Goal: Transaction & Acquisition: Purchase product/service

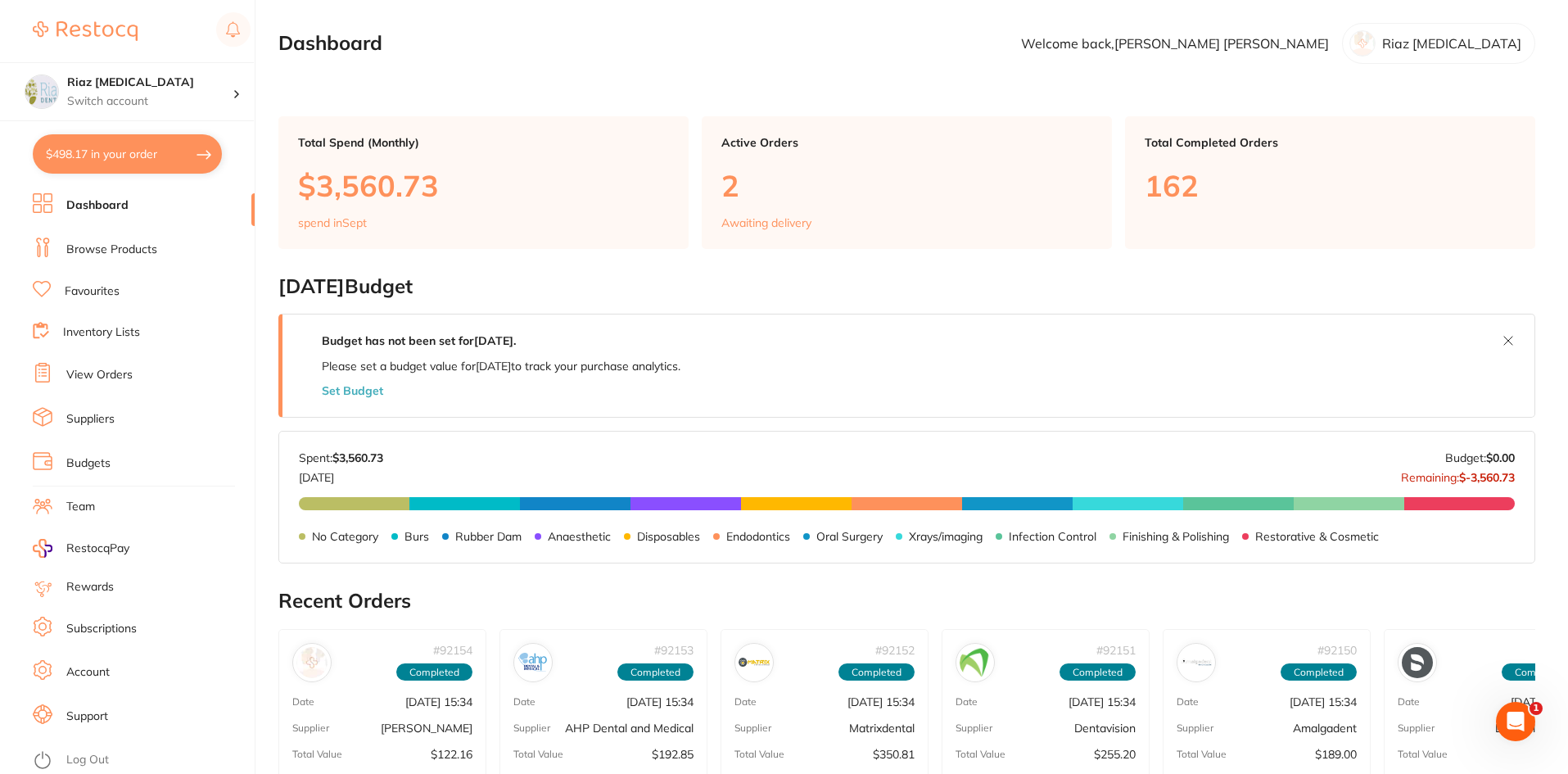
click at [117, 251] on link "Browse Products" at bounding box center [111, 250] width 91 height 17
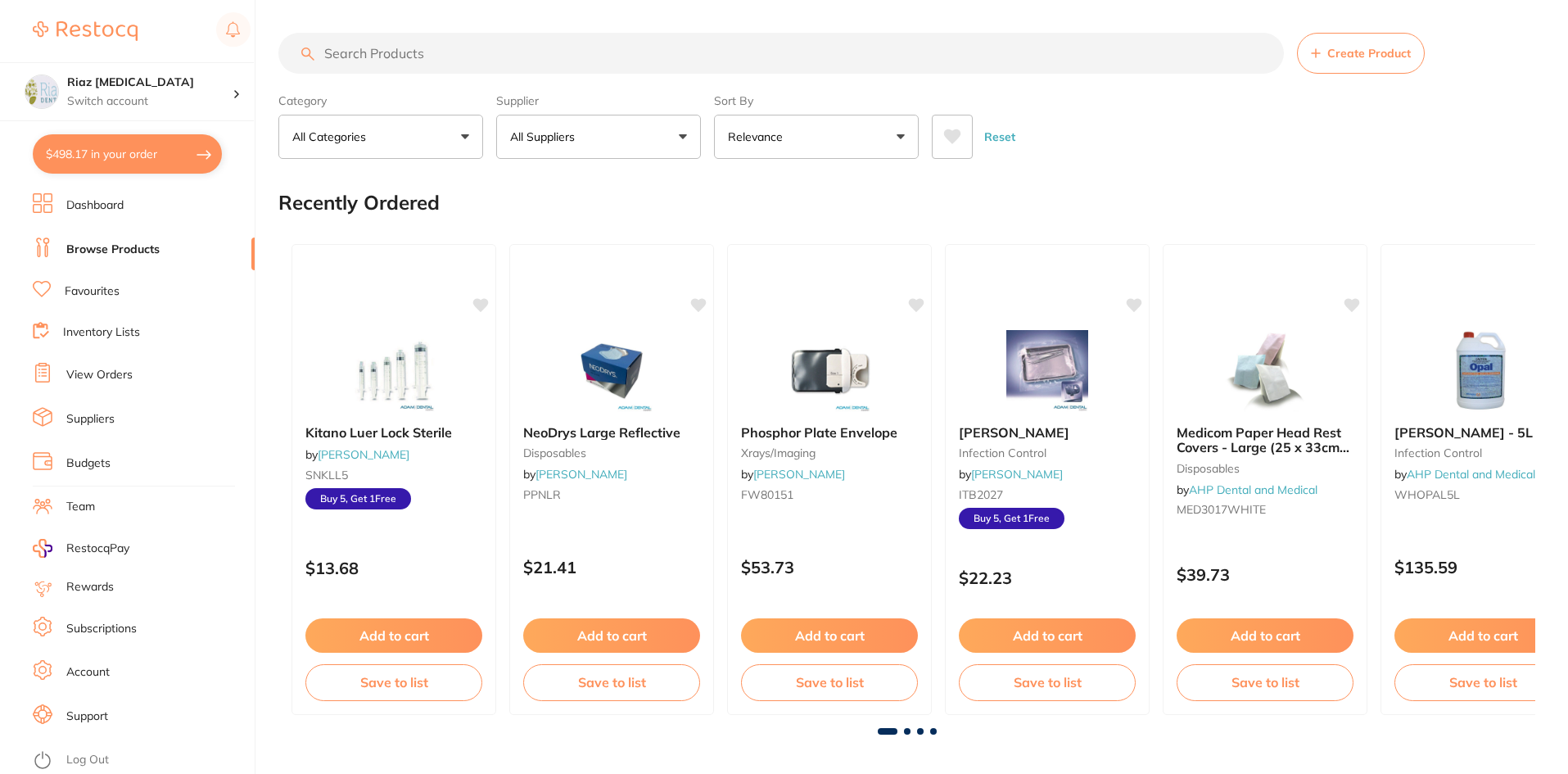
click at [598, 144] on button "All Suppliers" at bounding box center [598, 137] width 204 height 44
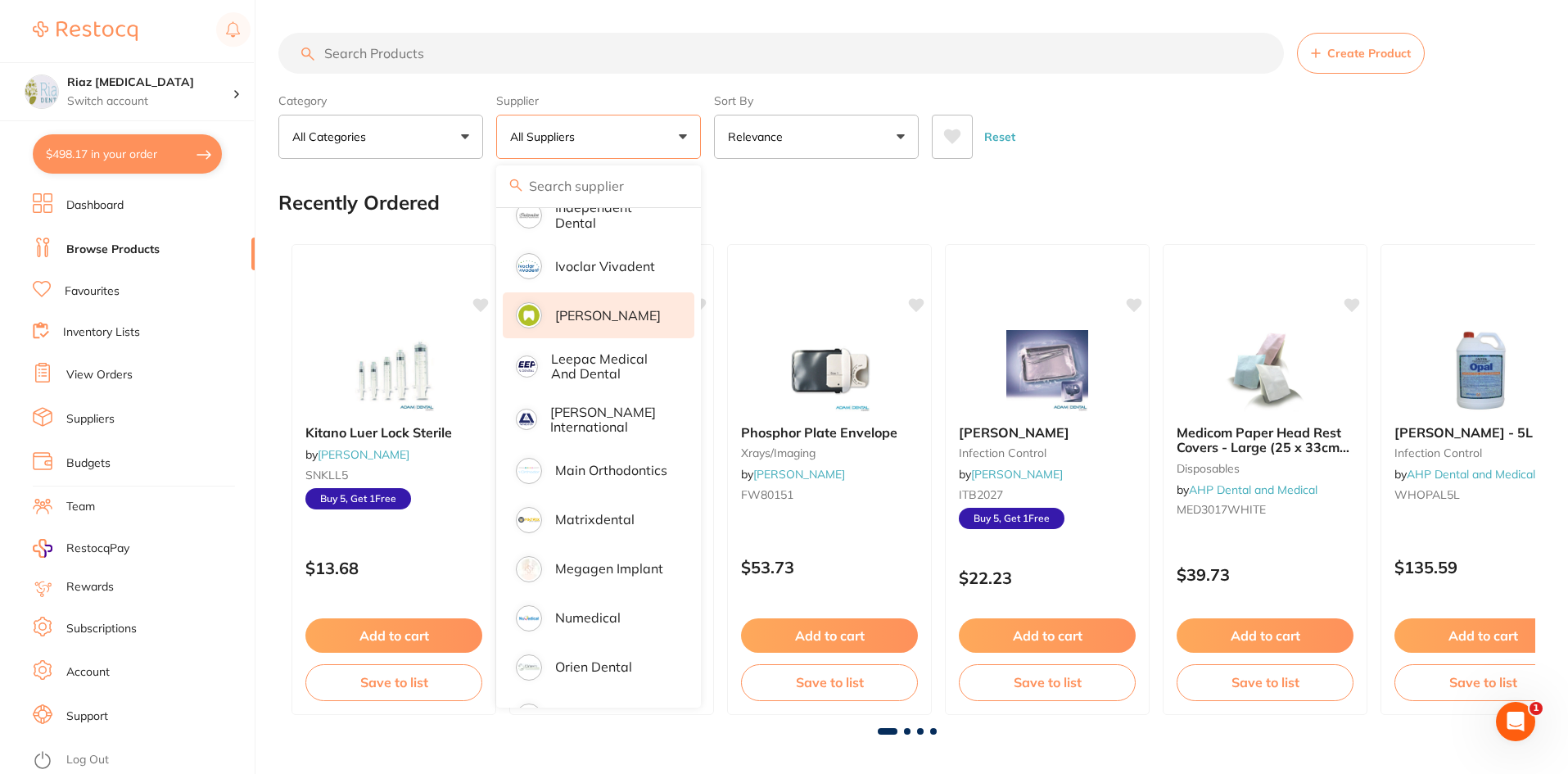
scroll to position [1065, 0]
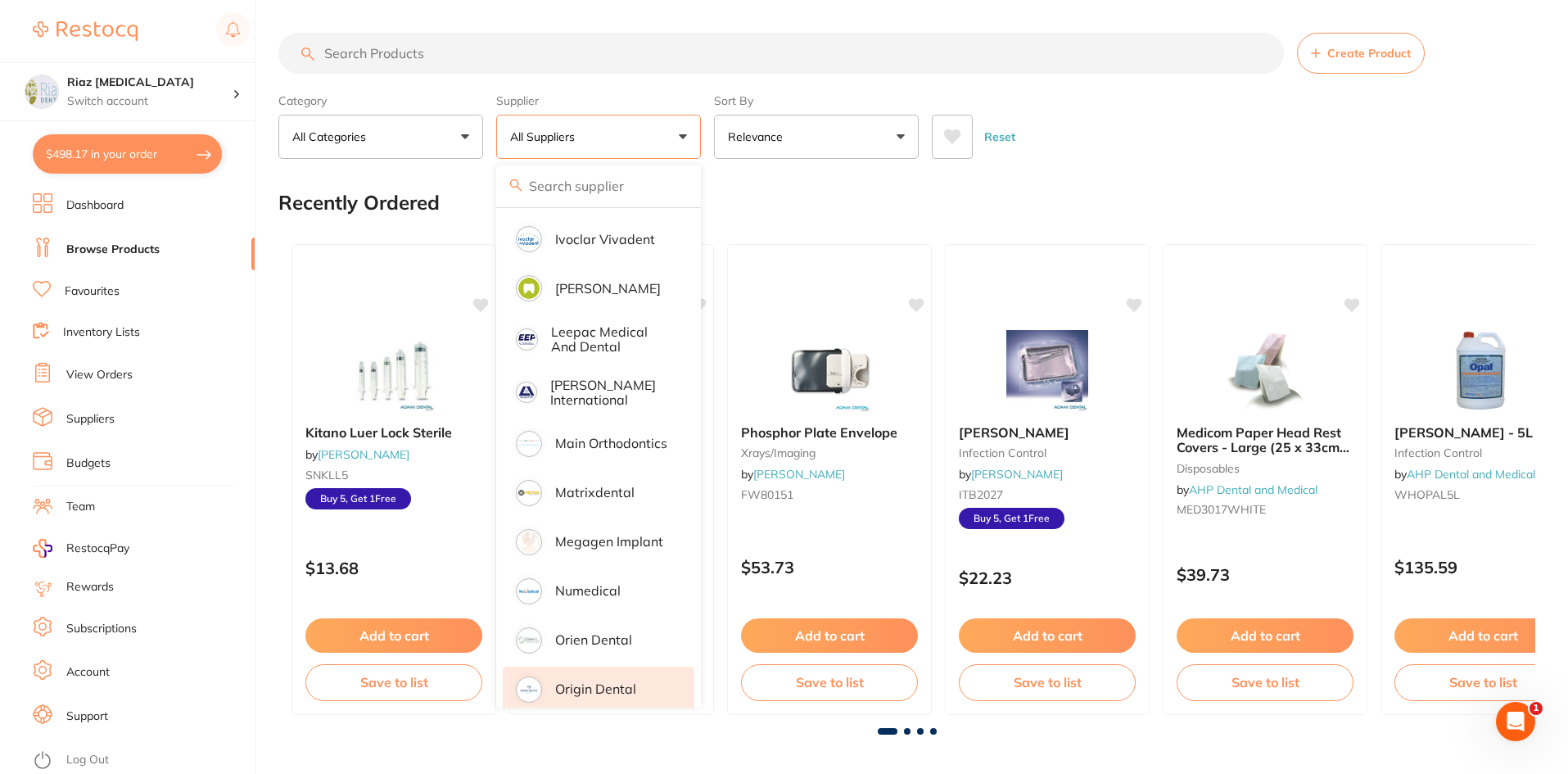
click at [587, 682] on p "Origin Dental" at bounding box center [595, 689] width 81 height 15
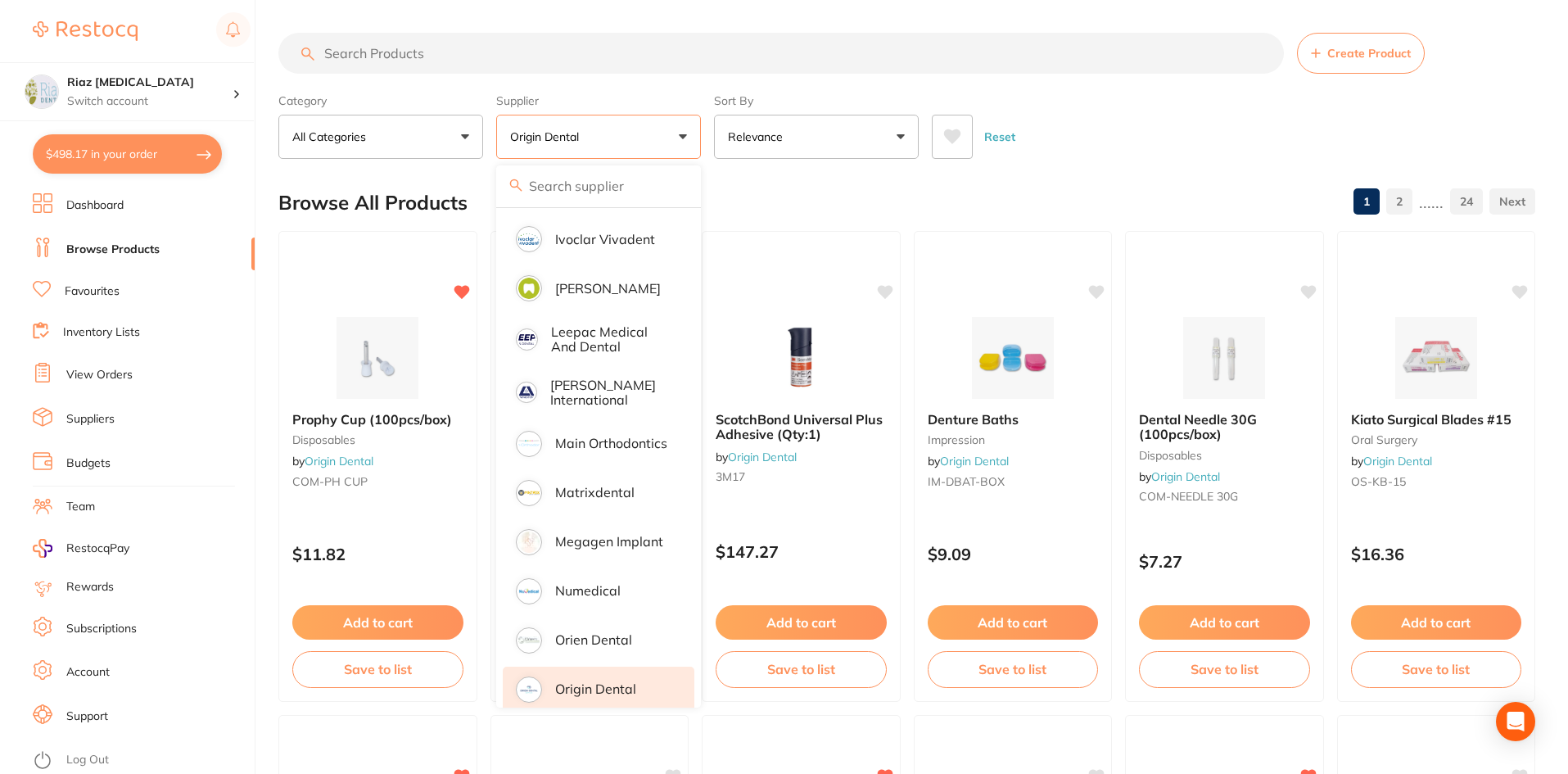
click at [427, 68] on input "search" at bounding box center [781, 53] width 1006 height 41
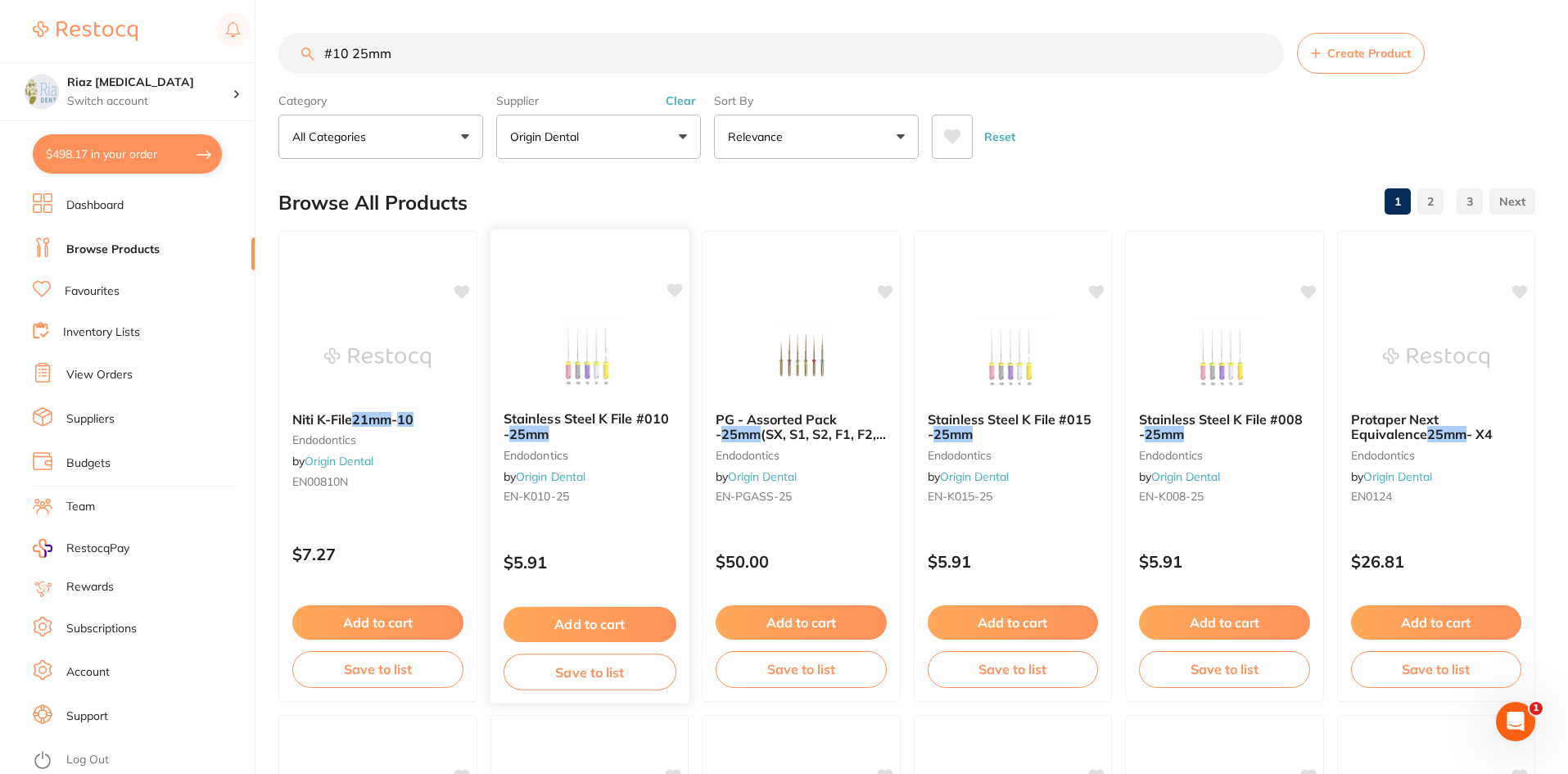
scroll to position [0, 0]
type input "#10 25mm"
click at [603, 616] on button "Add to cart" at bounding box center [589, 625] width 173 height 35
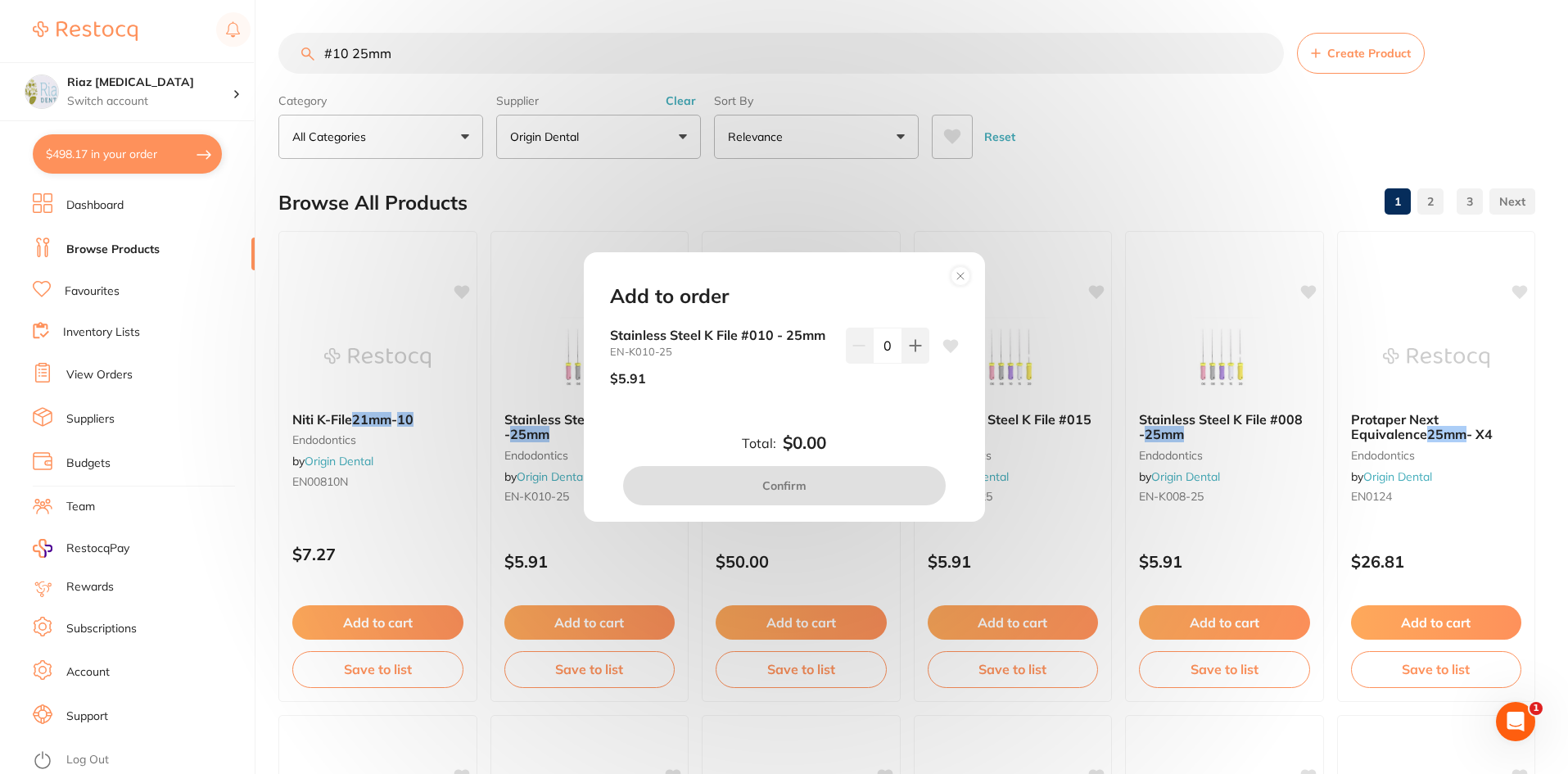
click at [892, 343] on input "0" at bounding box center [887, 345] width 29 height 36
drag, startPoint x: 892, startPoint y: 343, endPoint x: 883, endPoint y: 347, distance: 9.8
click at [883, 347] on input "0" at bounding box center [887, 345] width 29 height 36
type input "3"
click at [876, 412] on div "Stainless Steel K File #010 - 25mm EN-K010-25 $5.91 3" at bounding box center [784, 377] width 388 height 97
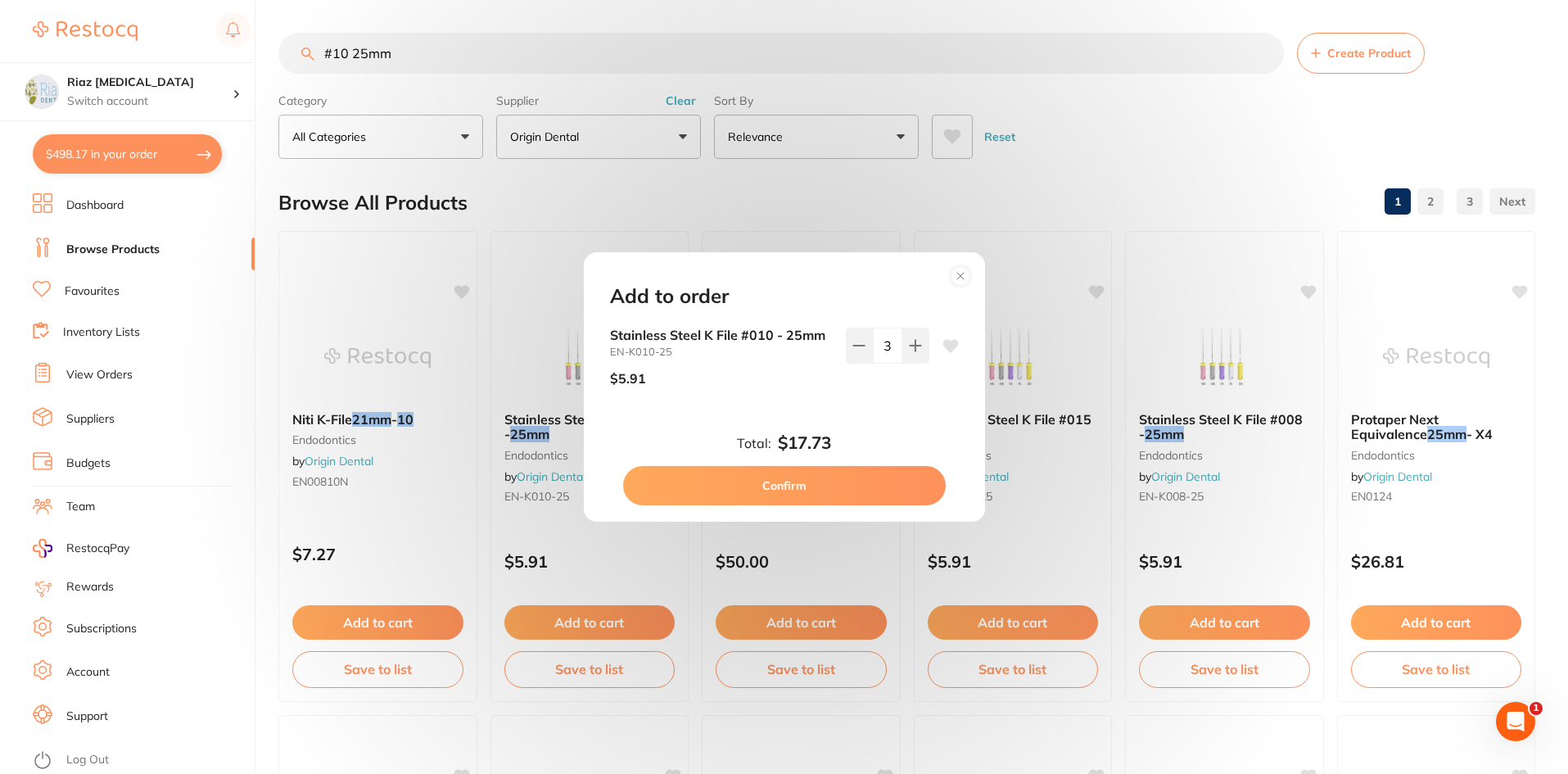
click at [841, 476] on button "Confirm" at bounding box center [784, 486] width 323 height 39
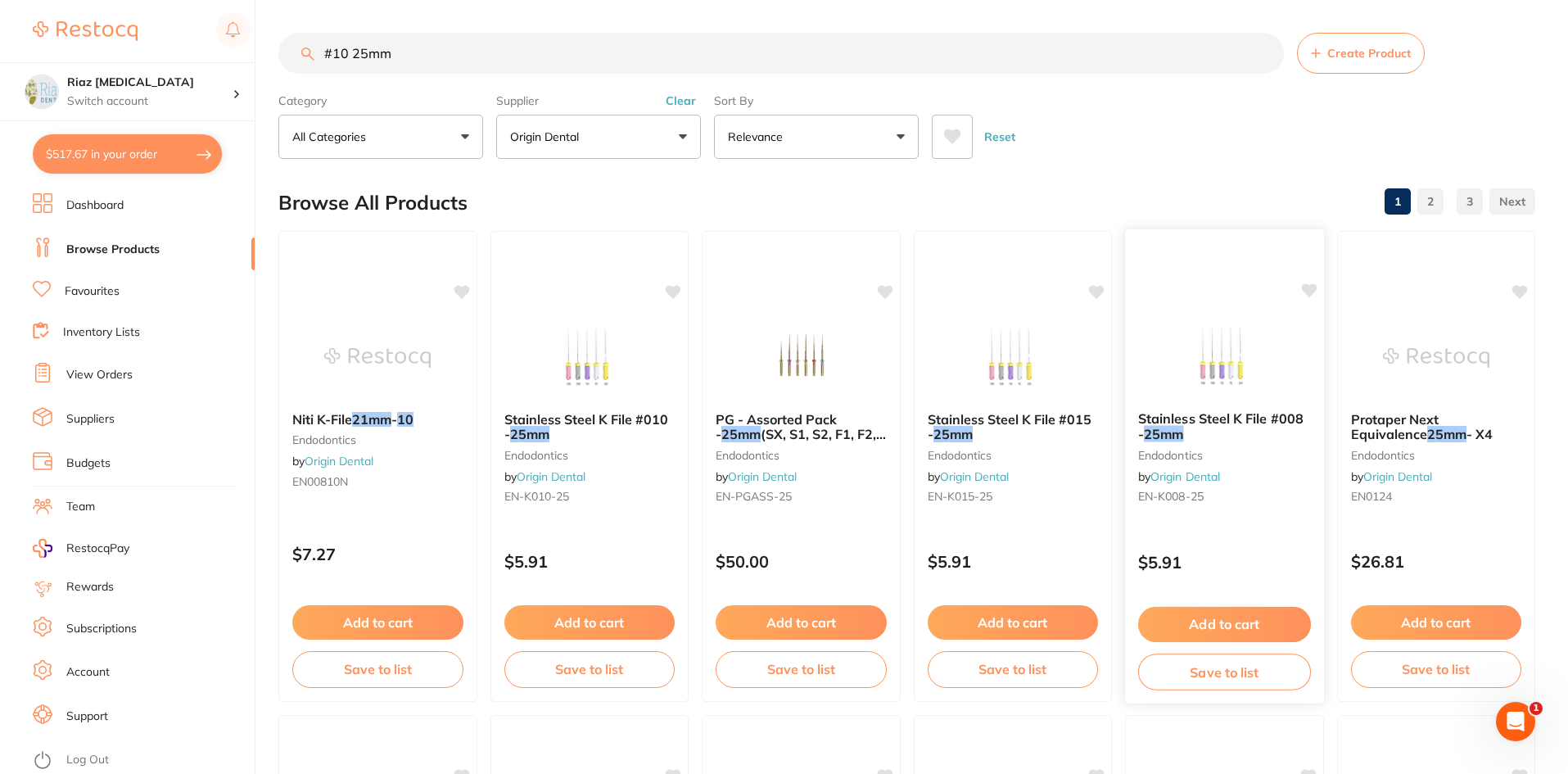
click at [1268, 619] on button "Add to cart" at bounding box center [1224, 625] width 173 height 35
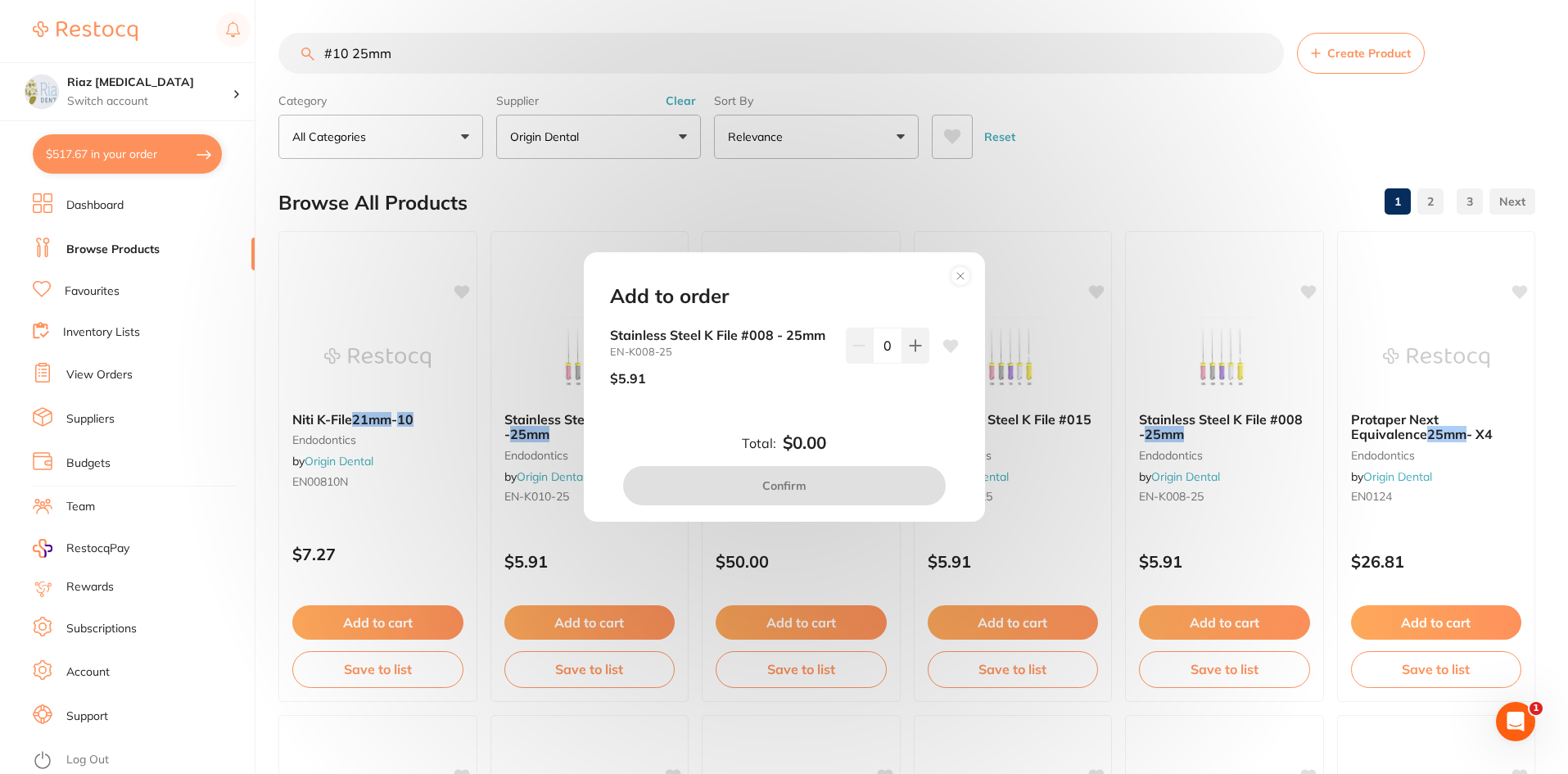
drag, startPoint x: 893, startPoint y: 343, endPoint x: 878, endPoint y: 345, distance: 15.1
click at [878, 345] on input "0" at bounding box center [887, 345] width 29 height 36
type input "3"
click at [725, 387] on div "$5.91" at bounding box center [722, 378] width 223 height 41
click at [797, 495] on button "Confirm" at bounding box center [784, 486] width 323 height 39
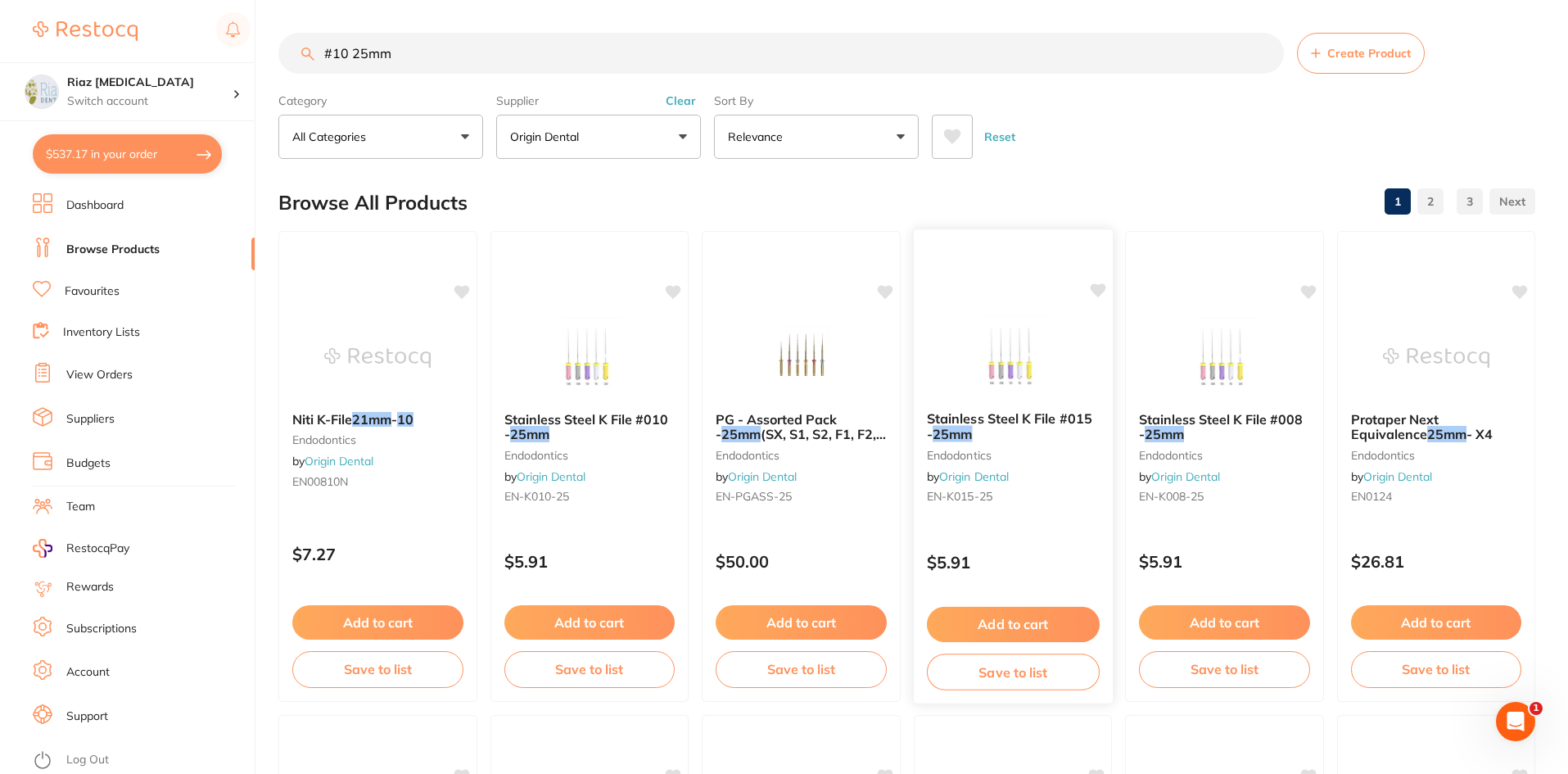
click at [998, 616] on button "Add to cart" at bounding box center [1012, 625] width 173 height 35
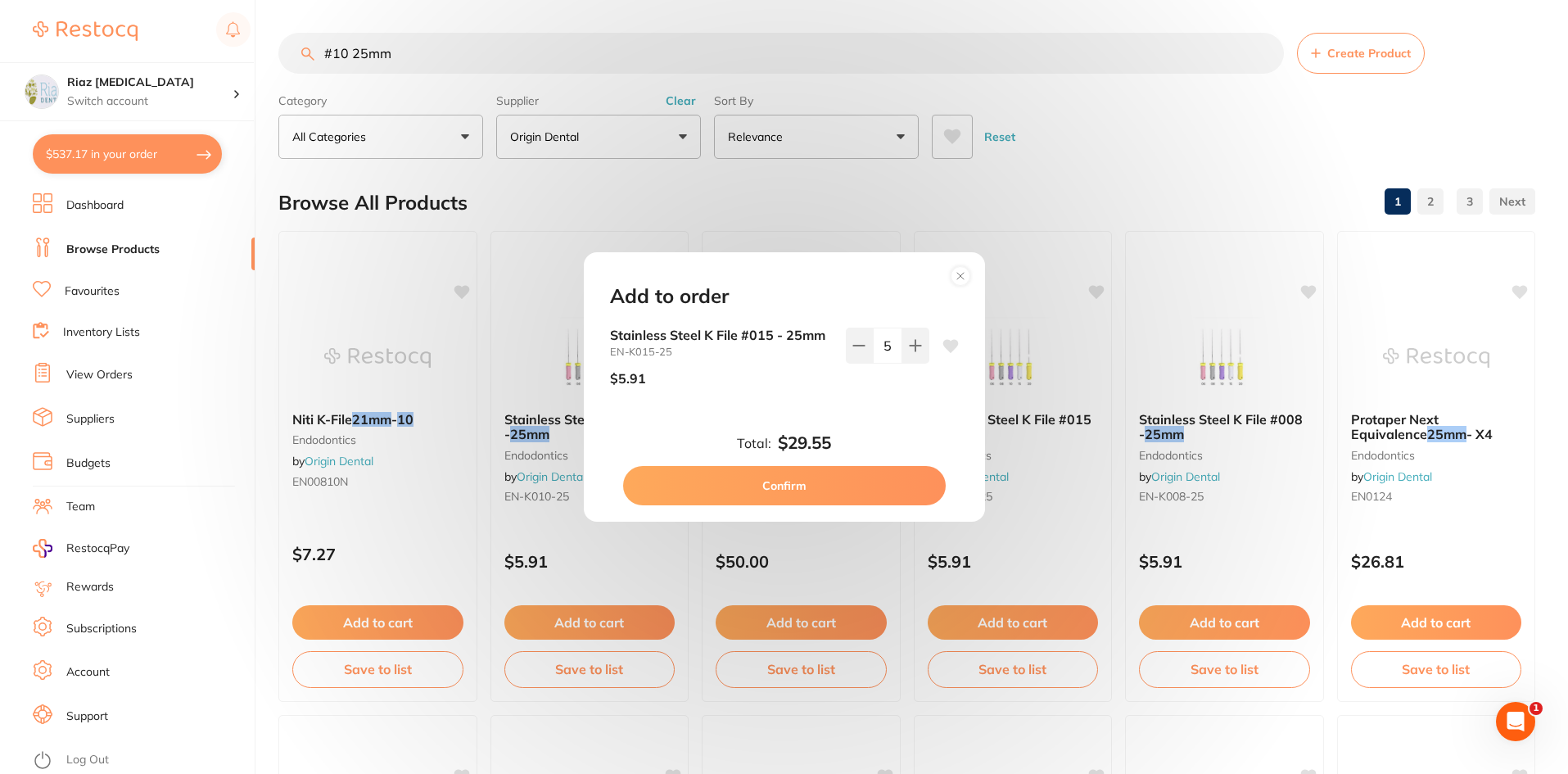
click at [892, 348] on input "5" at bounding box center [887, 345] width 29 height 36
click at [815, 491] on button "Confirm" at bounding box center [784, 486] width 323 height 39
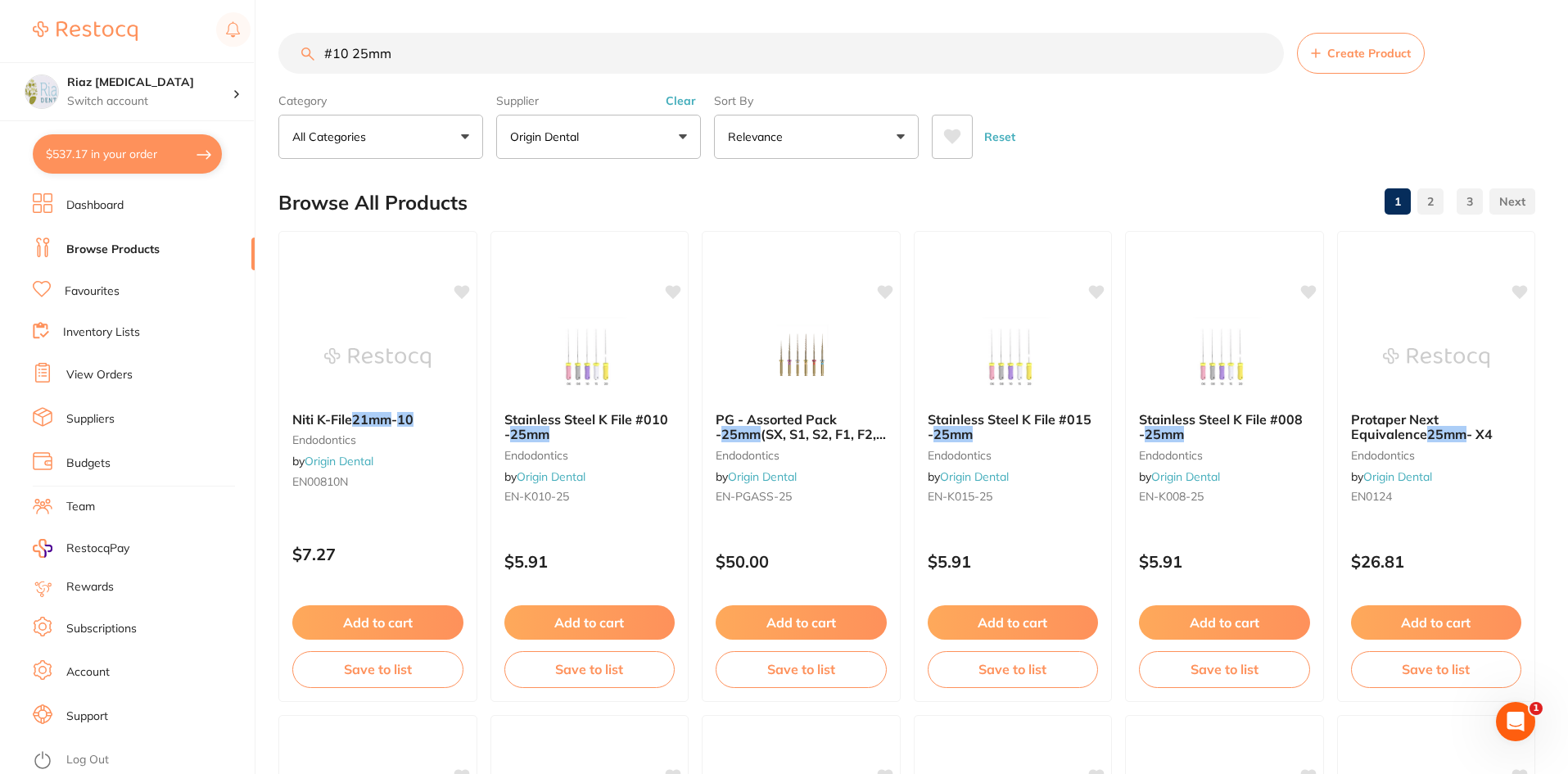
click at [348, 55] on input "#10 25mm" at bounding box center [781, 53] width 1006 height 41
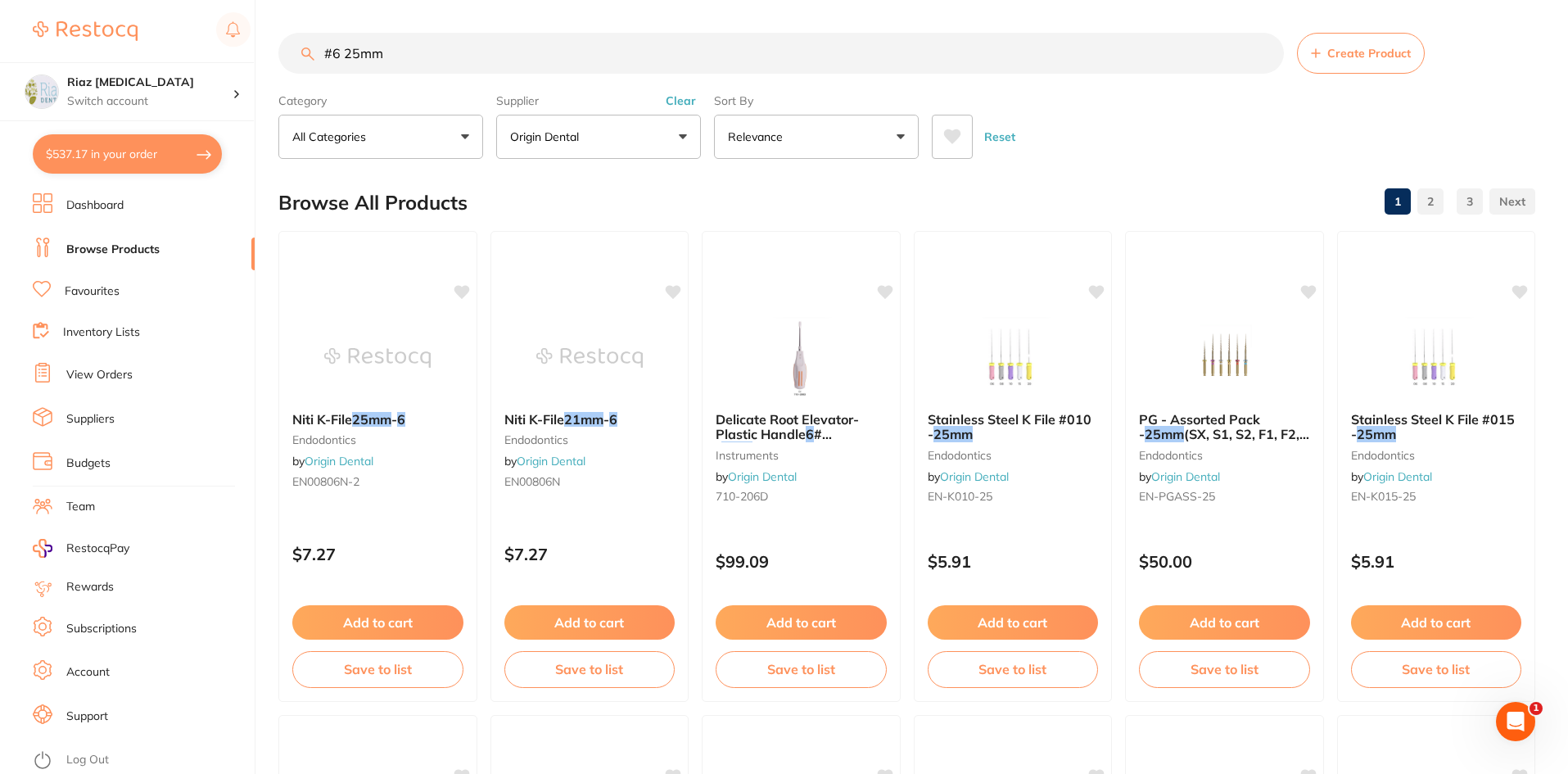
click at [566, 146] on button "Origin Dental" at bounding box center [598, 137] width 204 height 44
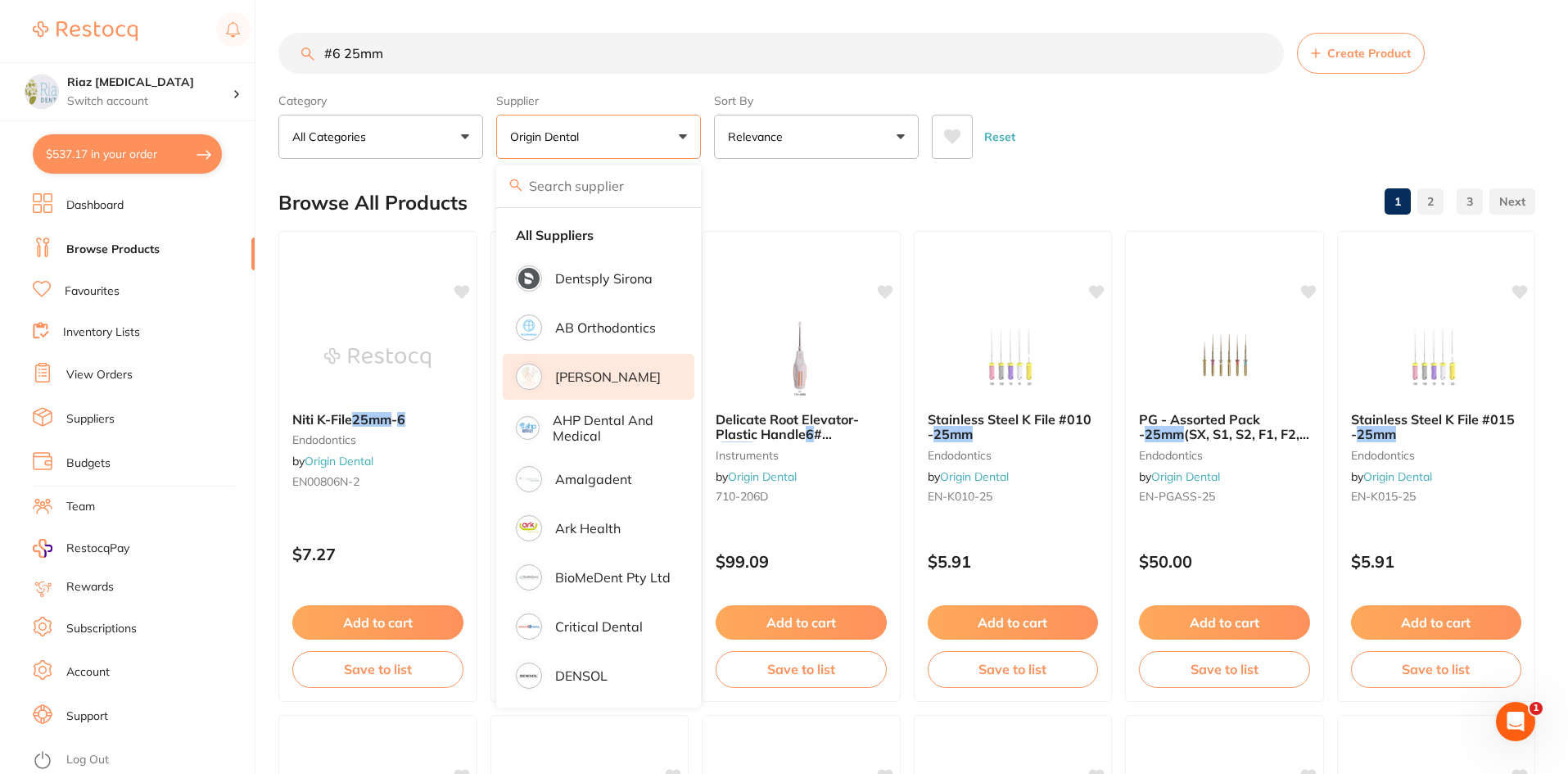
click at [586, 376] on p "[PERSON_NAME]" at bounding box center [608, 377] width 106 height 15
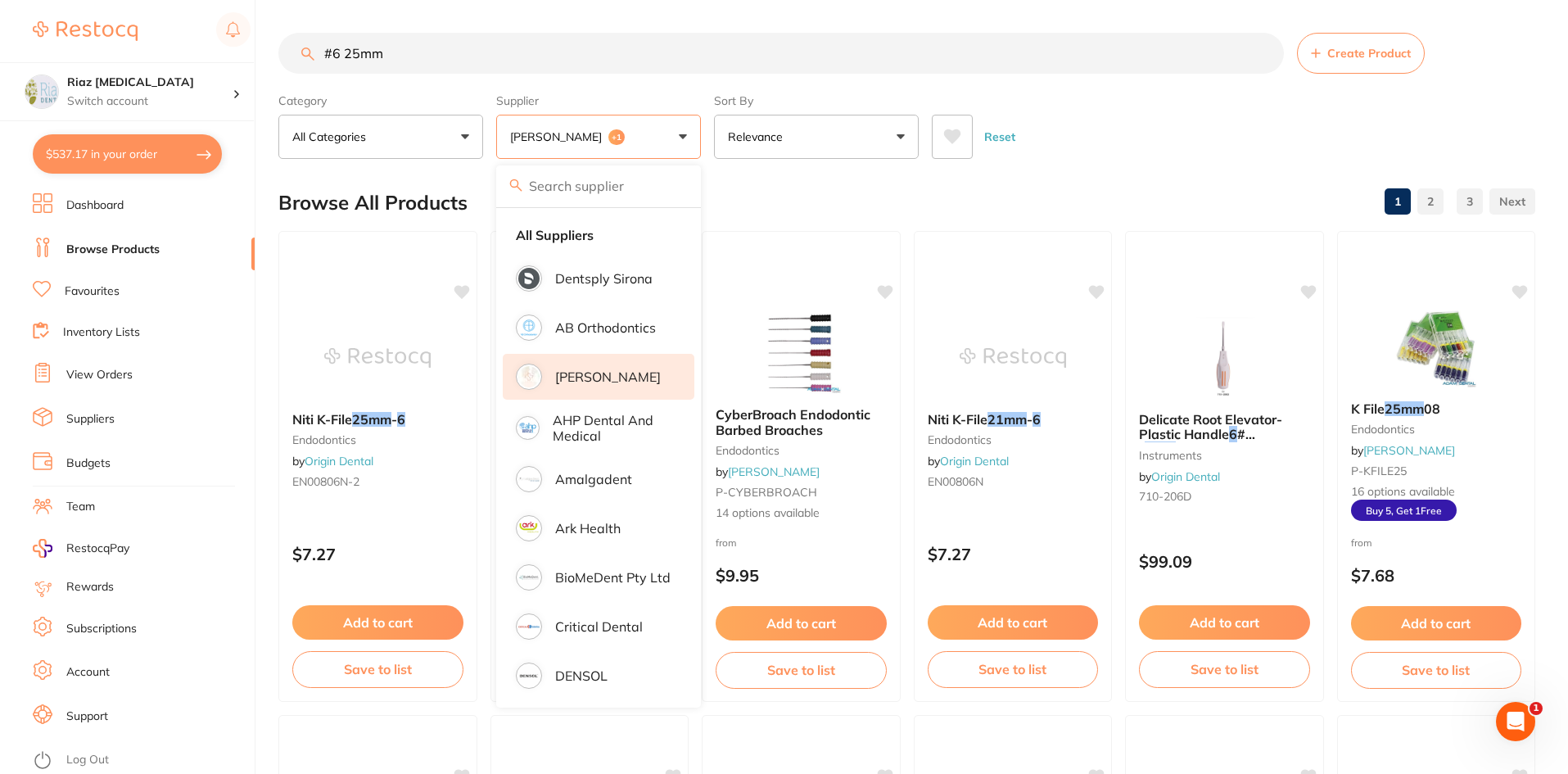
click at [1125, 112] on div "Reset" at bounding box center [1227, 130] width 590 height 57
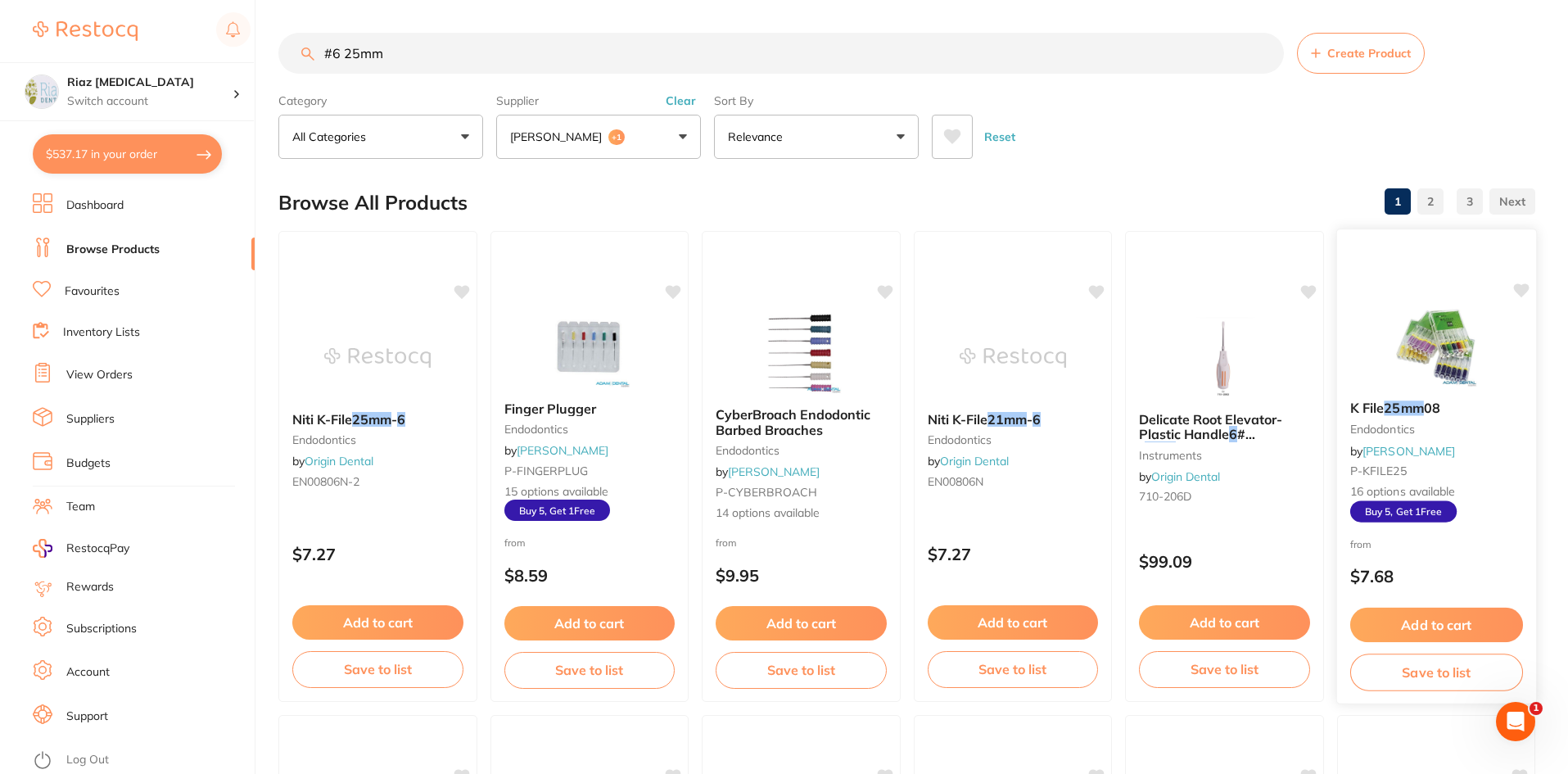
click at [1449, 625] on button "Add to cart" at bounding box center [1436, 626] width 173 height 35
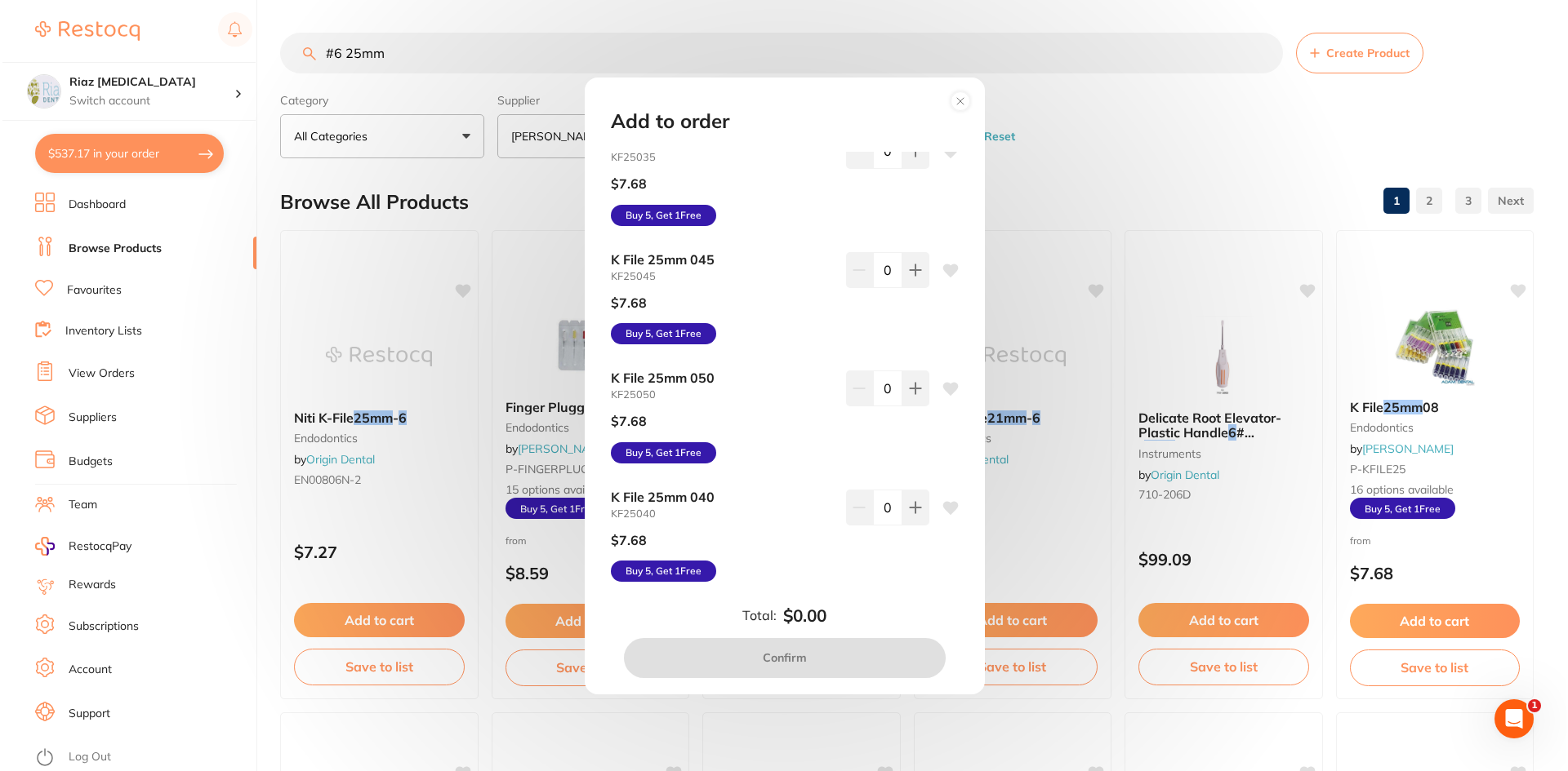
scroll to position [28, 0]
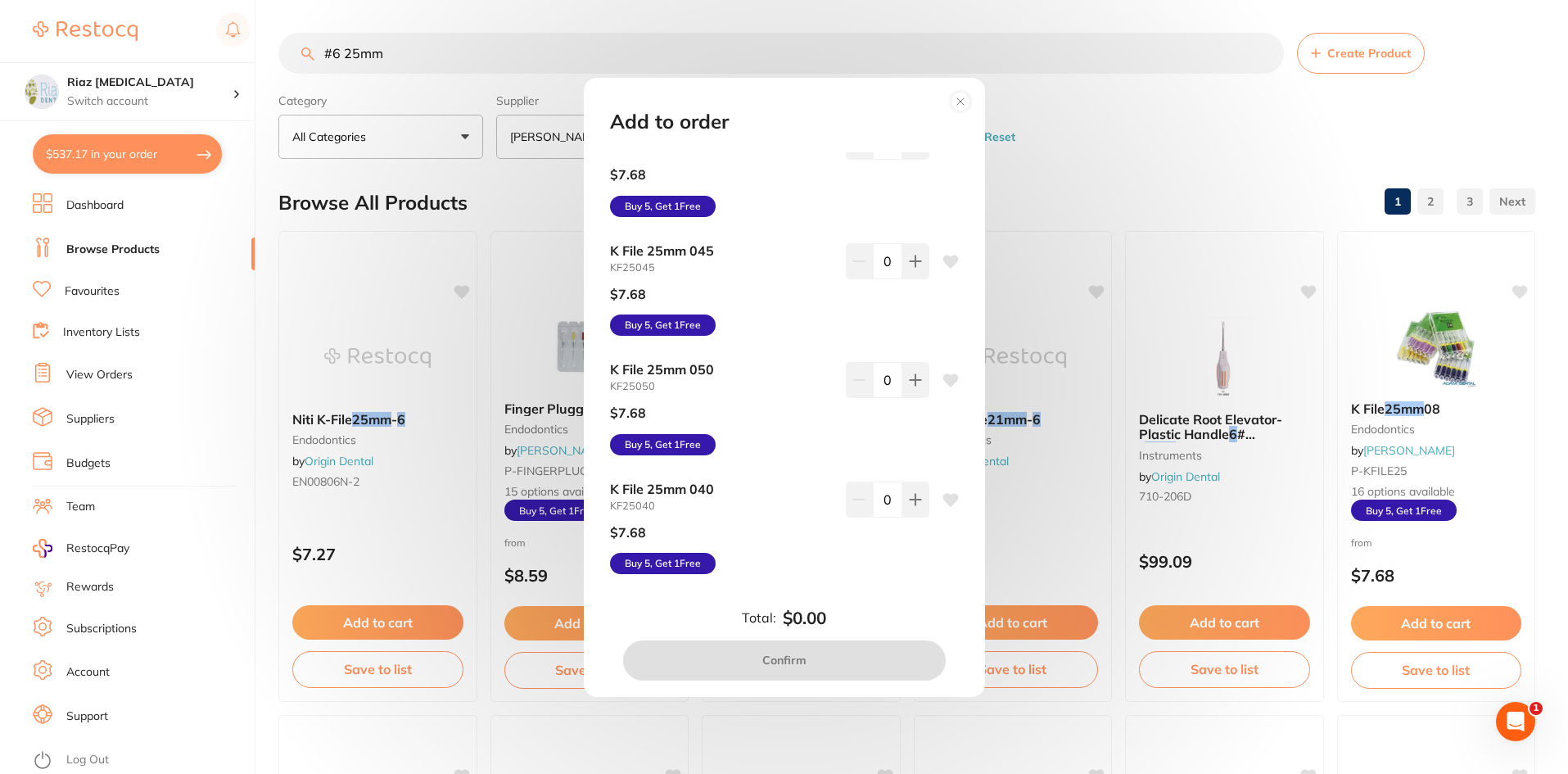
click at [963, 104] on icon at bounding box center [960, 101] width 7 height 7
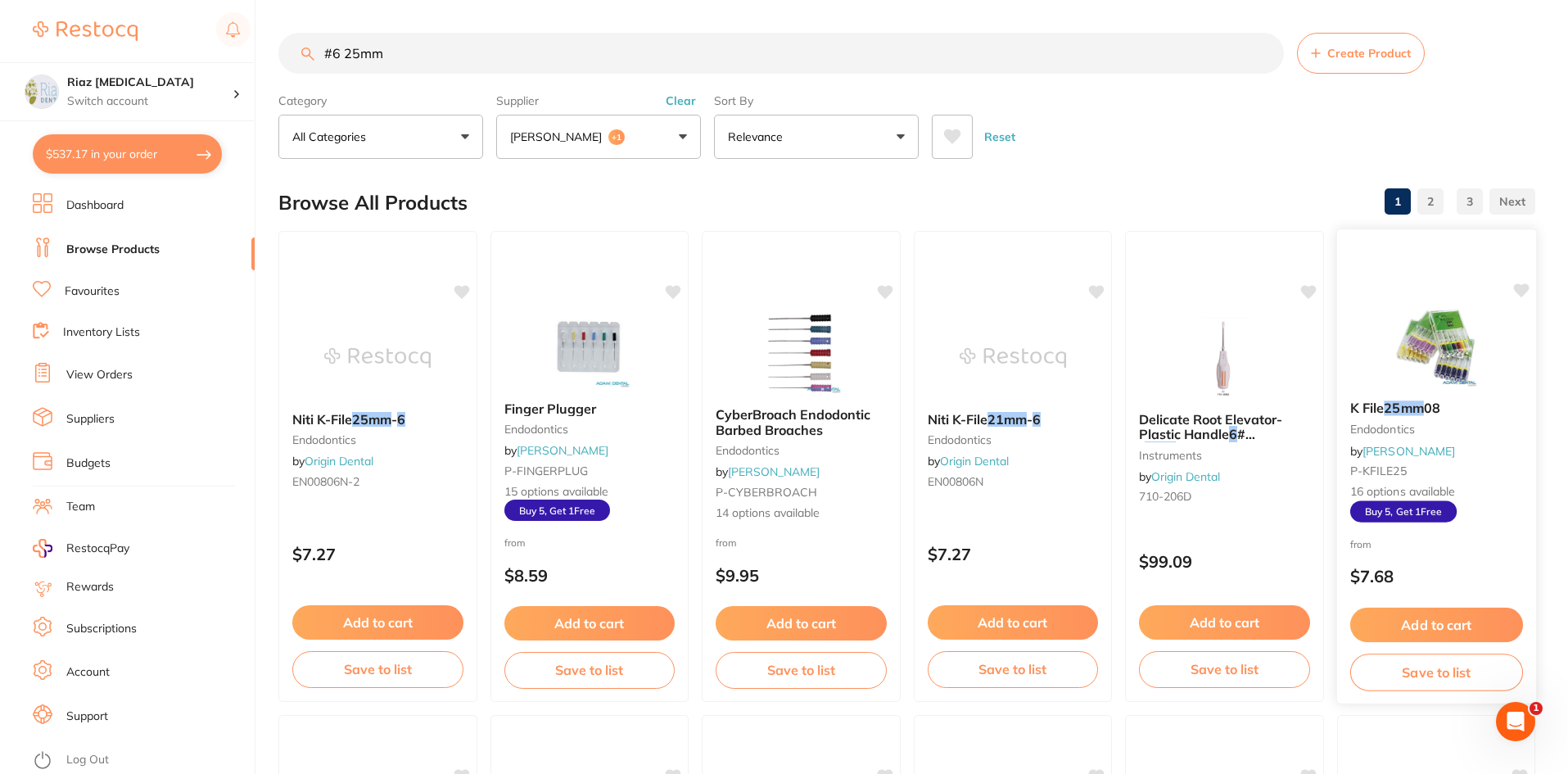
click at [1397, 424] on small "endodontics" at bounding box center [1436, 429] width 173 height 13
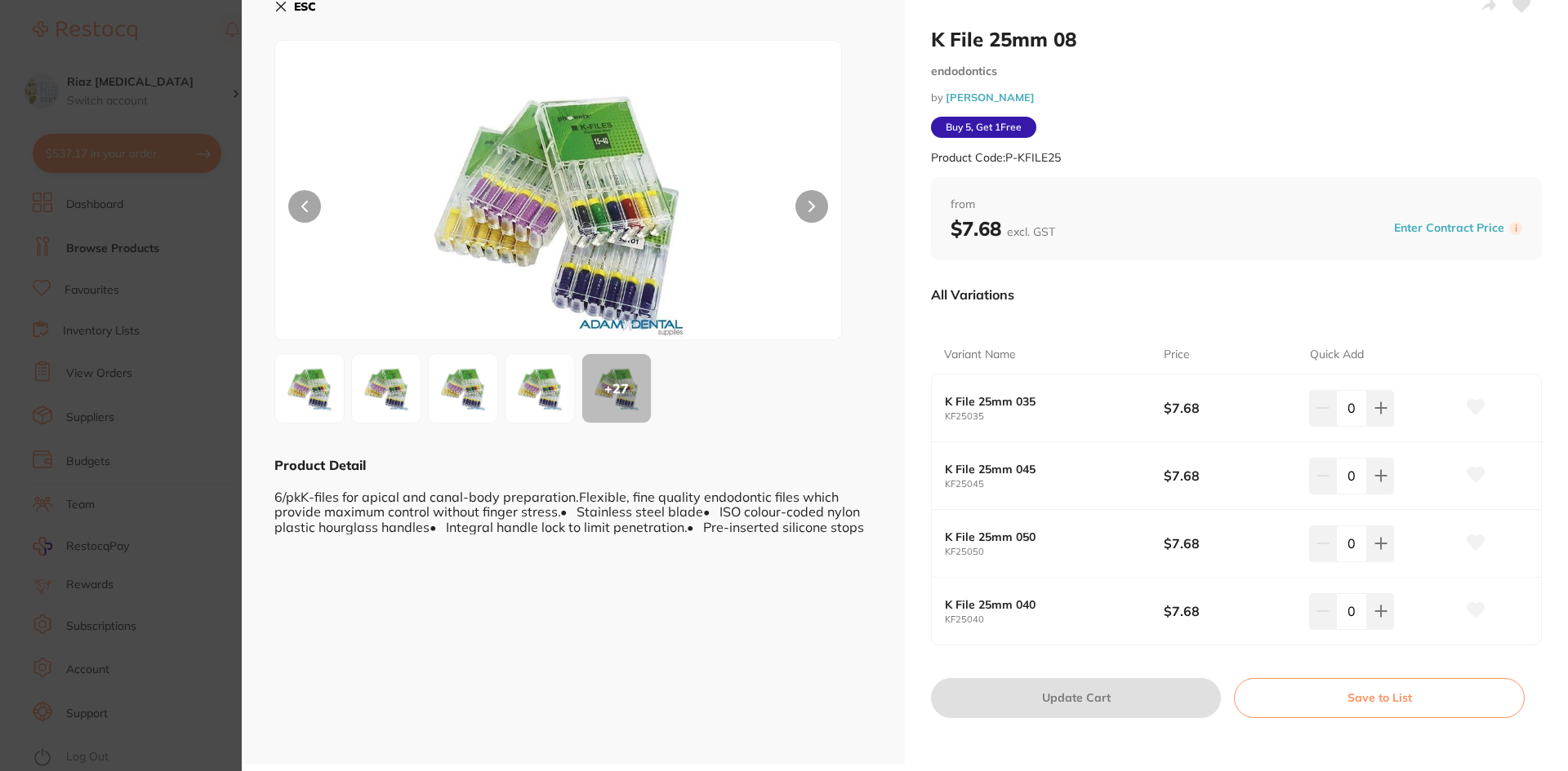
scroll to position [25, 0]
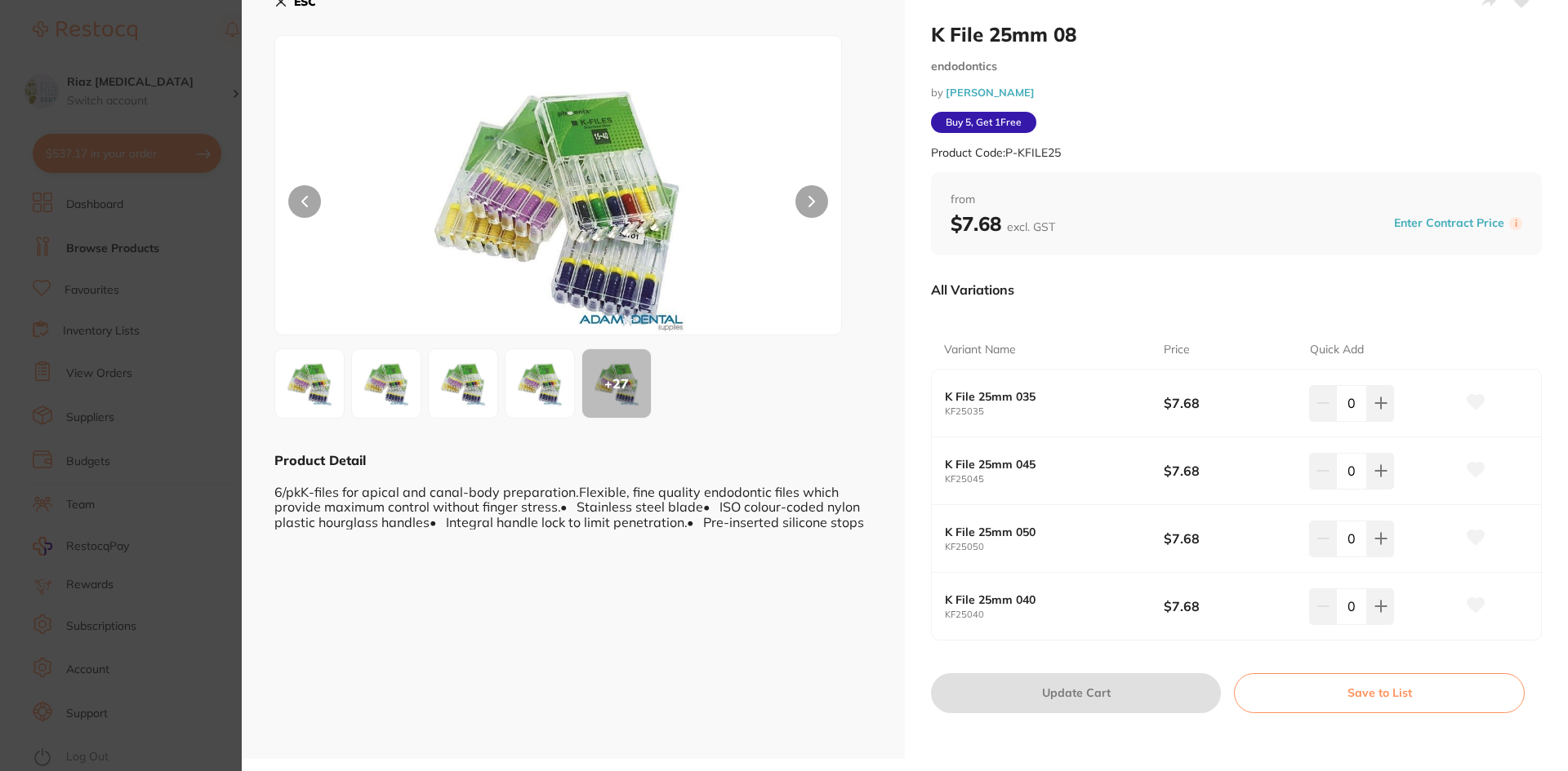
click at [281, 4] on icon at bounding box center [281, 2] width 13 height 13
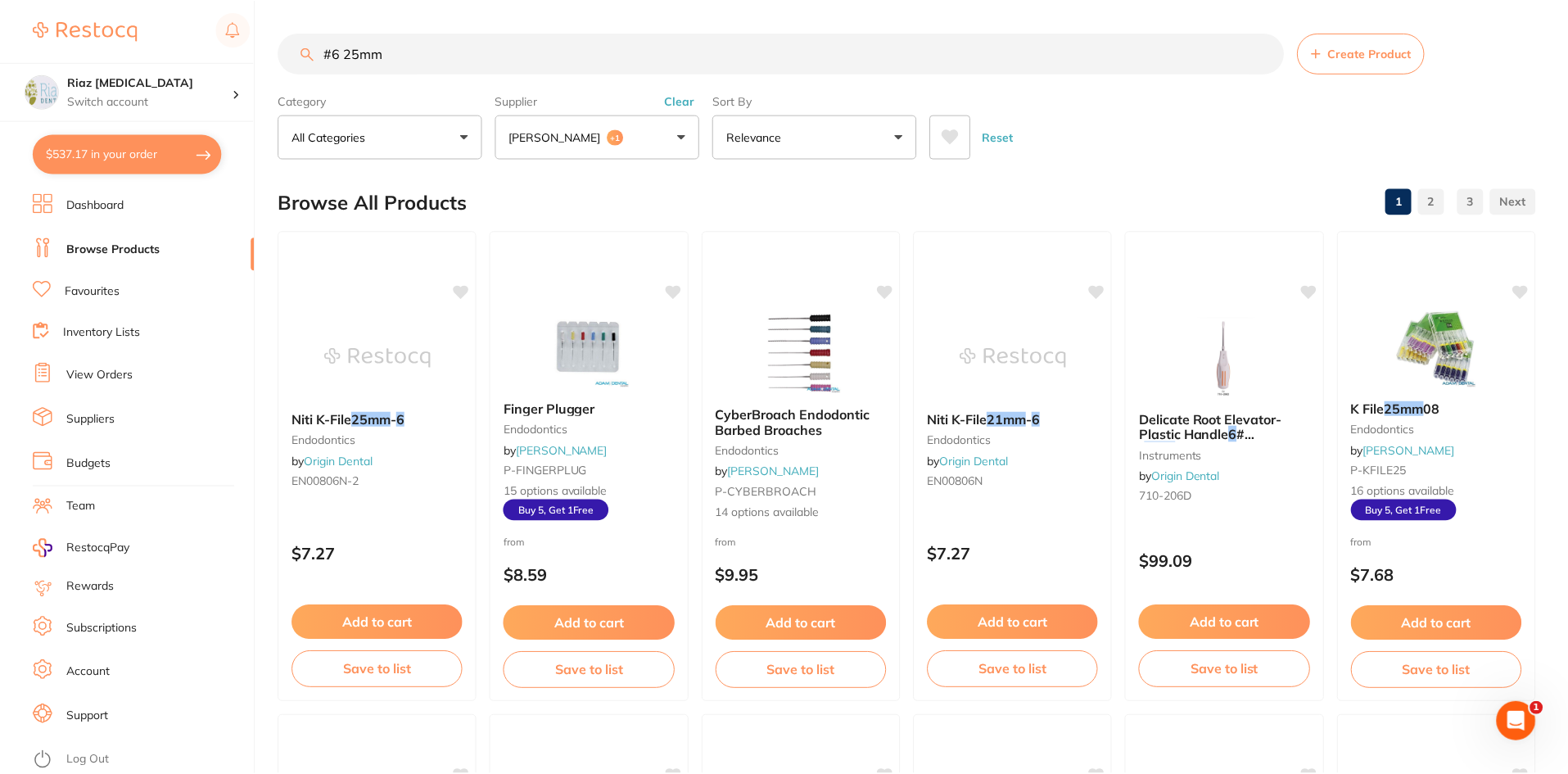
scroll to position [3, 0]
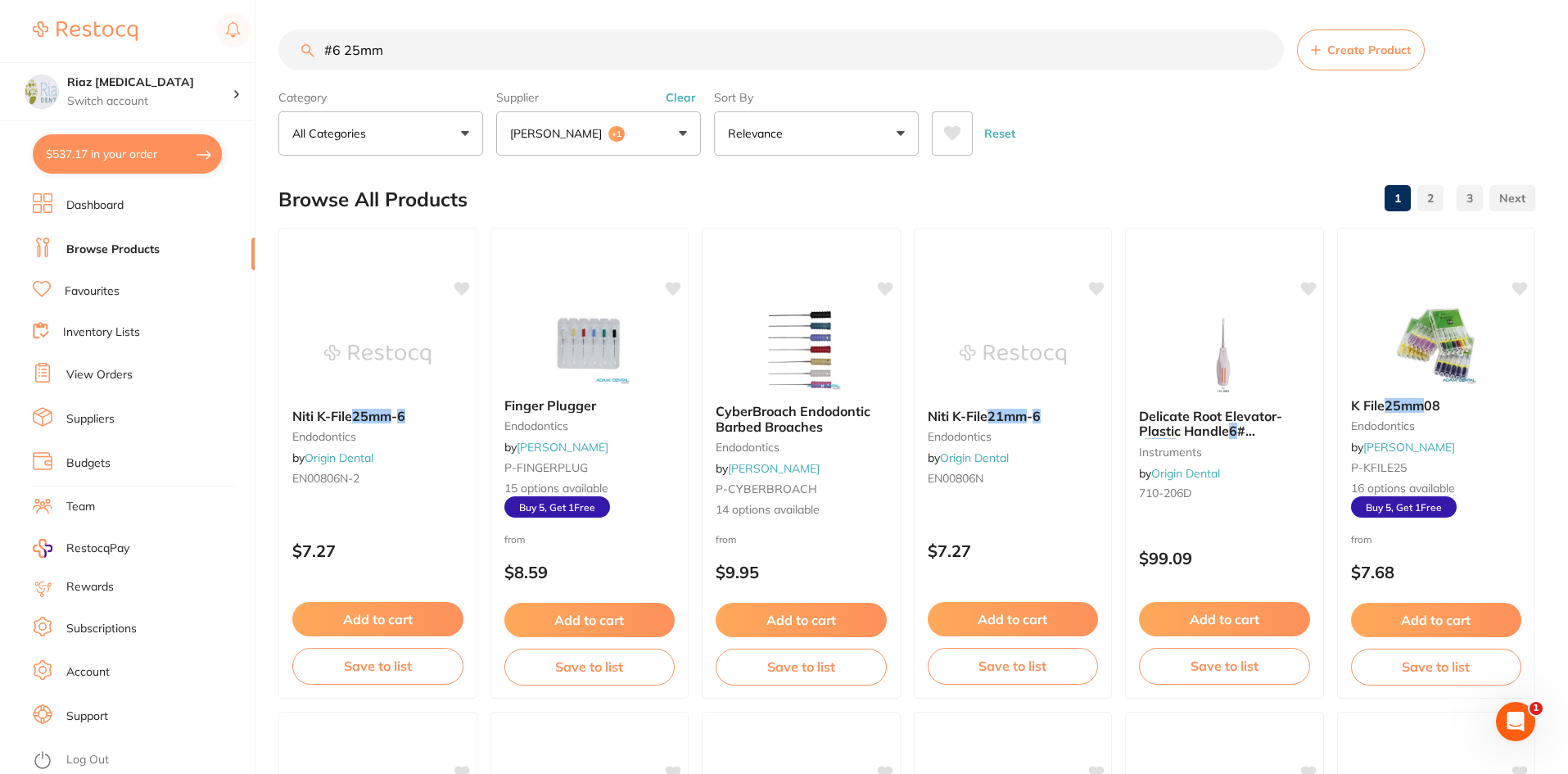
drag, startPoint x: 412, startPoint y: 57, endPoint x: 295, endPoint y: 55, distance: 117.0
click at [295, 55] on input "#6 25mm" at bounding box center [781, 49] width 1006 height 41
click at [573, 136] on p "[PERSON_NAME]" at bounding box center [559, 133] width 98 height 17
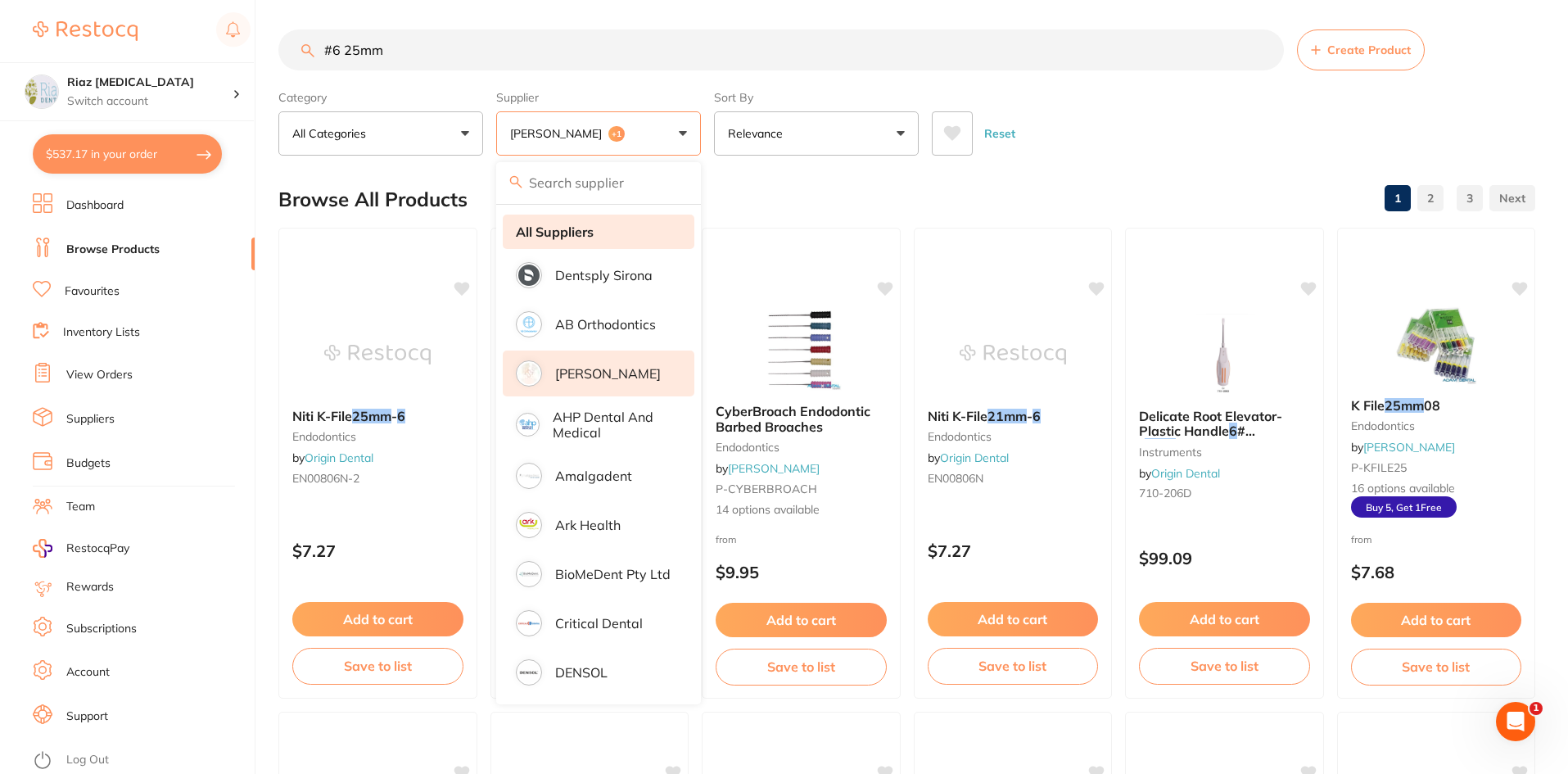
click at [569, 226] on strong "All Suppliers" at bounding box center [555, 232] width 78 height 15
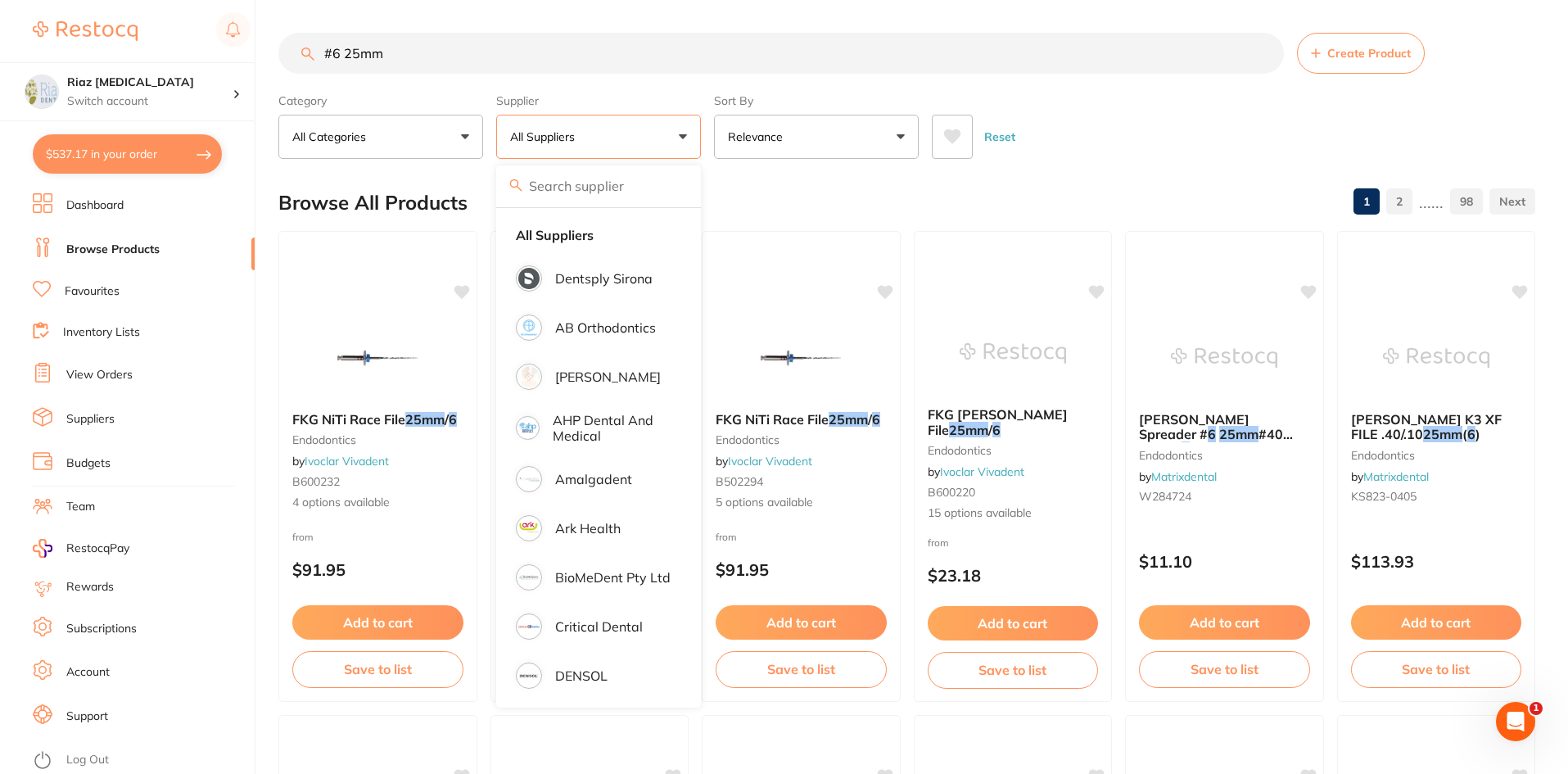
scroll to position [0, 0]
click at [1032, 126] on div "Reset" at bounding box center [1227, 130] width 590 height 57
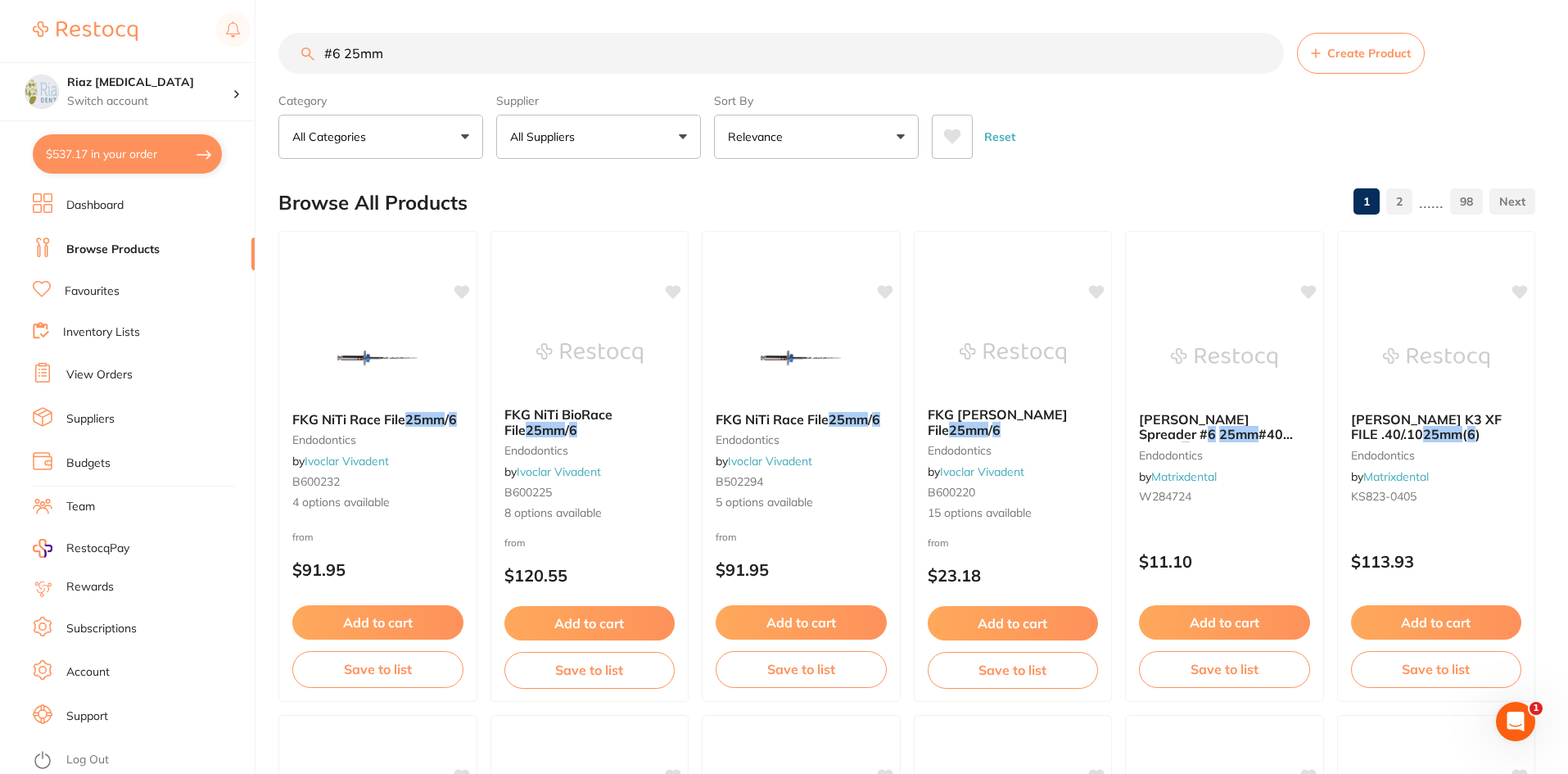
click at [317, 50] on input "#6 25mm" at bounding box center [781, 53] width 1006 height 41
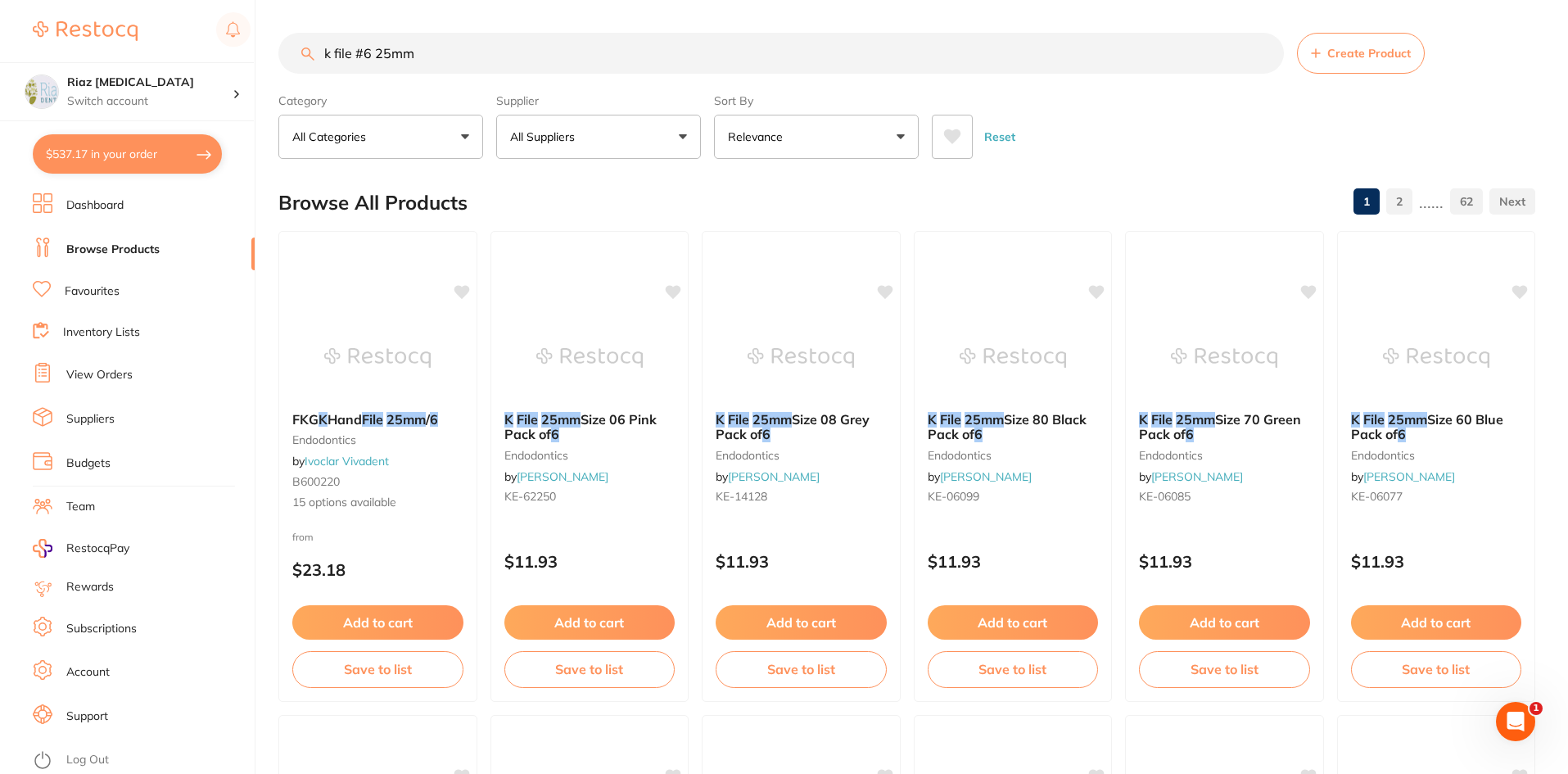
drag, startPoint x: 361, startPoint y: 49, endPoint x: 375, endPoint y: 49, distance: 14.0
click at [363, 49] on input "k file #6 25mm" at bounding box center [781, 53] width 1006 height 41
type input "k file size 6 25mm"
click at [674, 132] on button "All Suppliers" at bounding box center [598, 137] width 204 height 44
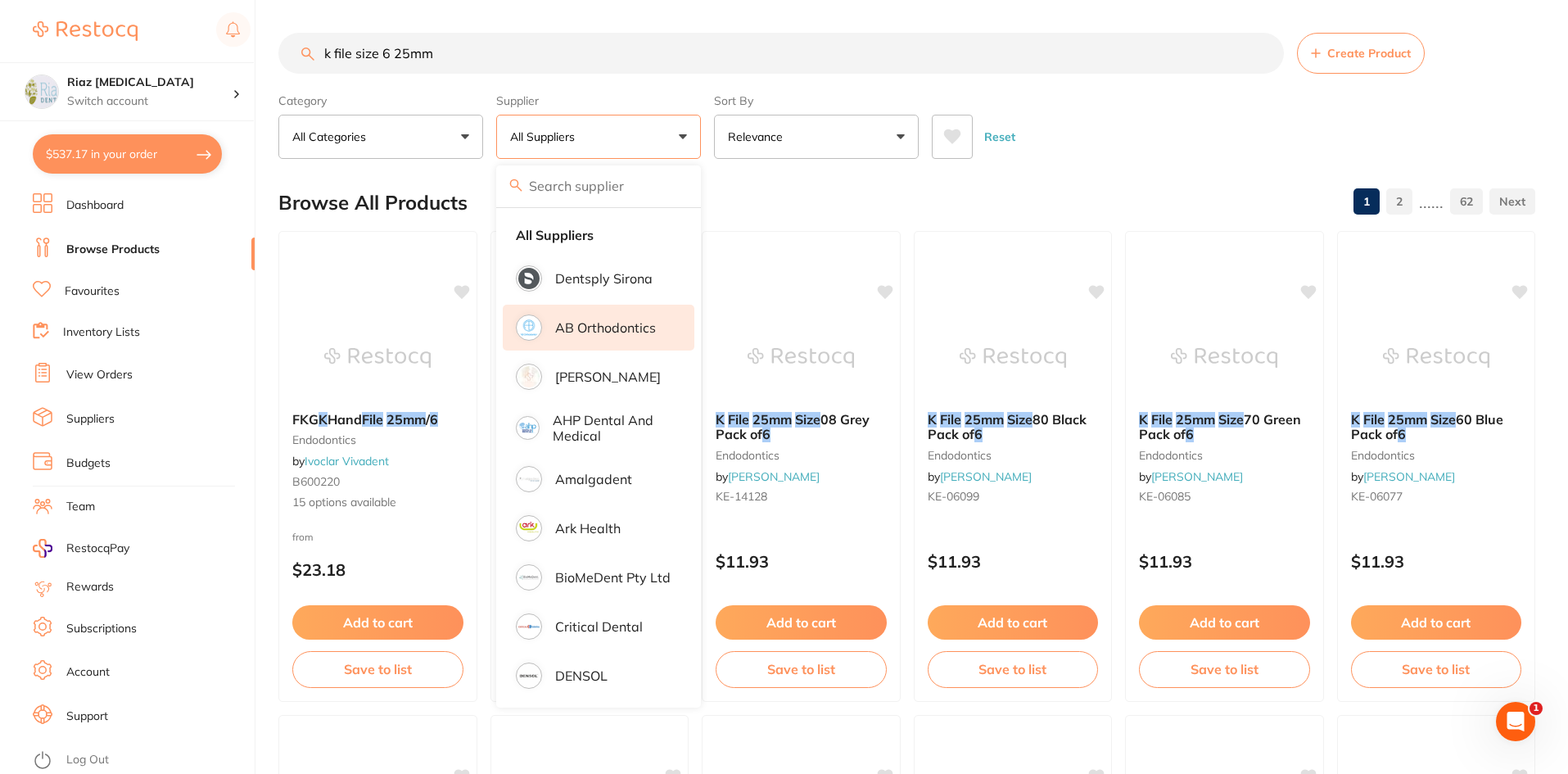
drag, startPoint x: 589, startPoint y: 375, endPoint x: 589, endPoint y: 341, distance: 34.0
click at [589, 376] on p "[PERSON_NAME]" at bounding box center [608, 377] width 106 height 15
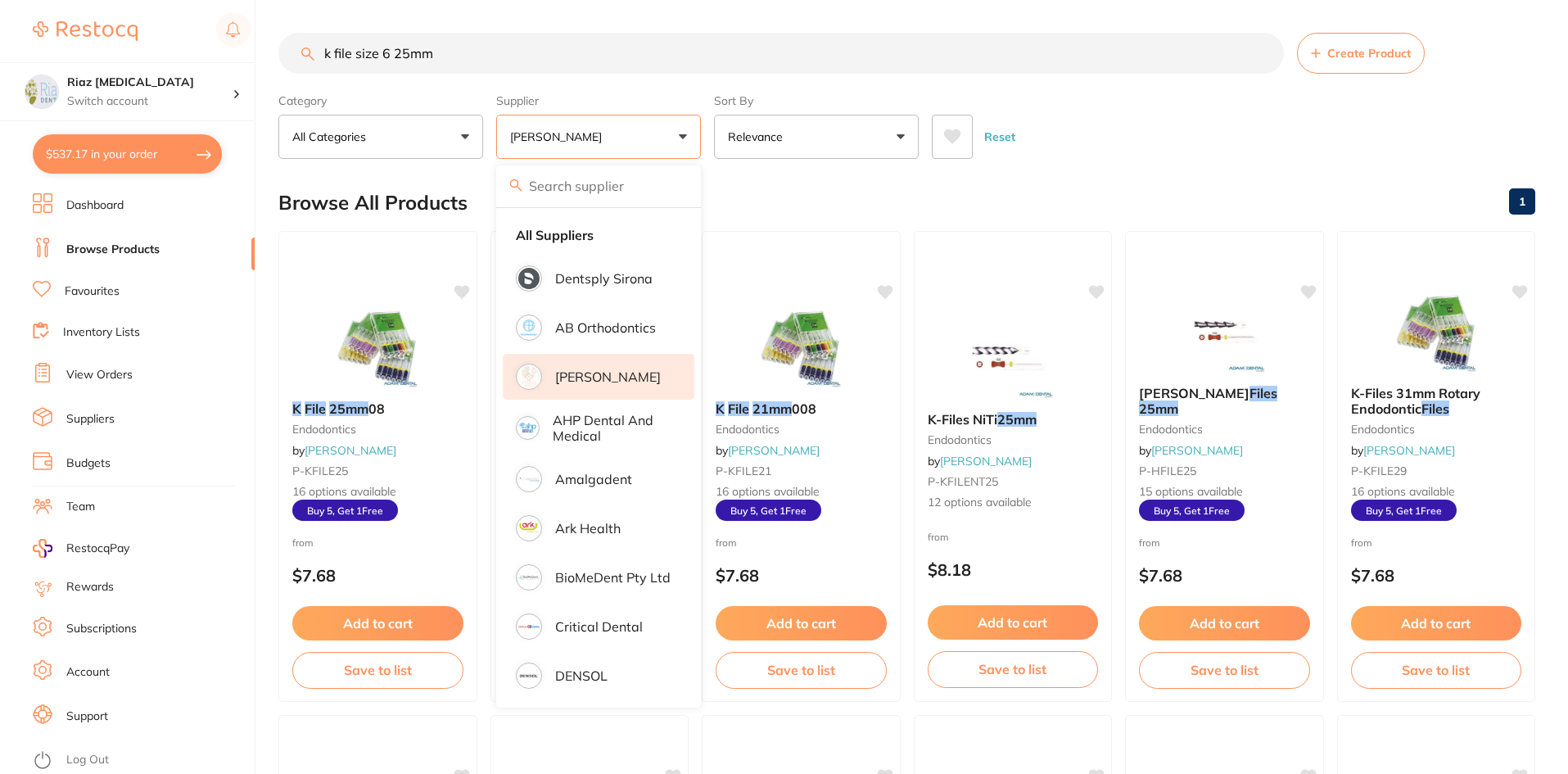
click at [1216, 133] on div "Reset" at bounding box center [1227, 130] width 590 height 57
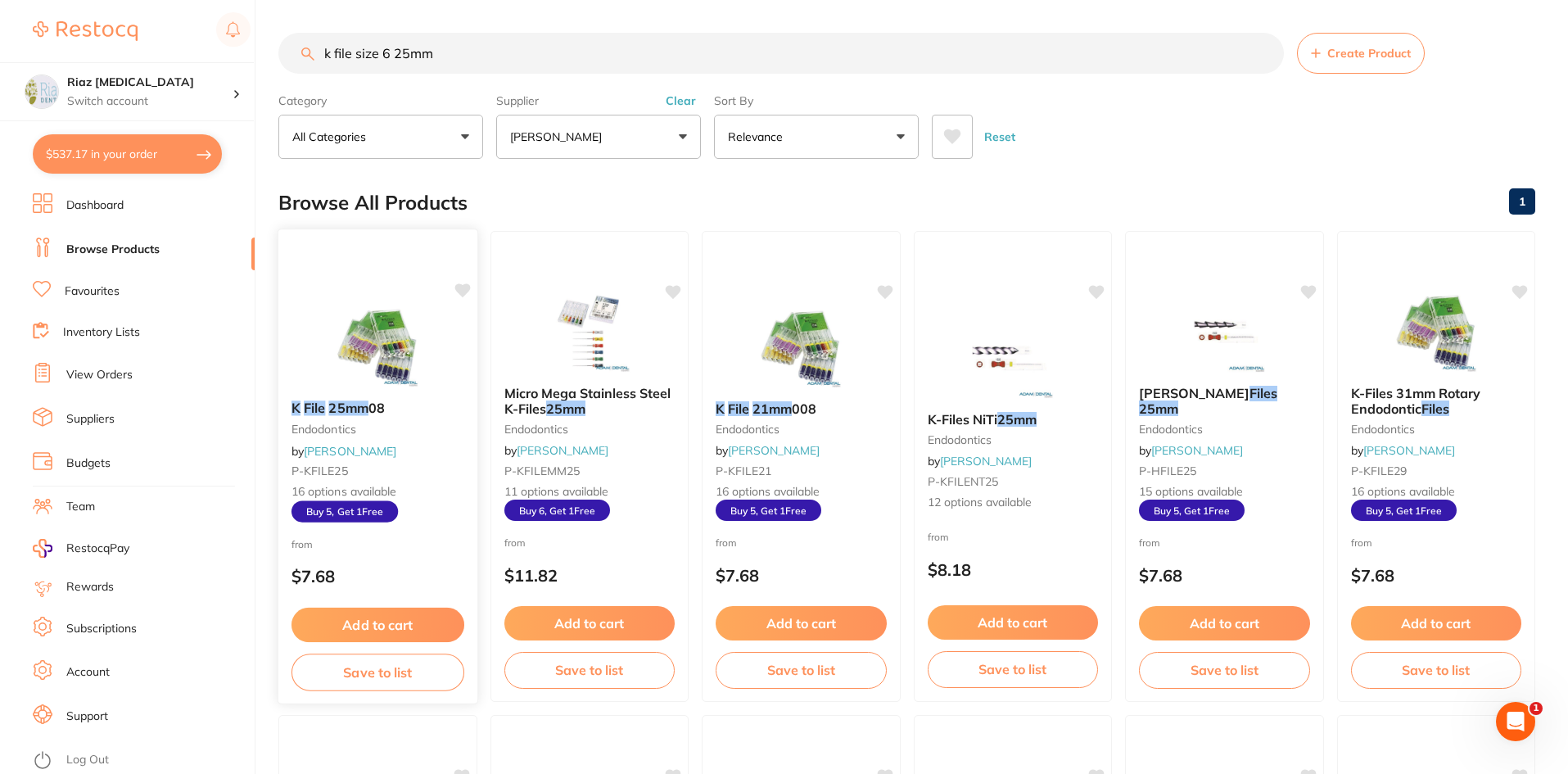
click at [426, 436] on small "endodontics" at bounding box center [378, 429] width 173 height 13
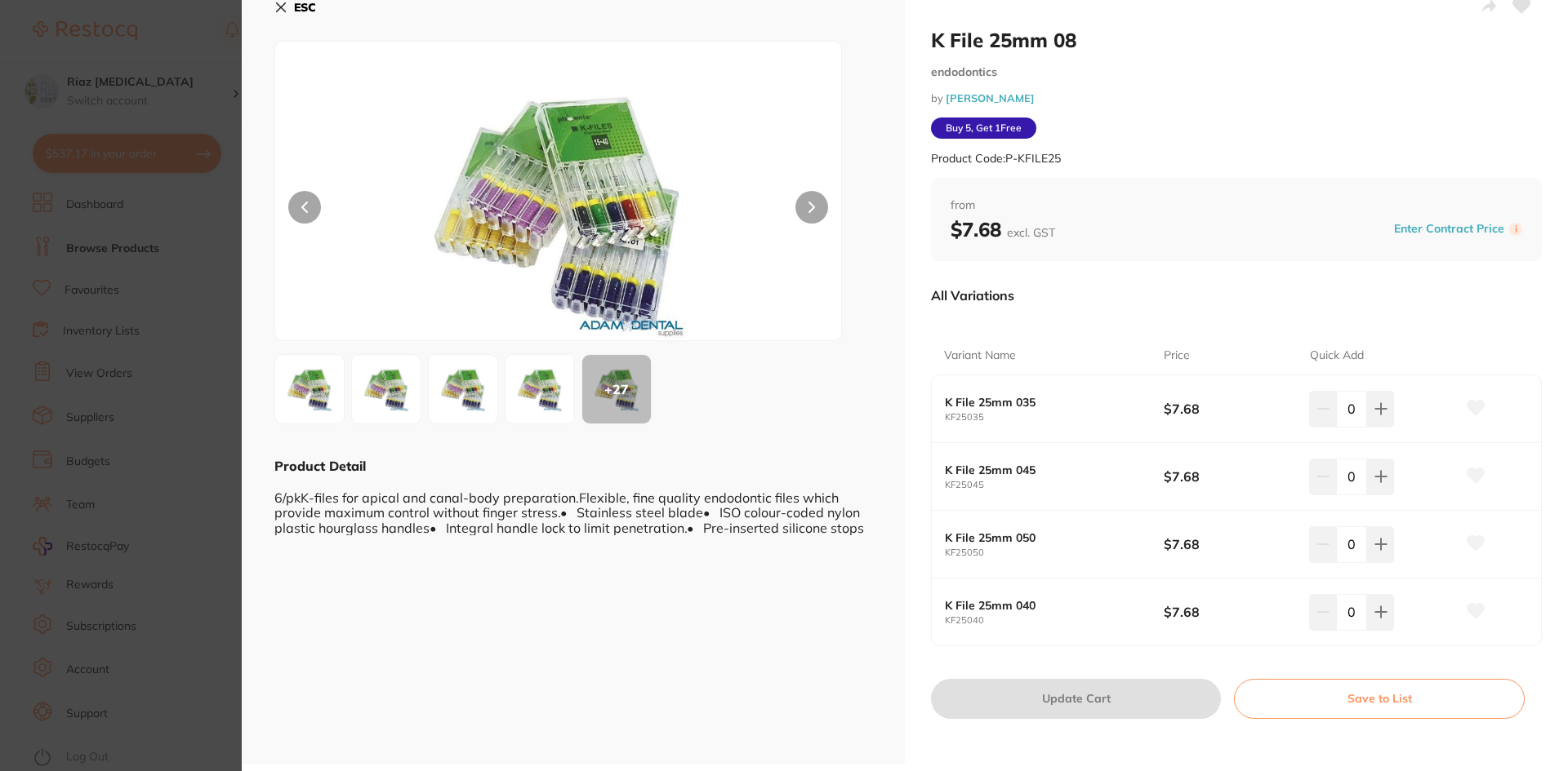
scroll to position [25, 0]
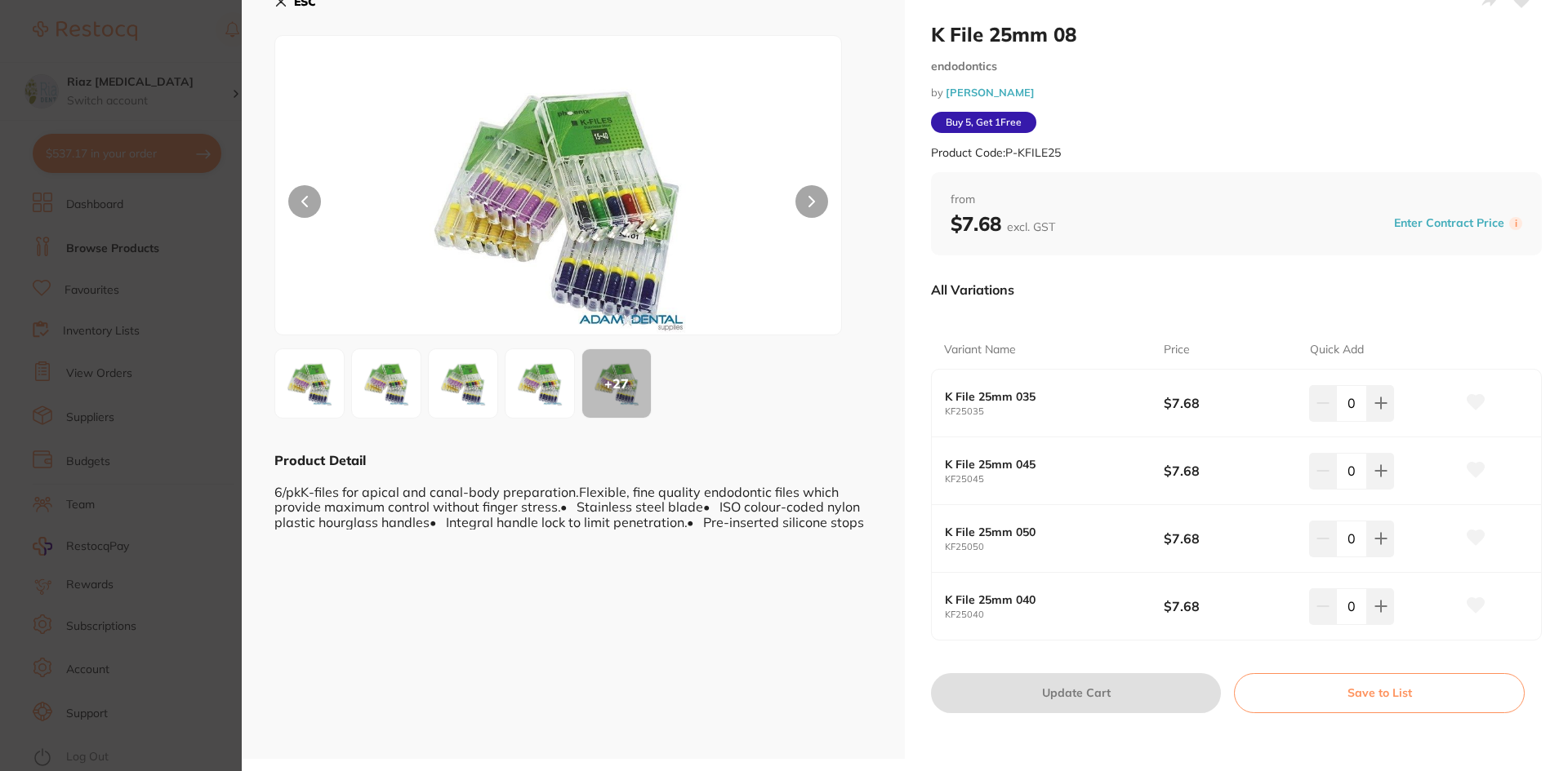
click at [281, 3] on icon at bounding box center [281, 2] width 13 height 13
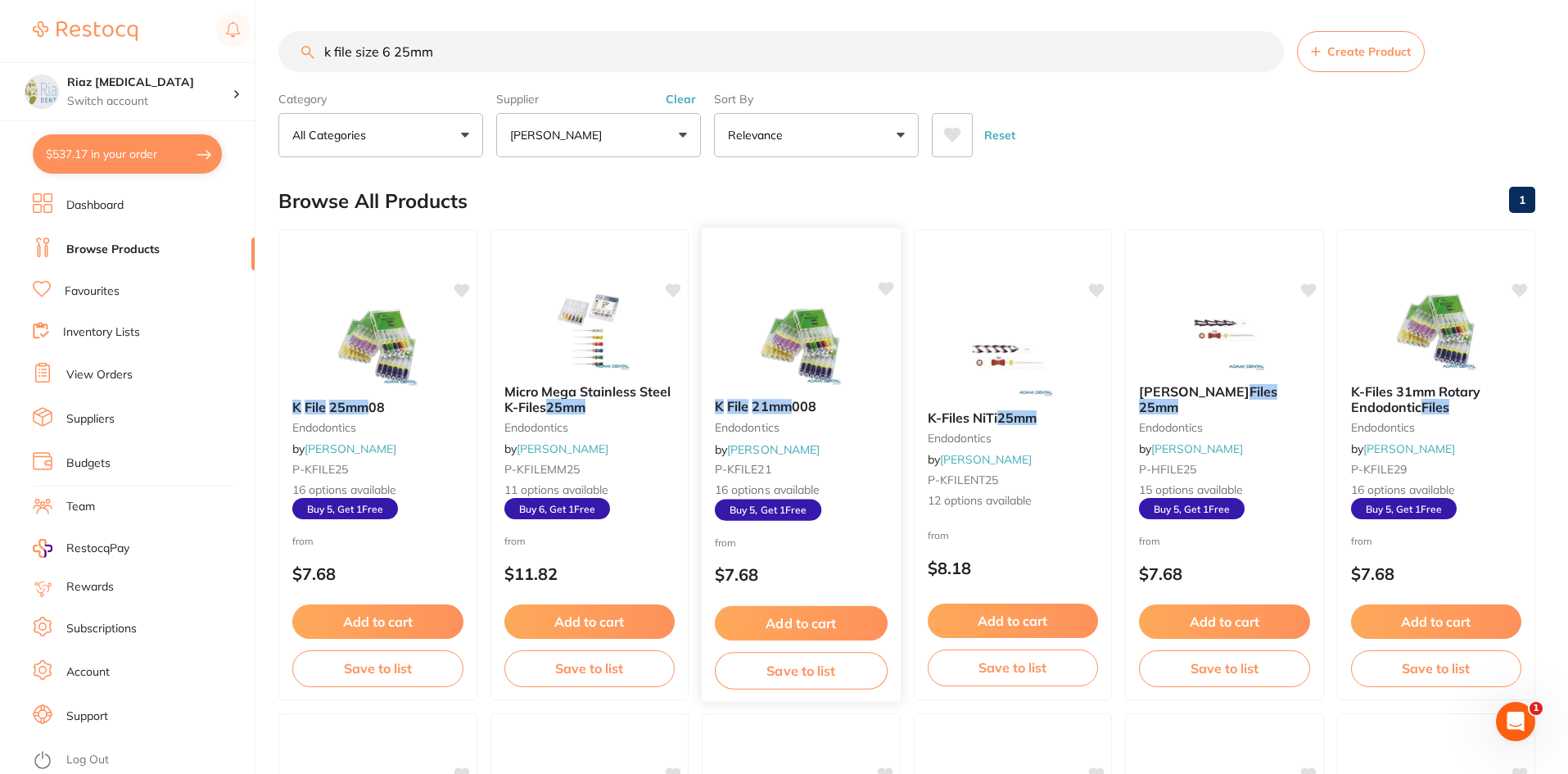
click at [877, 308] on div at bounding box center [800, 345] width 199 height 83
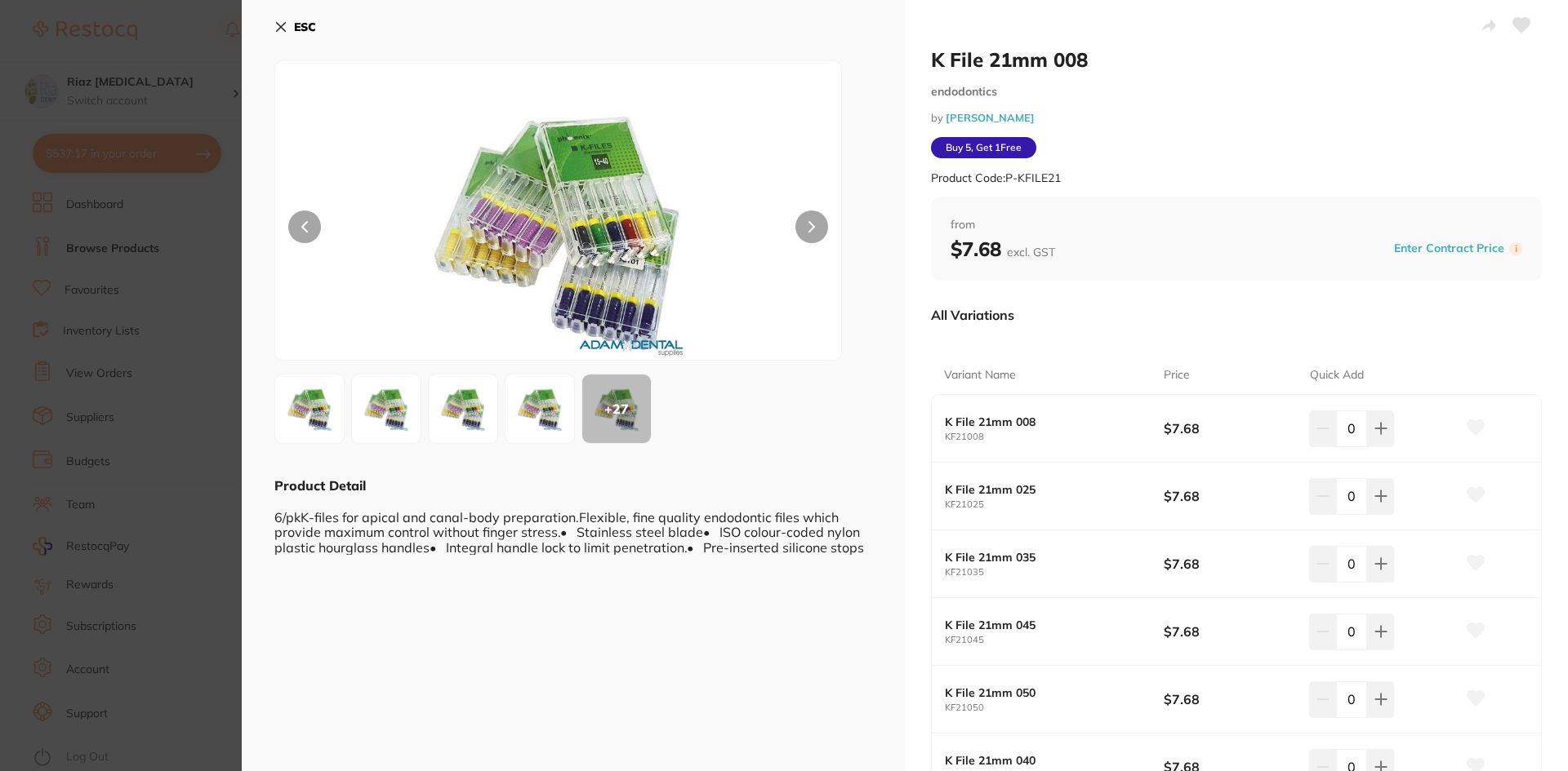
click at [283, 18] on button "ESC" at bounding box center [295, 27] width 42 height 28
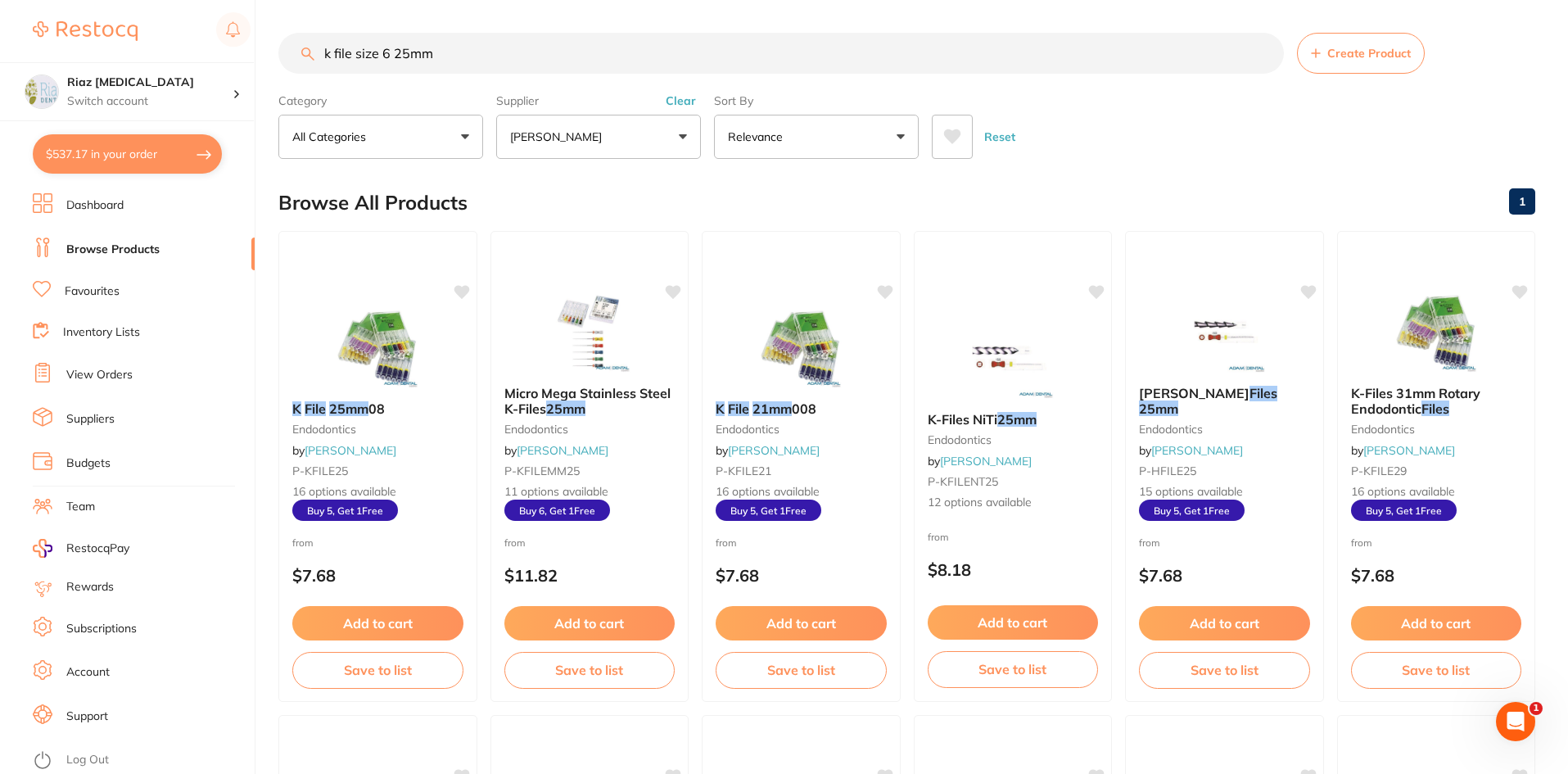
click at [638, 127] on button "[PERSON_NAME]" at bounding box center [598, 137] width 204 height 44
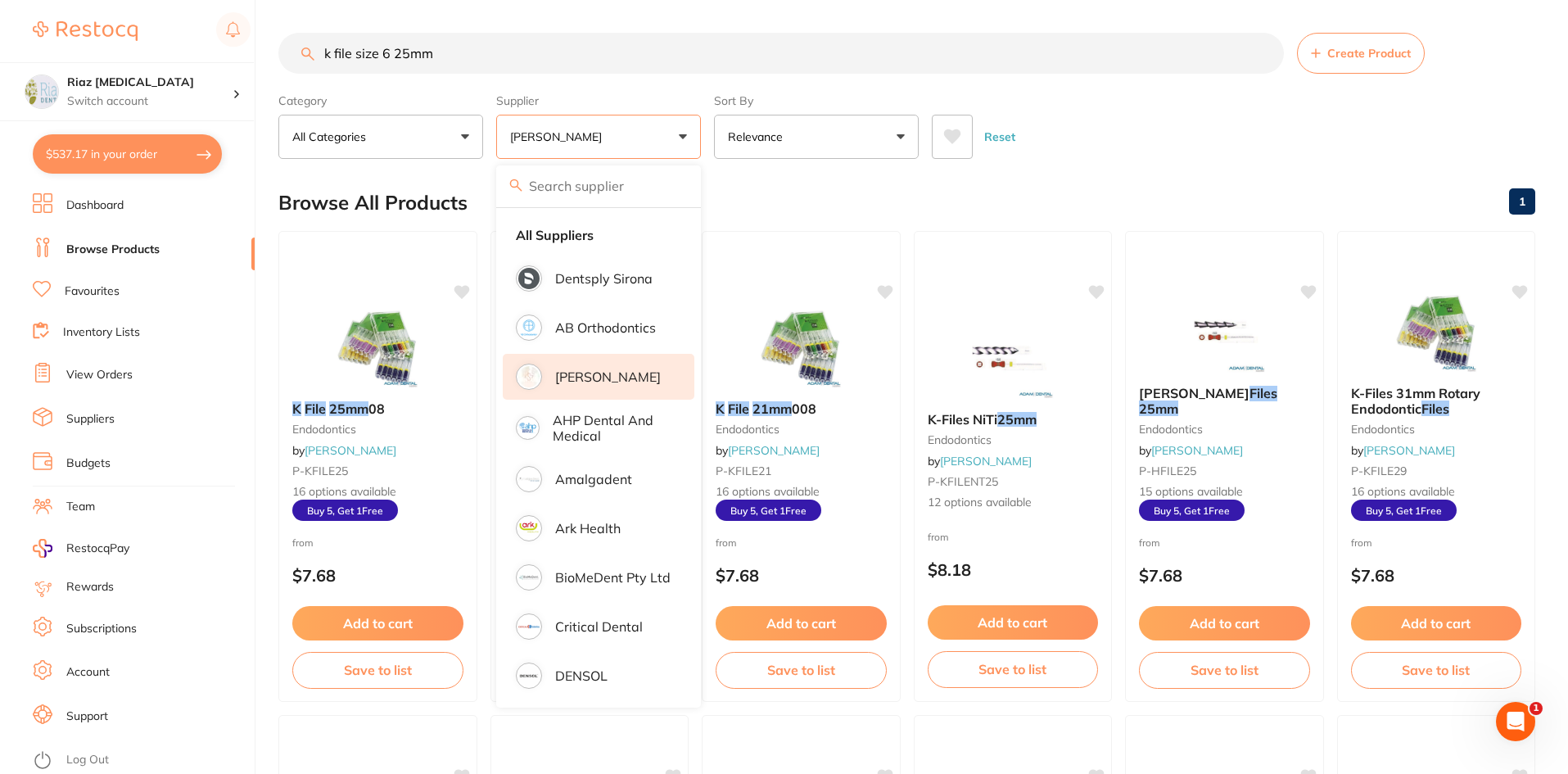
click at [546, 373] on li "[PERSON_NAME]" at bounding box center [598, 377] width 192 height 46
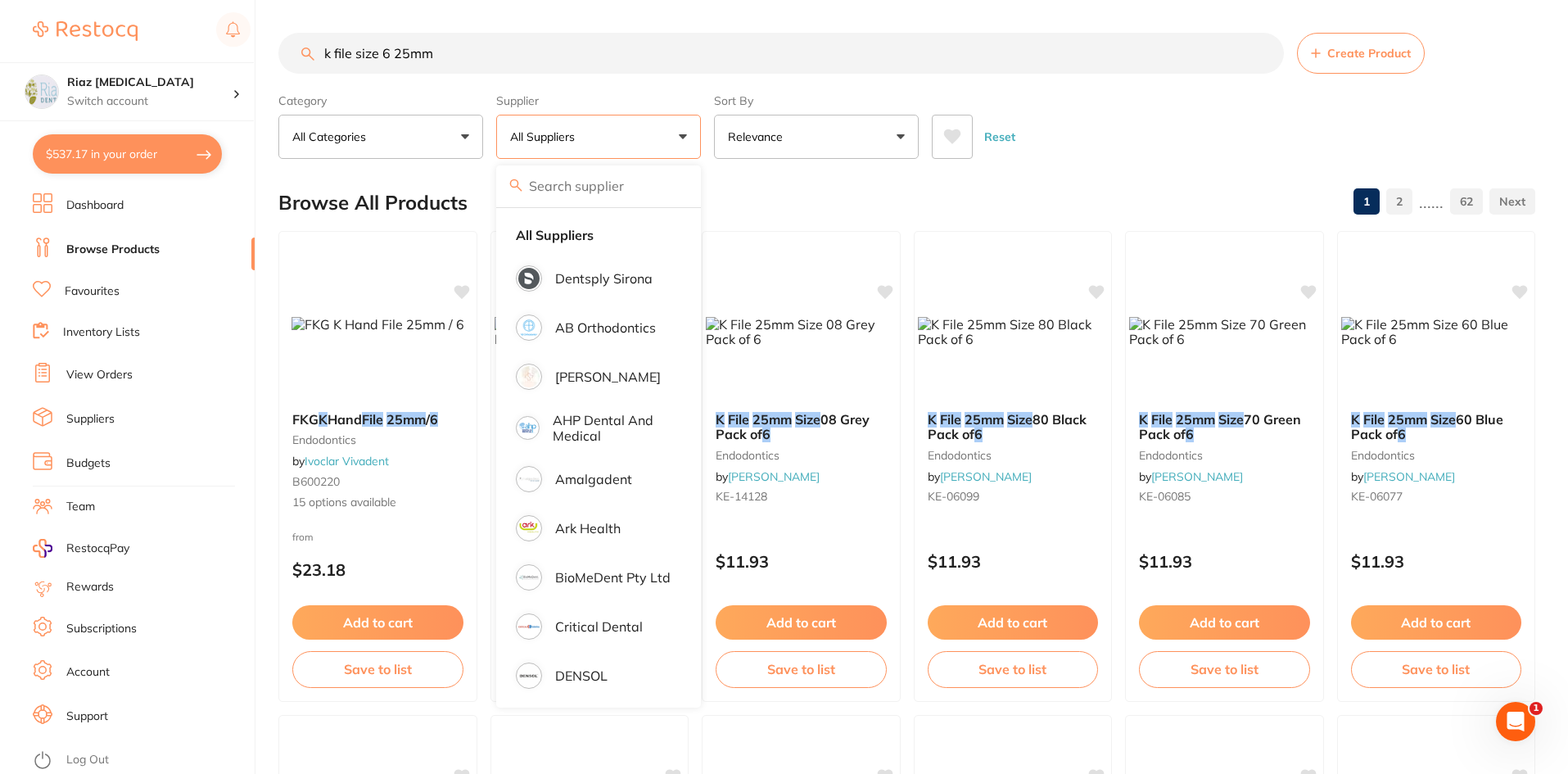
click at [642, 133] on button "All Suppliers" at bounding box center [598, 137] width 204 height 44
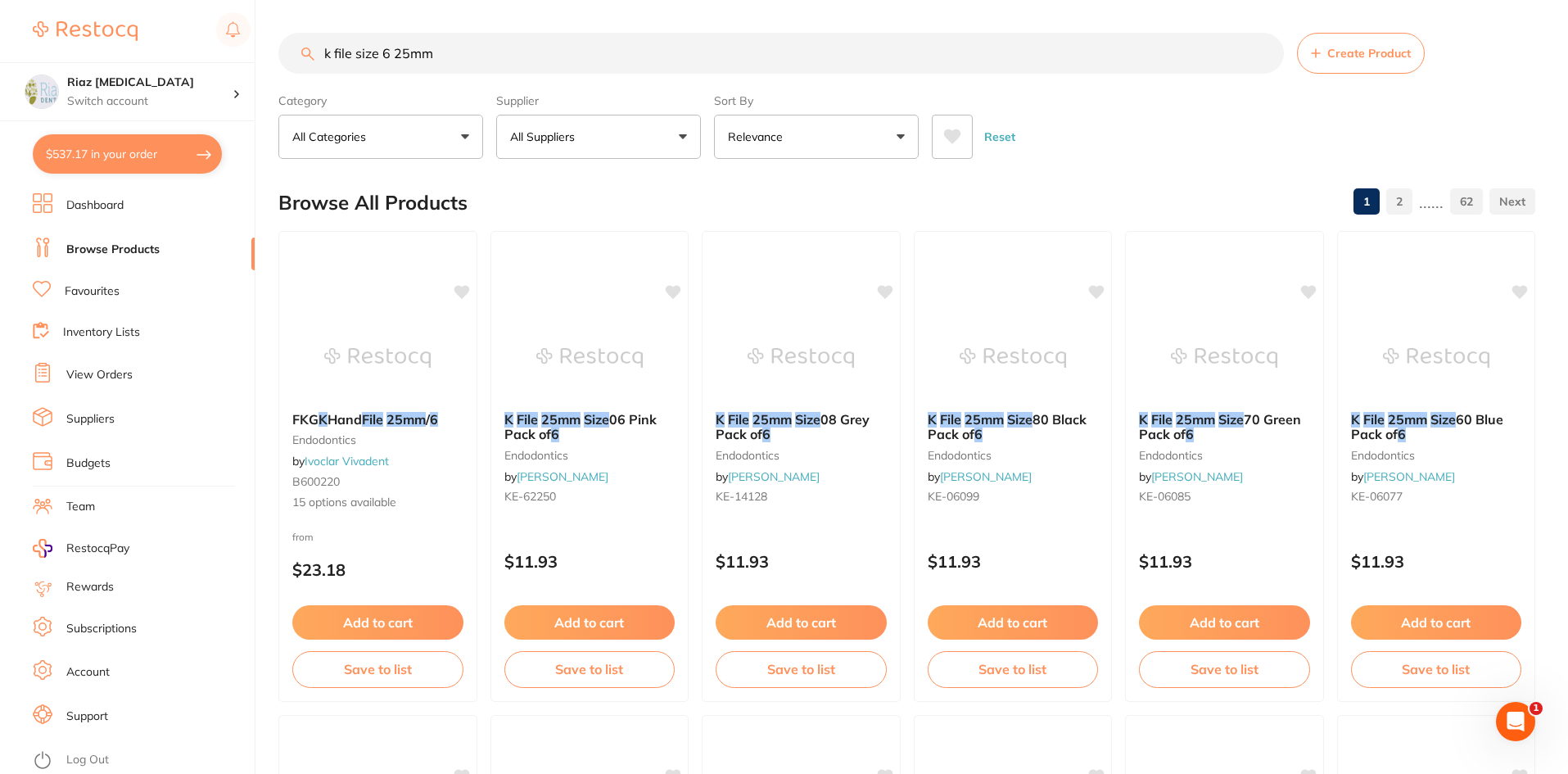
click at [607, 109] on div "Supplier All Suppliers All Suppliers Dentsply Sirona AB Orthodontics [PERSON_NA…" at bounding box center [598, 123] width 204 height 72
click at [608, 124] on button "All Suppliers" at bounding box center [598, 137] width 204 height 44
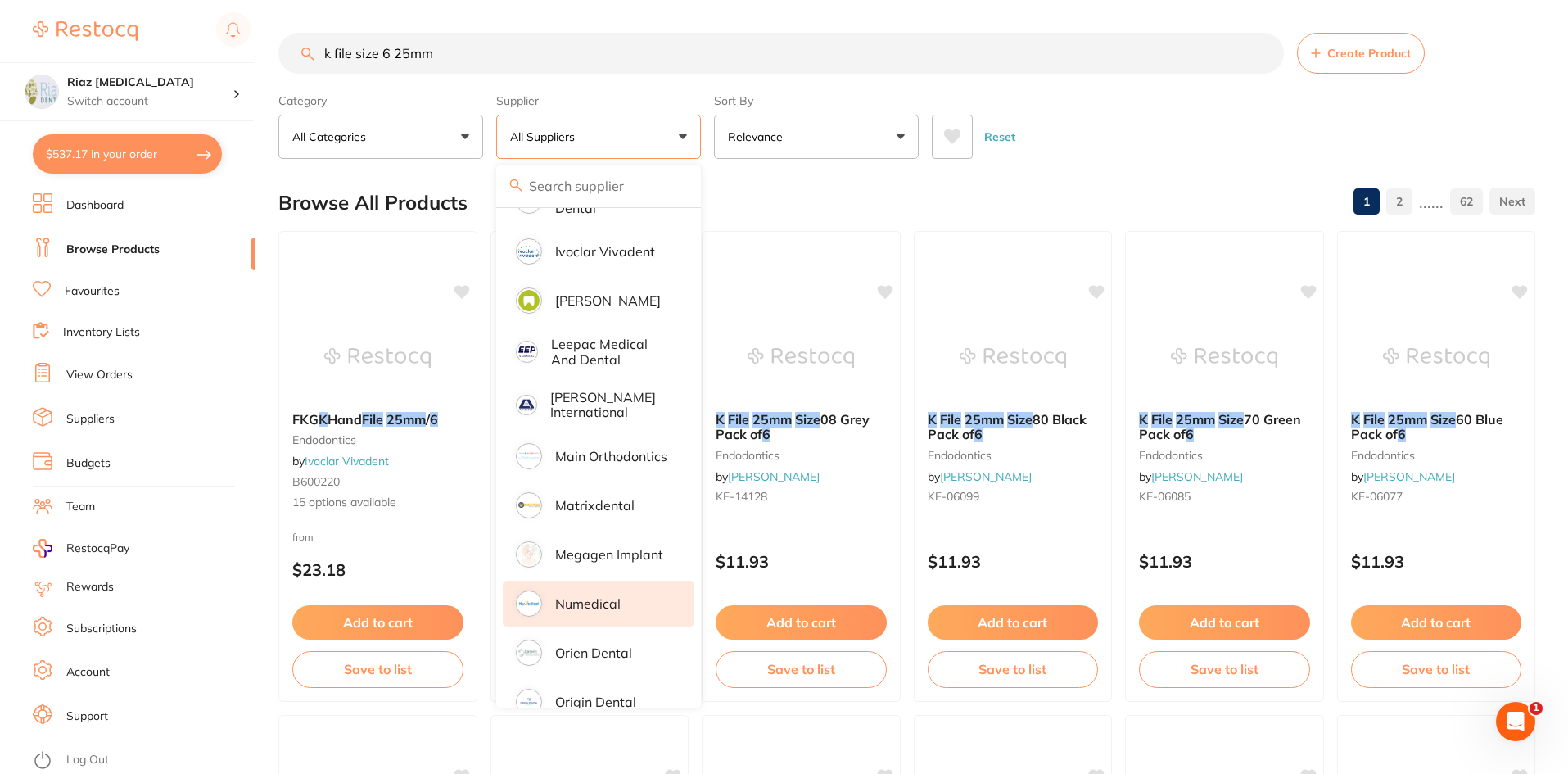
scroll to position [983, 0]
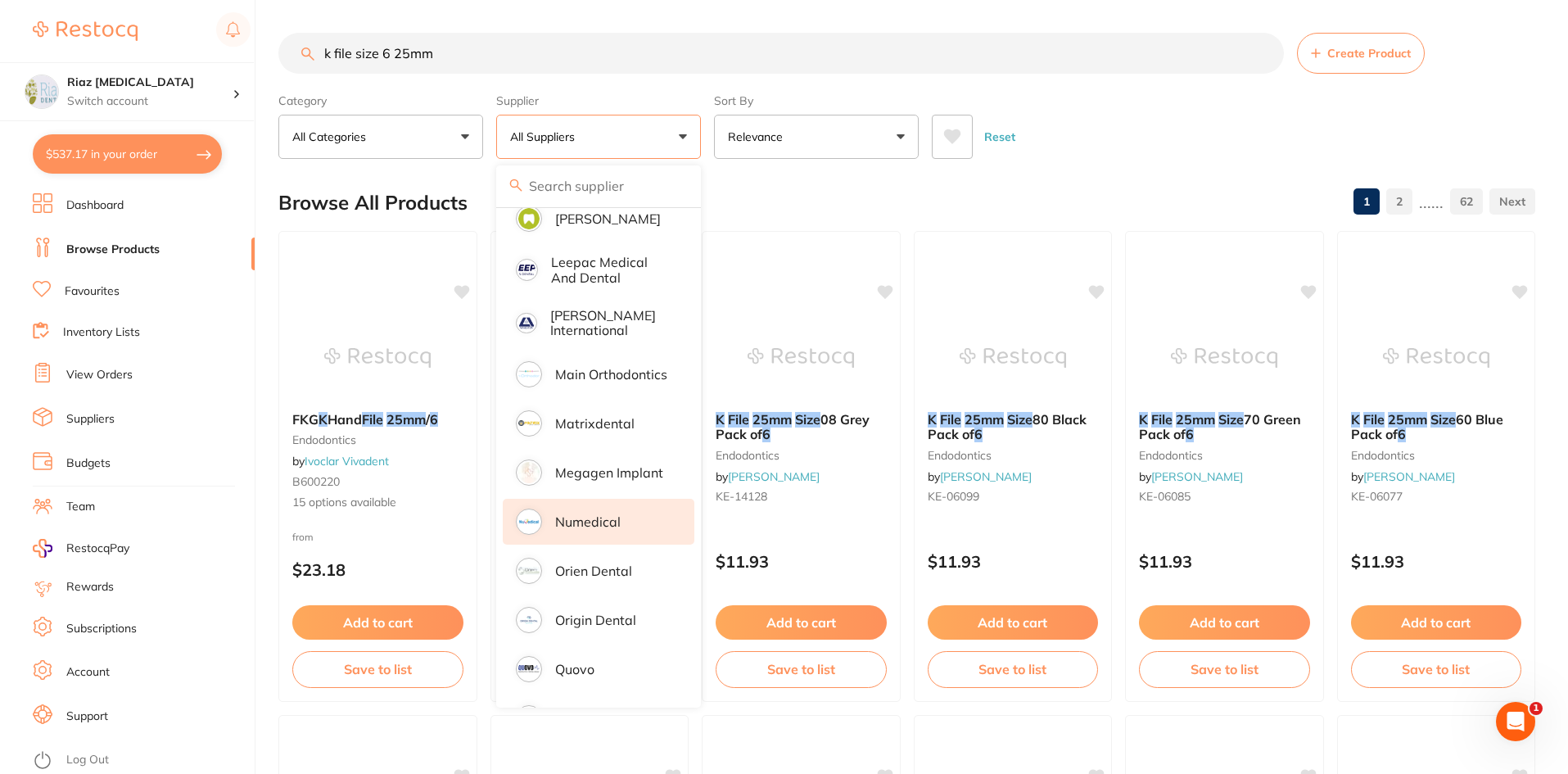
click at [590, 515] on p "Numedical" at bounding box center [587, 522] width 65 height 15
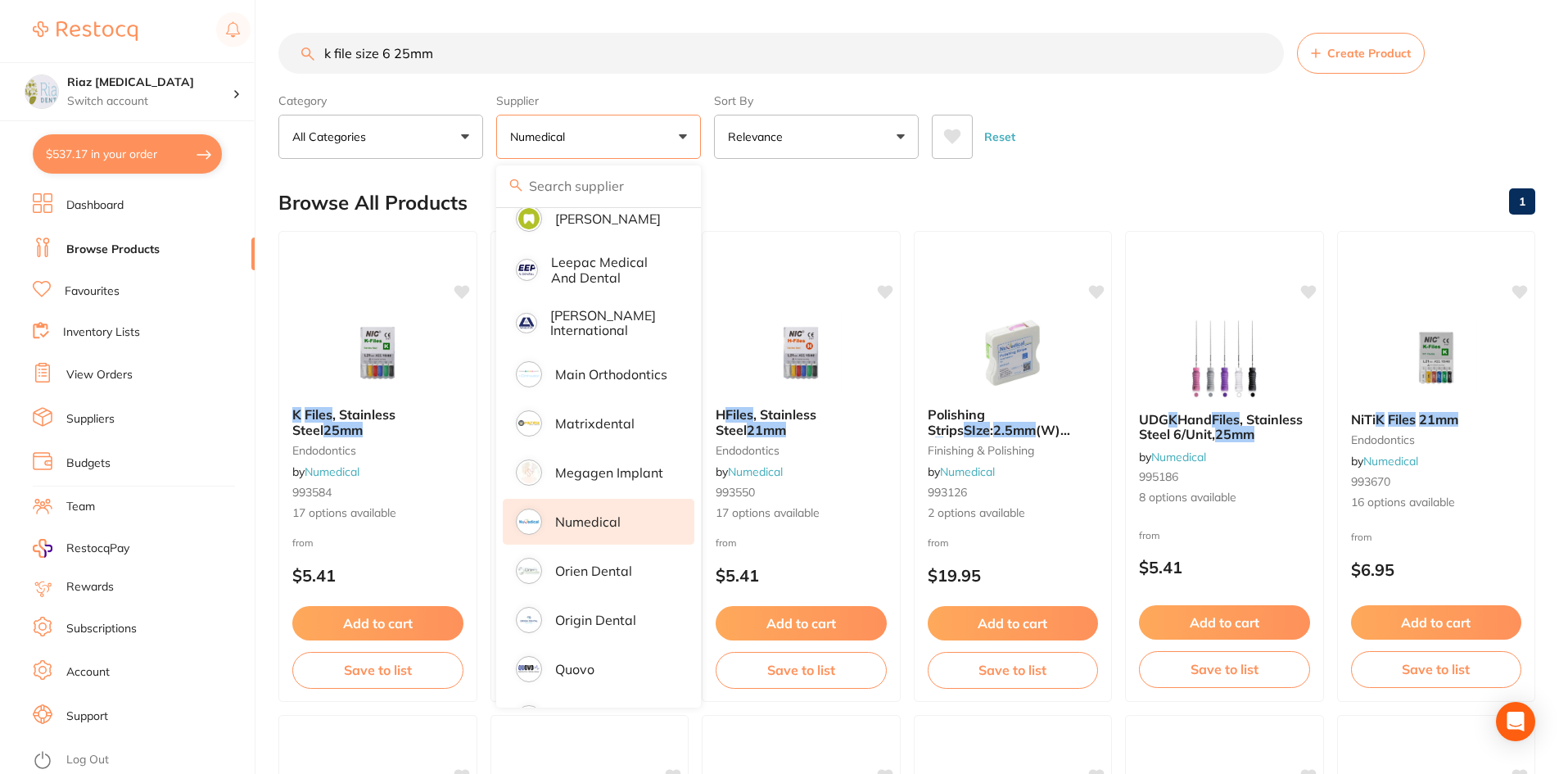
click at [1125, 131] on div "Reset" at bounding box center [1227, 130] width 590 height 57
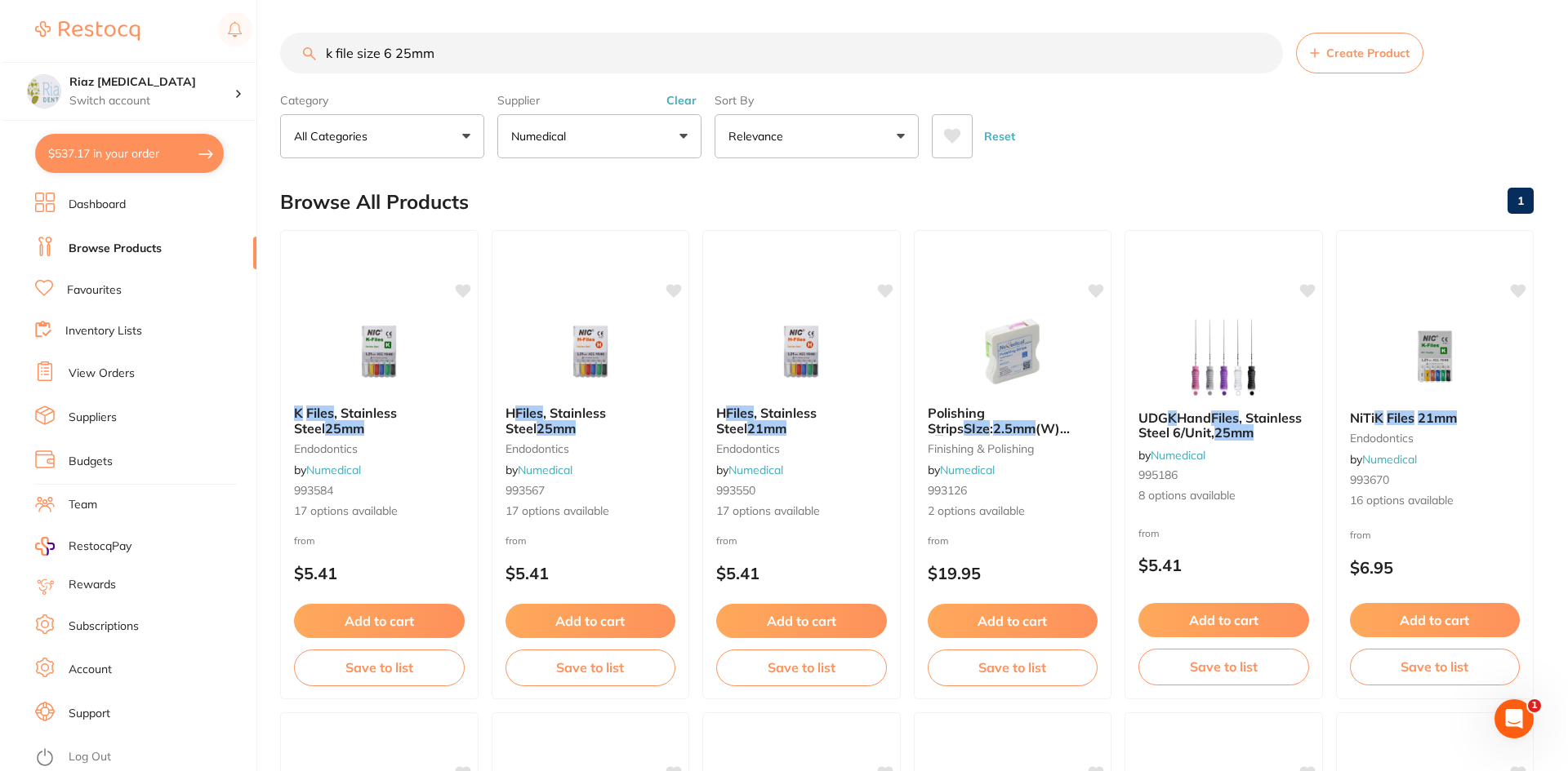
scroll to position [0, 0]
click at [1278, 336] on div at bounding box center [1220, 355] width 198 height 83
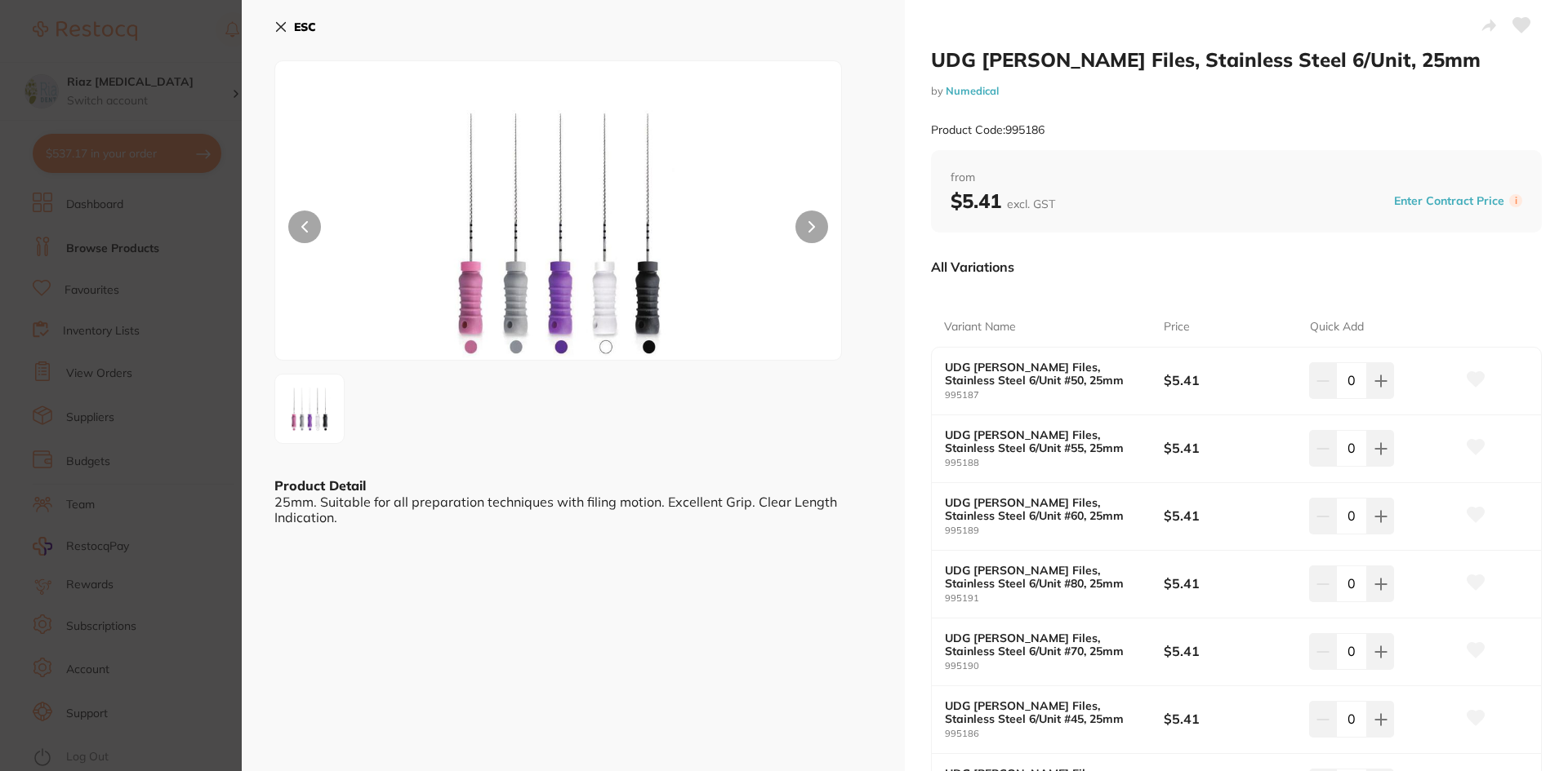
click at [277, 28] on icon at bounding box center [281, 27] width 13 height 13
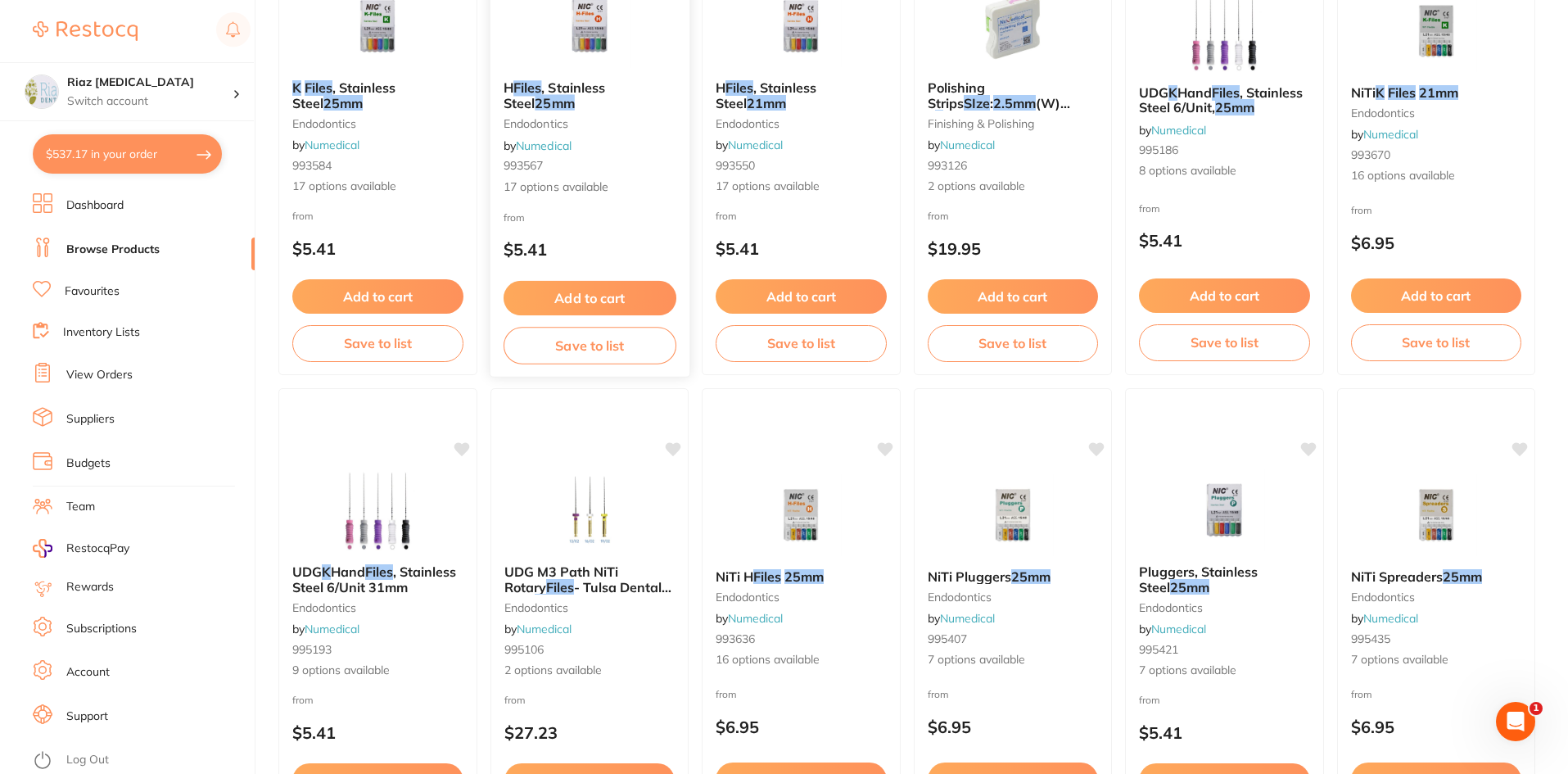
scroll to position [329, 0]
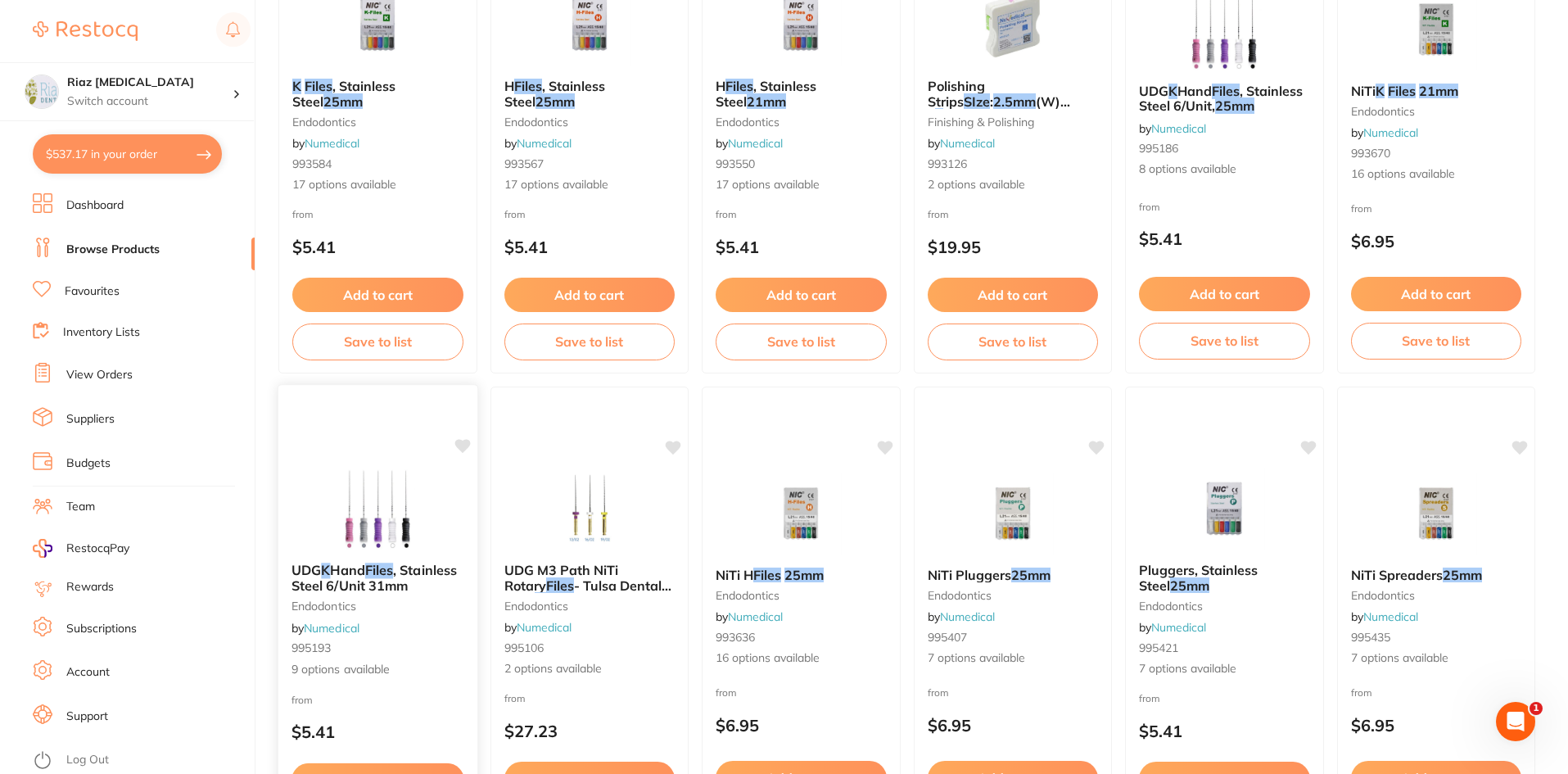
click at [416, 480] on img at bounding box center [378, 508] width 107 height 83
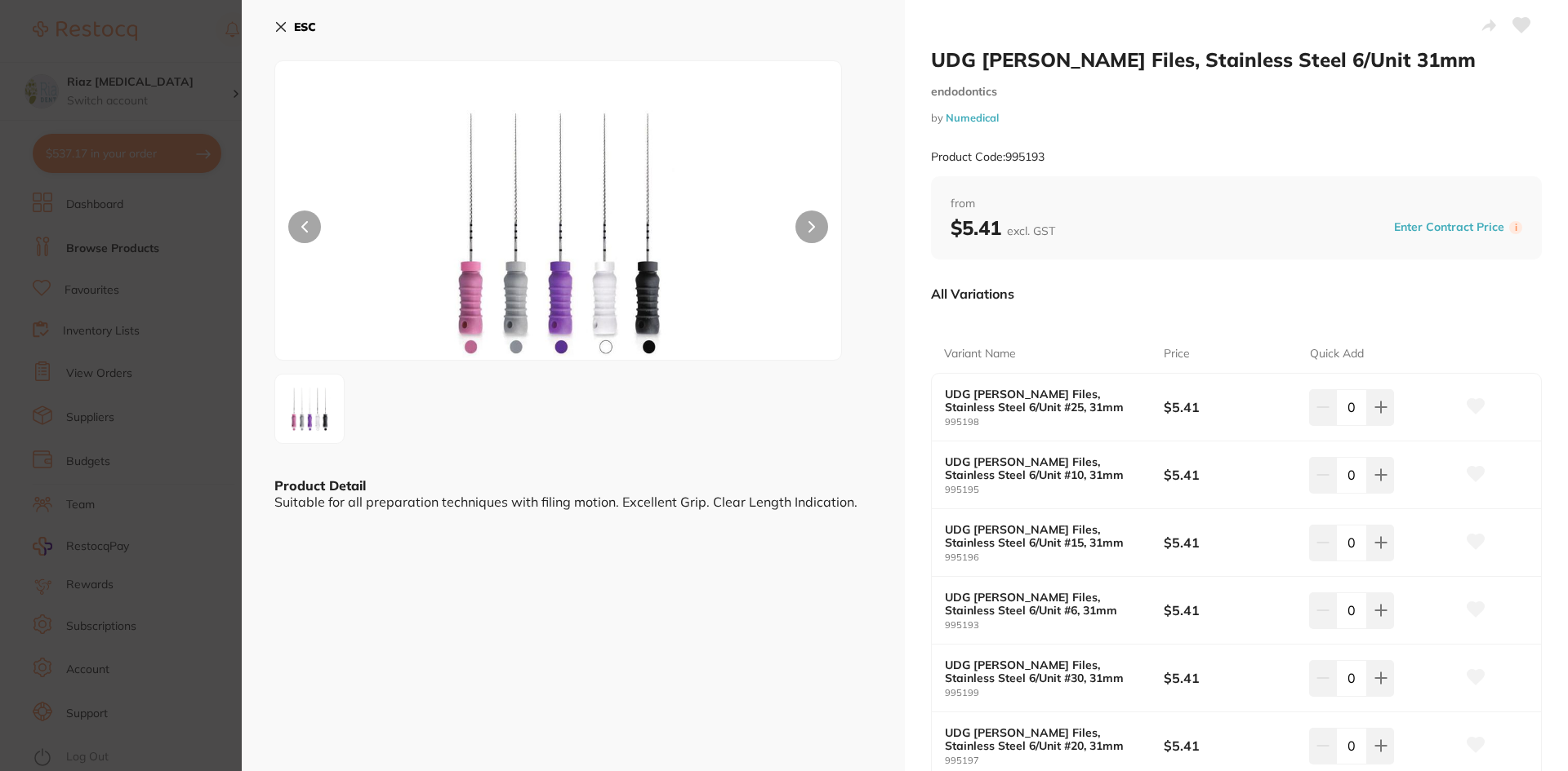
click at [281, 24] on icon at bounding box center [281, 27] width 13 height 13
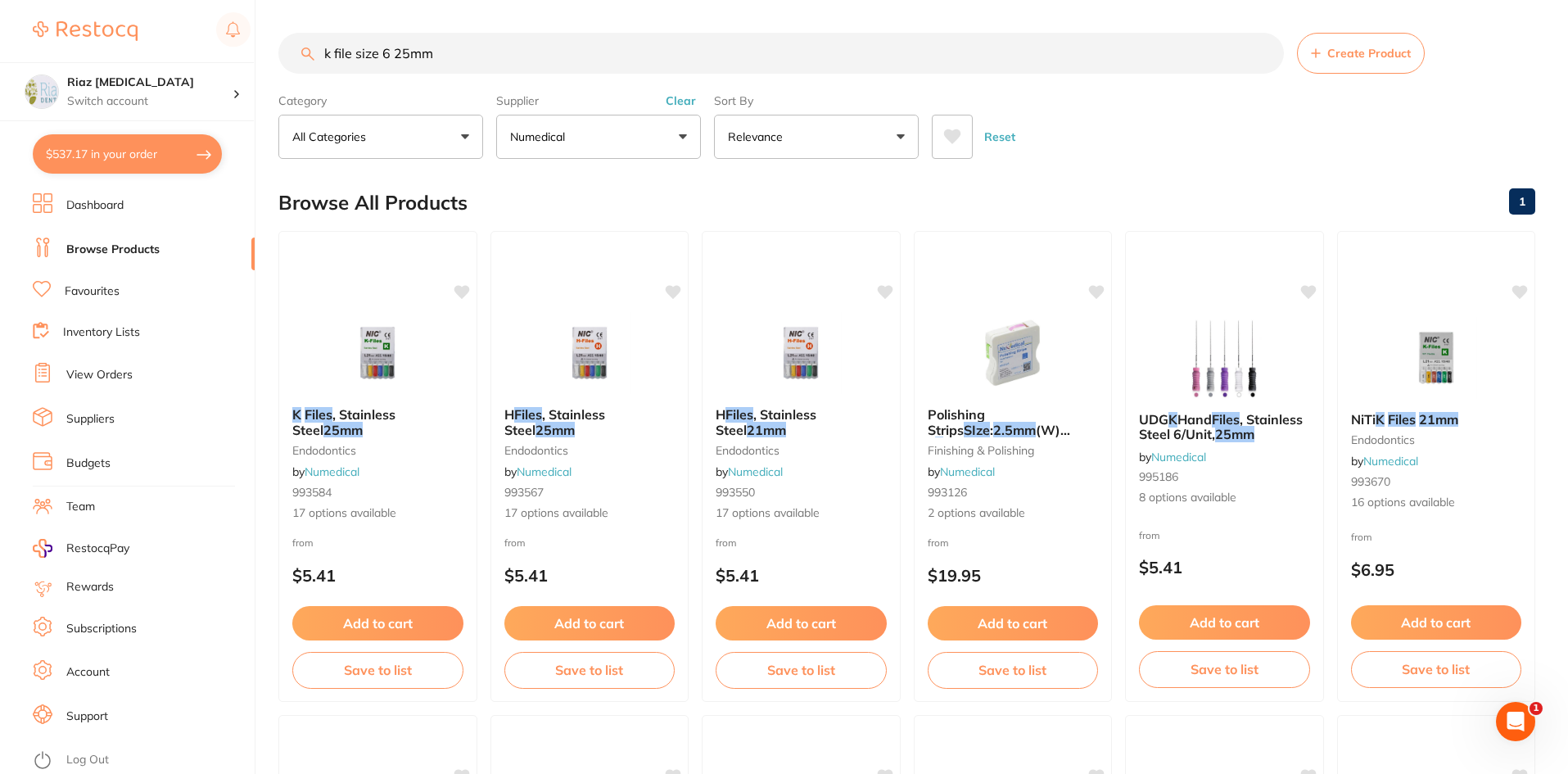
click at [610, 128] on button "Numedical" at bounding box center [598, 137] width 204 height 44
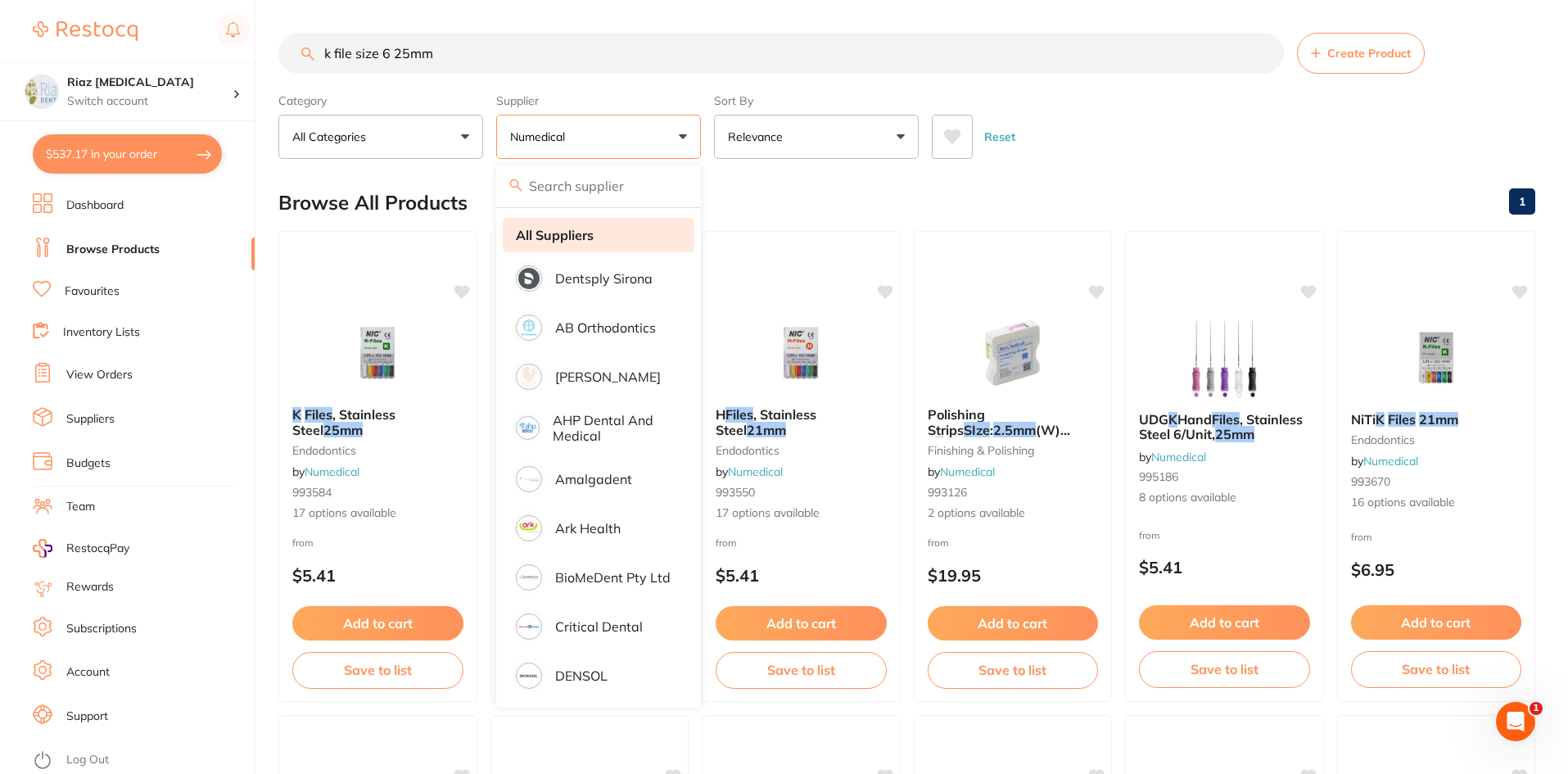
click at [567, 236] on strong "All Suppliers" at bounding box center [555, 236] width 78 height 15
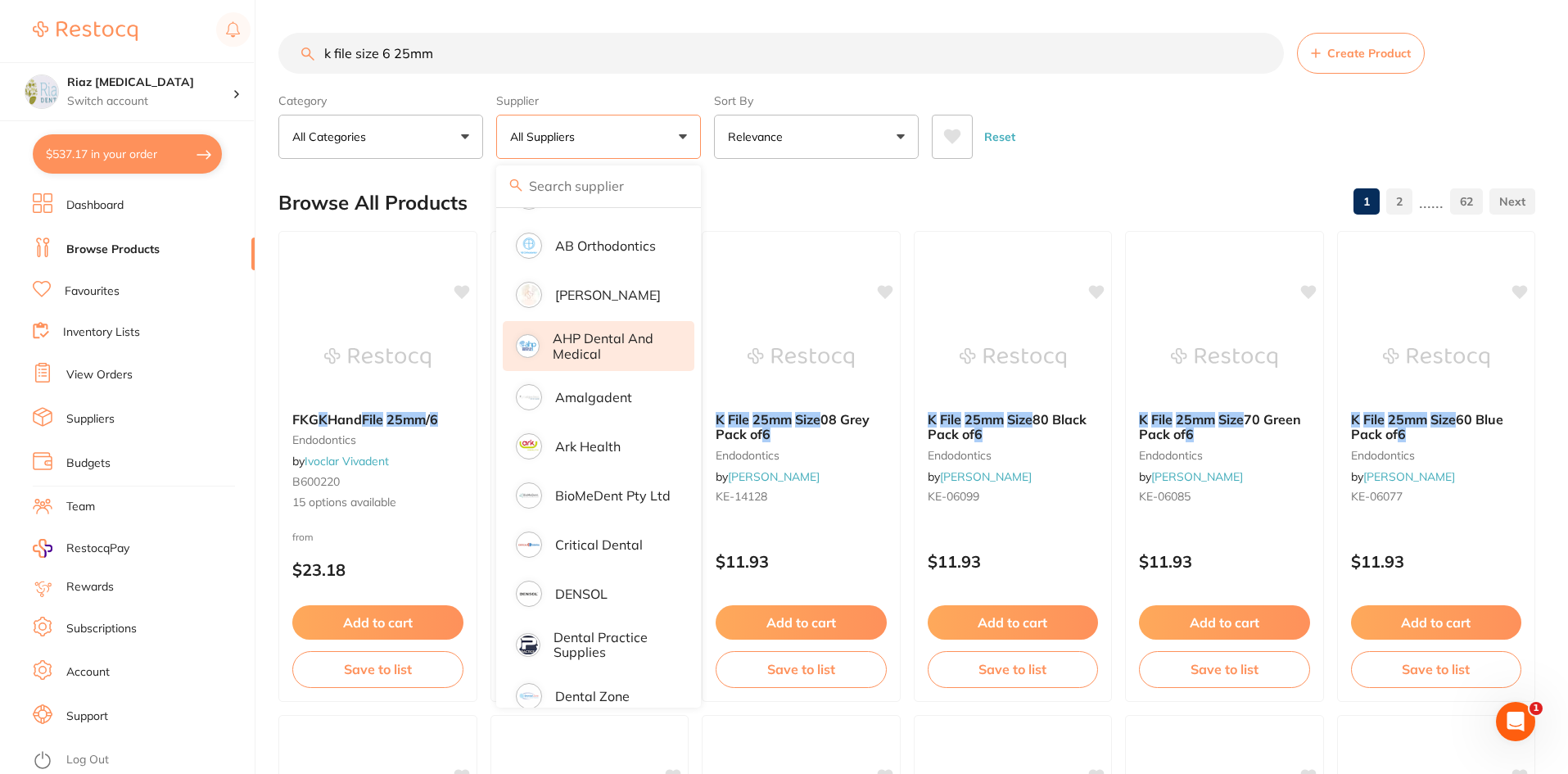
click at [598, 343] on p "AHP Dental and Medical" at bounding box center [613, 346] width 119 height 30
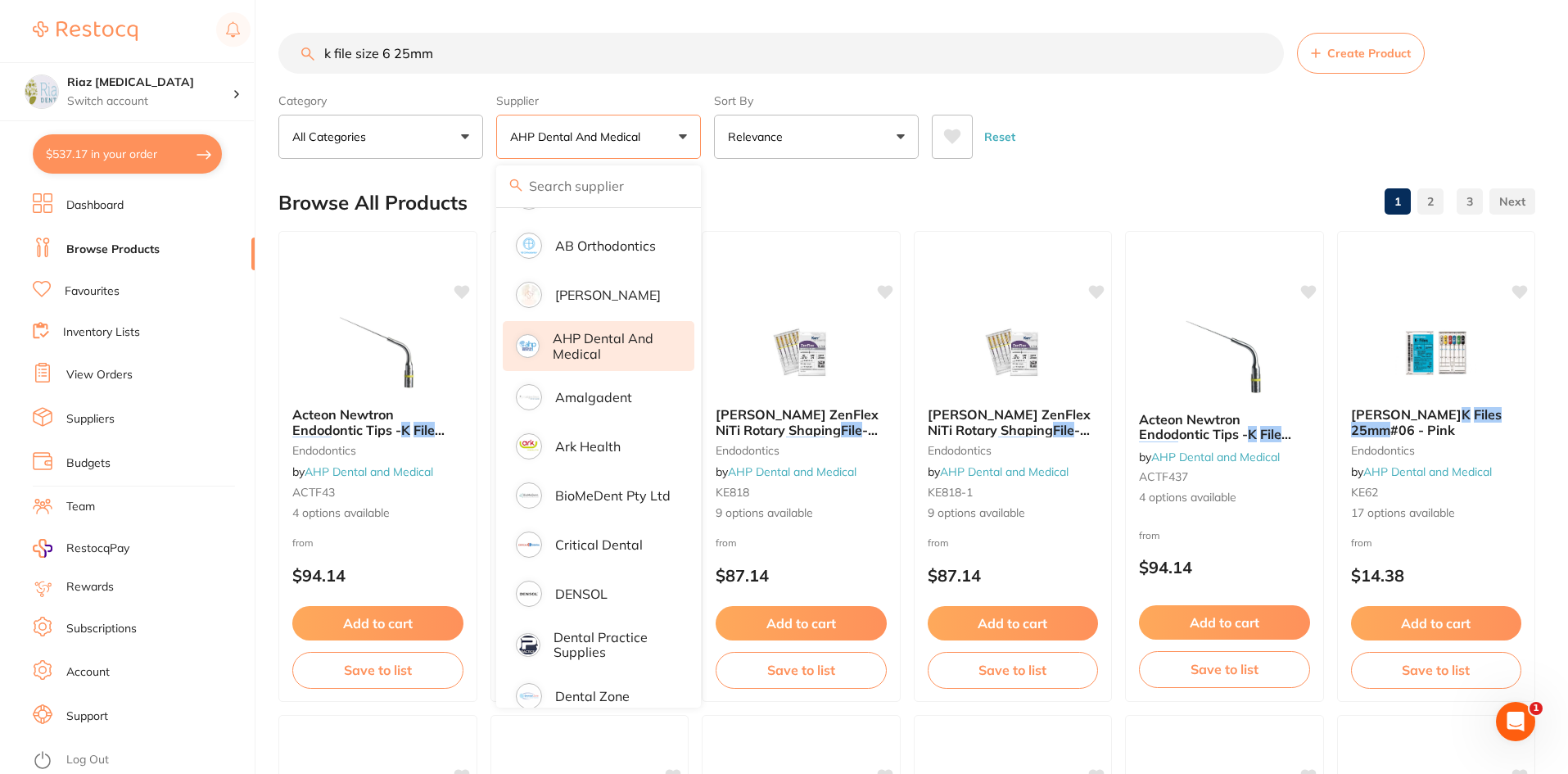
click at [1061, 133] on div "Reset" at bounding box center [1227, 130] width 590 height 57
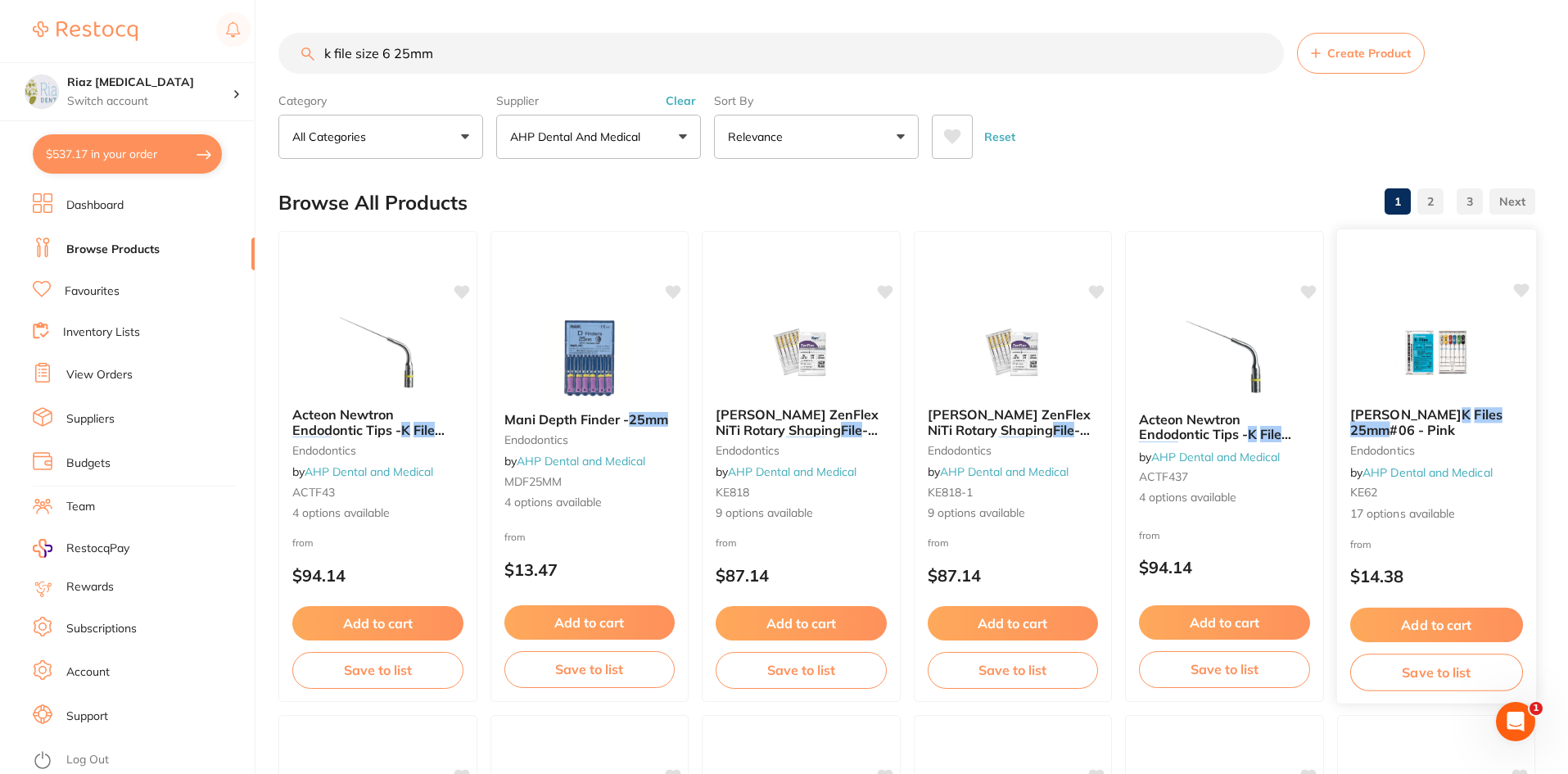
click at [1451, 366] on img at bounding box center [1436, 352] width 107 height 83
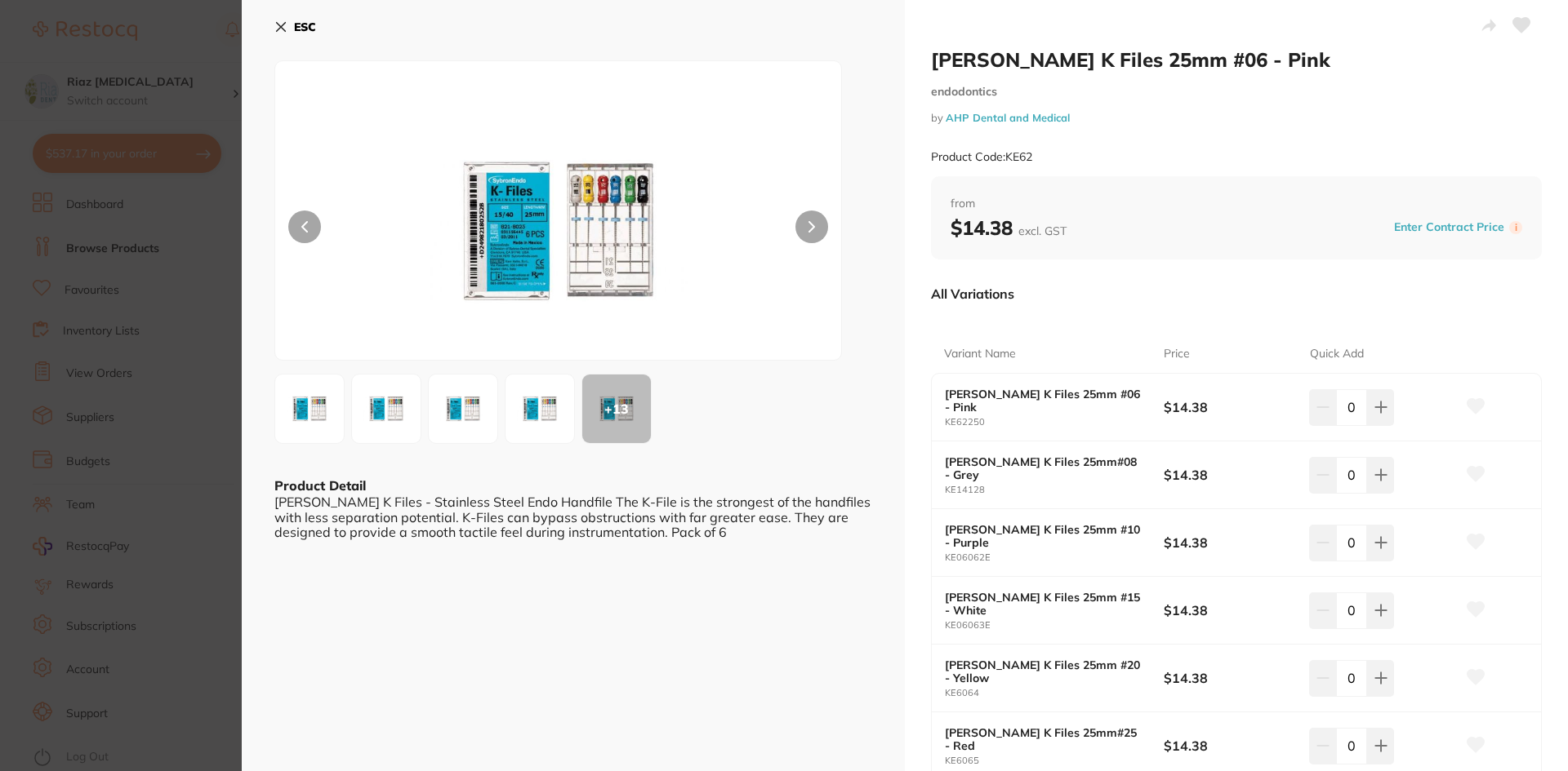
click at [276, 24] on icon at bounding box center [281, 27] width 13 height 13
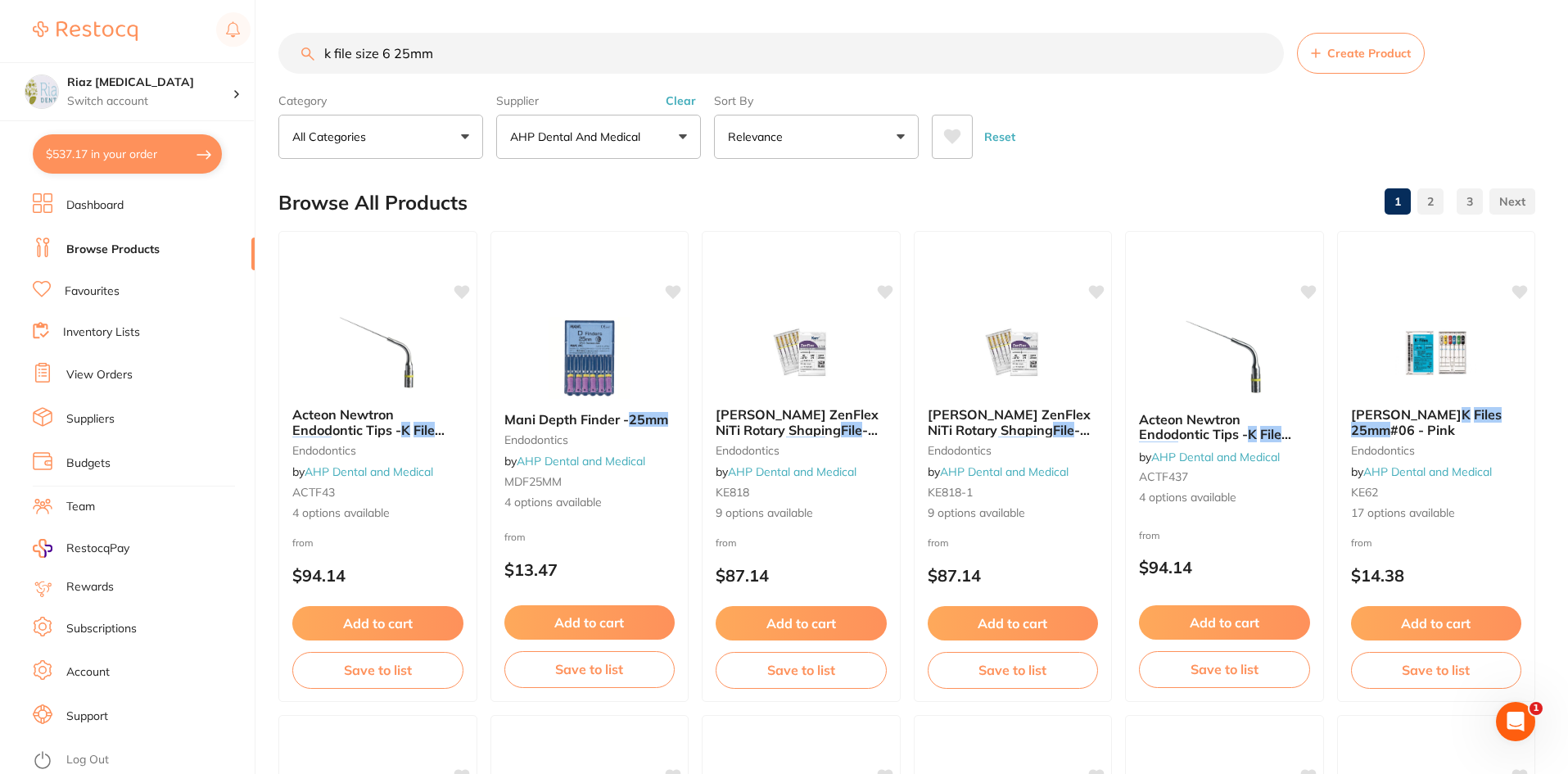
click at [622, 134] on p "AHP Dental and Medical" at bounding box center [578, 137] width 137 height 17
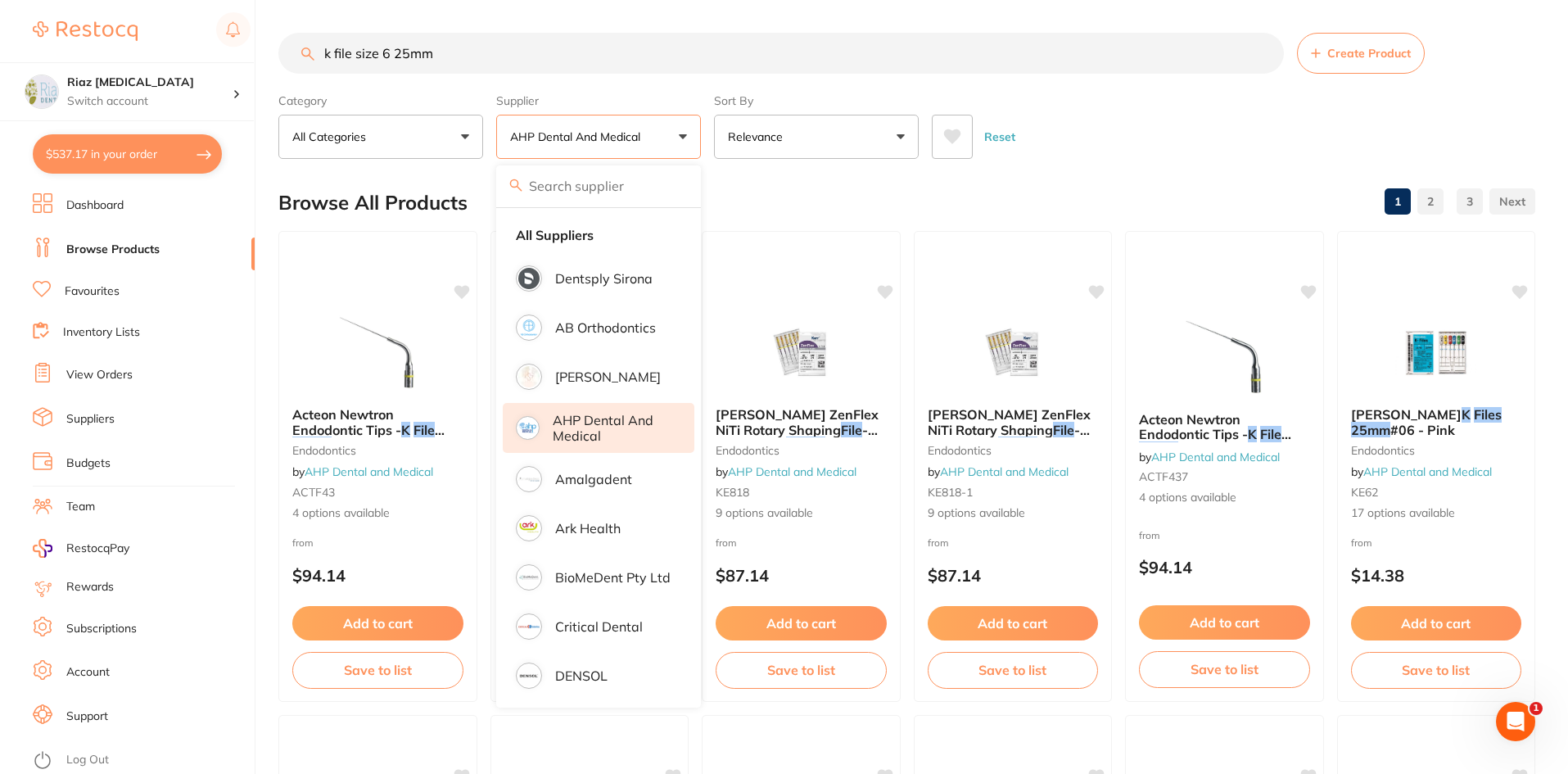
click at [578, 427] on p "AHP Dental and Medical" at bounding box center [613, 428] width 119 height 30
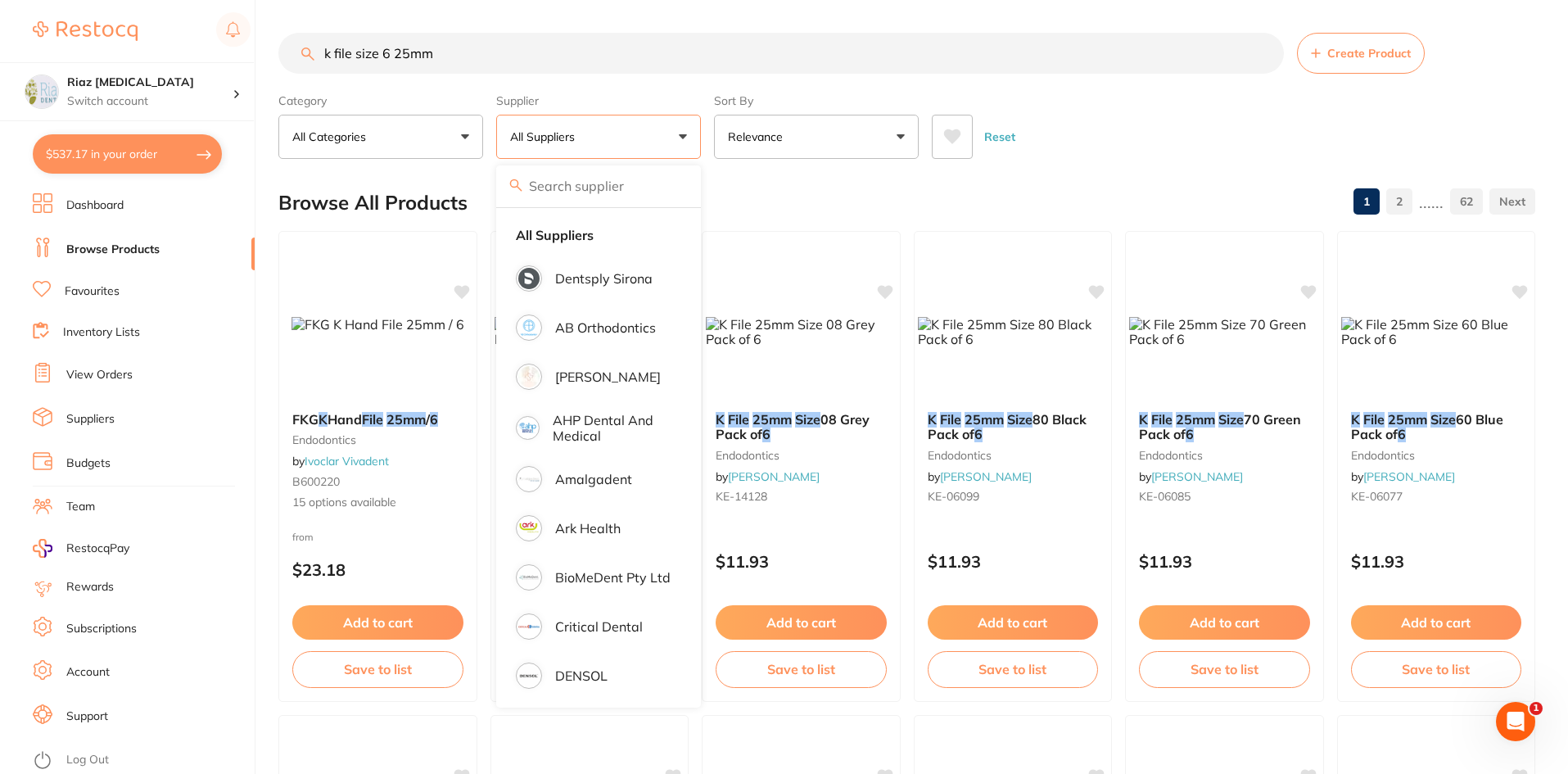
click at [618, 132] on button "All Suppliers" at bounding box center [598, 137] width 204 height 44
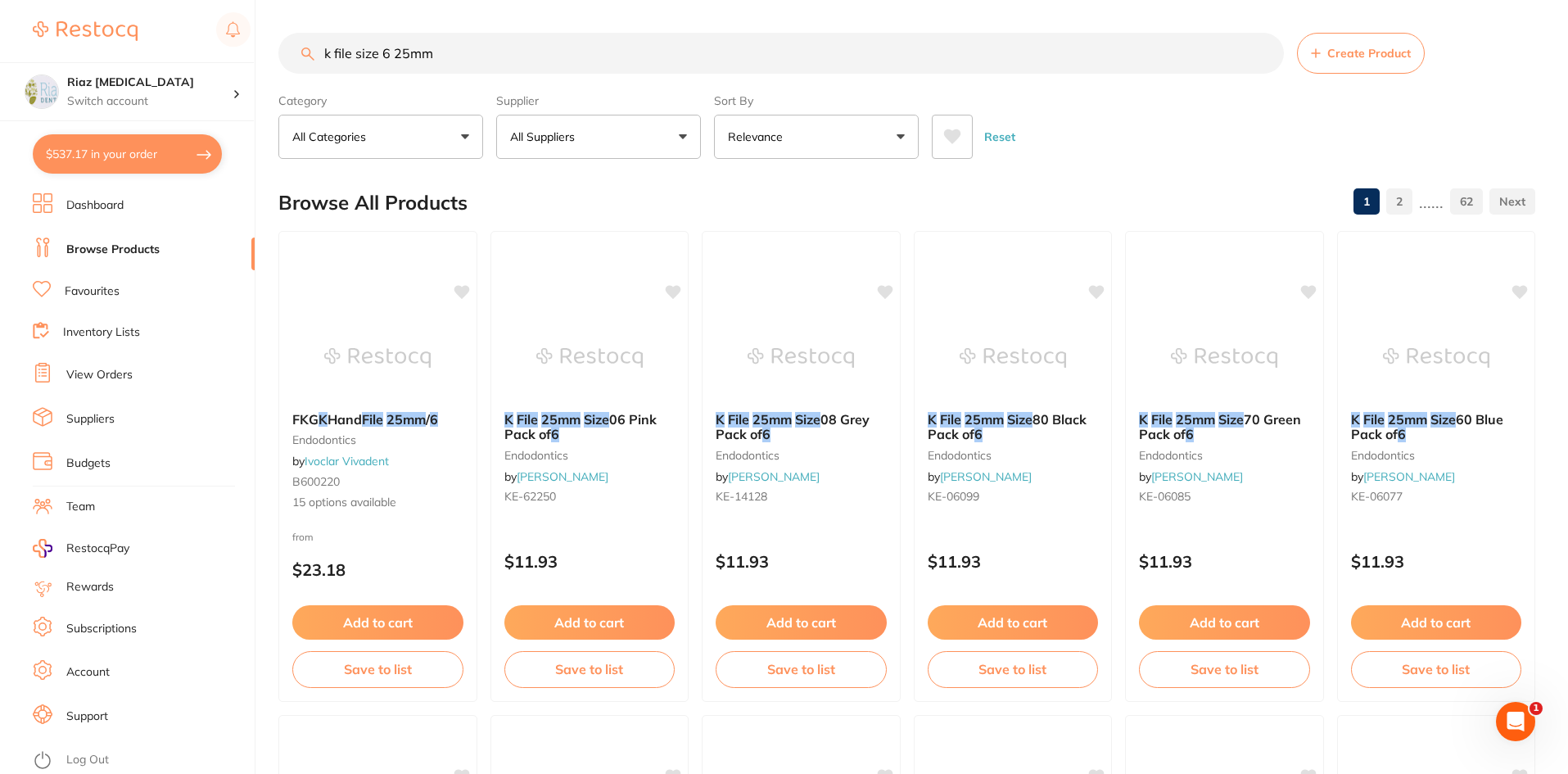
click at [649, 128] on button "All Suppliers" at bounding box center [598, 137] width 204 height 44
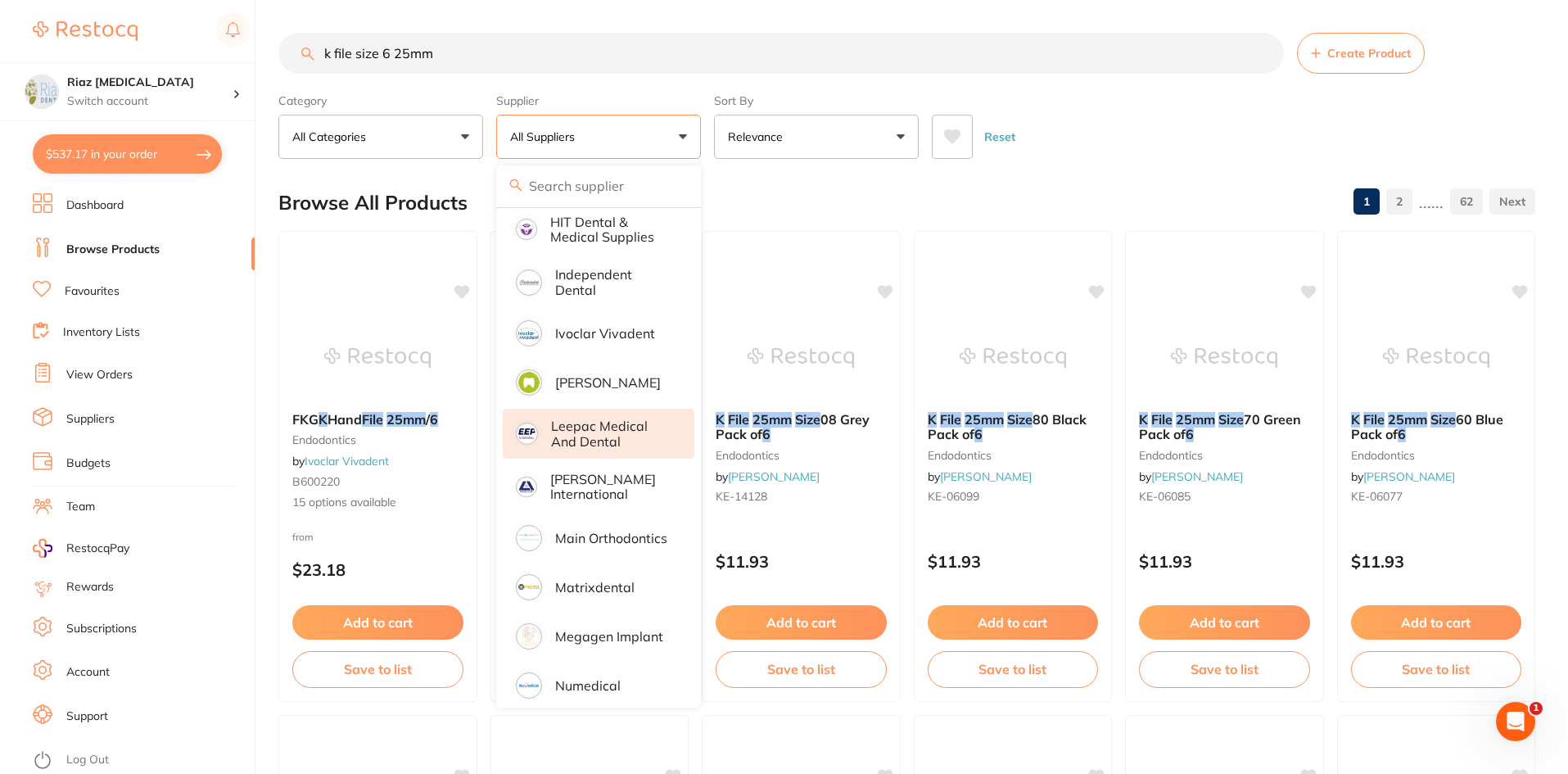
scroll to position [737, 0]
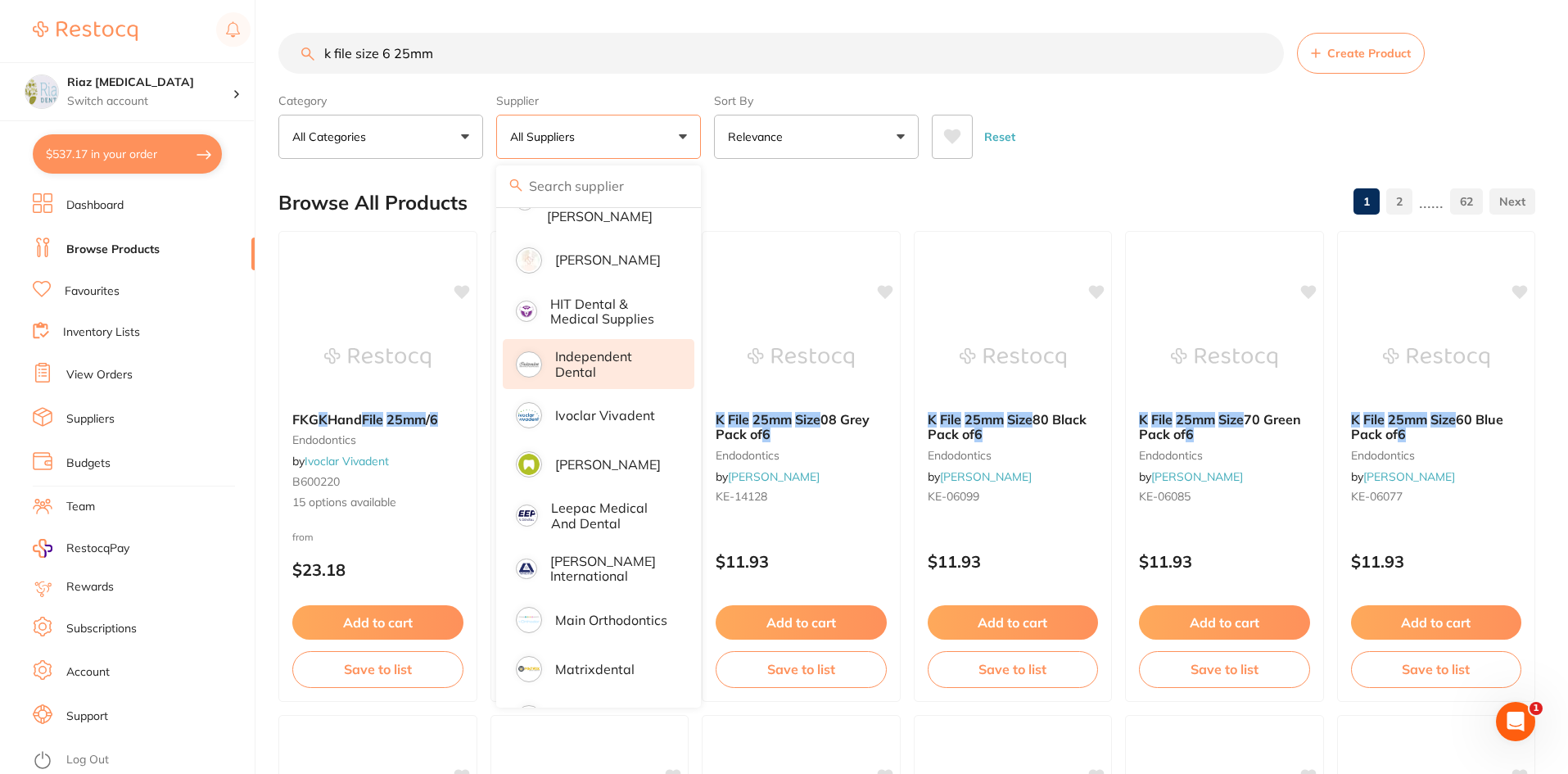
click at [605, 349] on p "Independent Dental" at bounding box center [613, 364] width 116 height 30
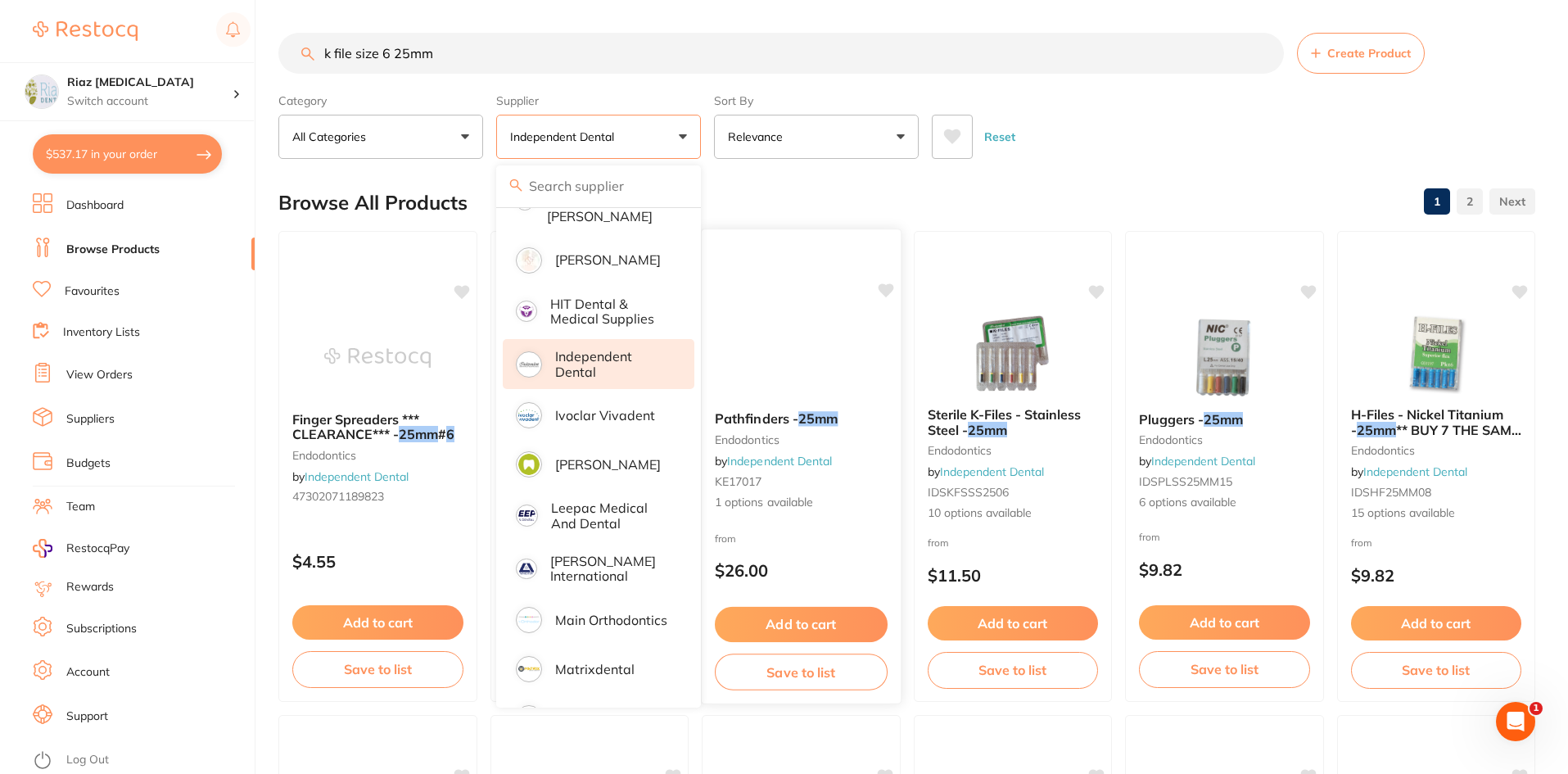
scroll to position [0, 0]
click at [1110, 131] on div "Reset" at bounding box center [1227, 130] width 590 height 57
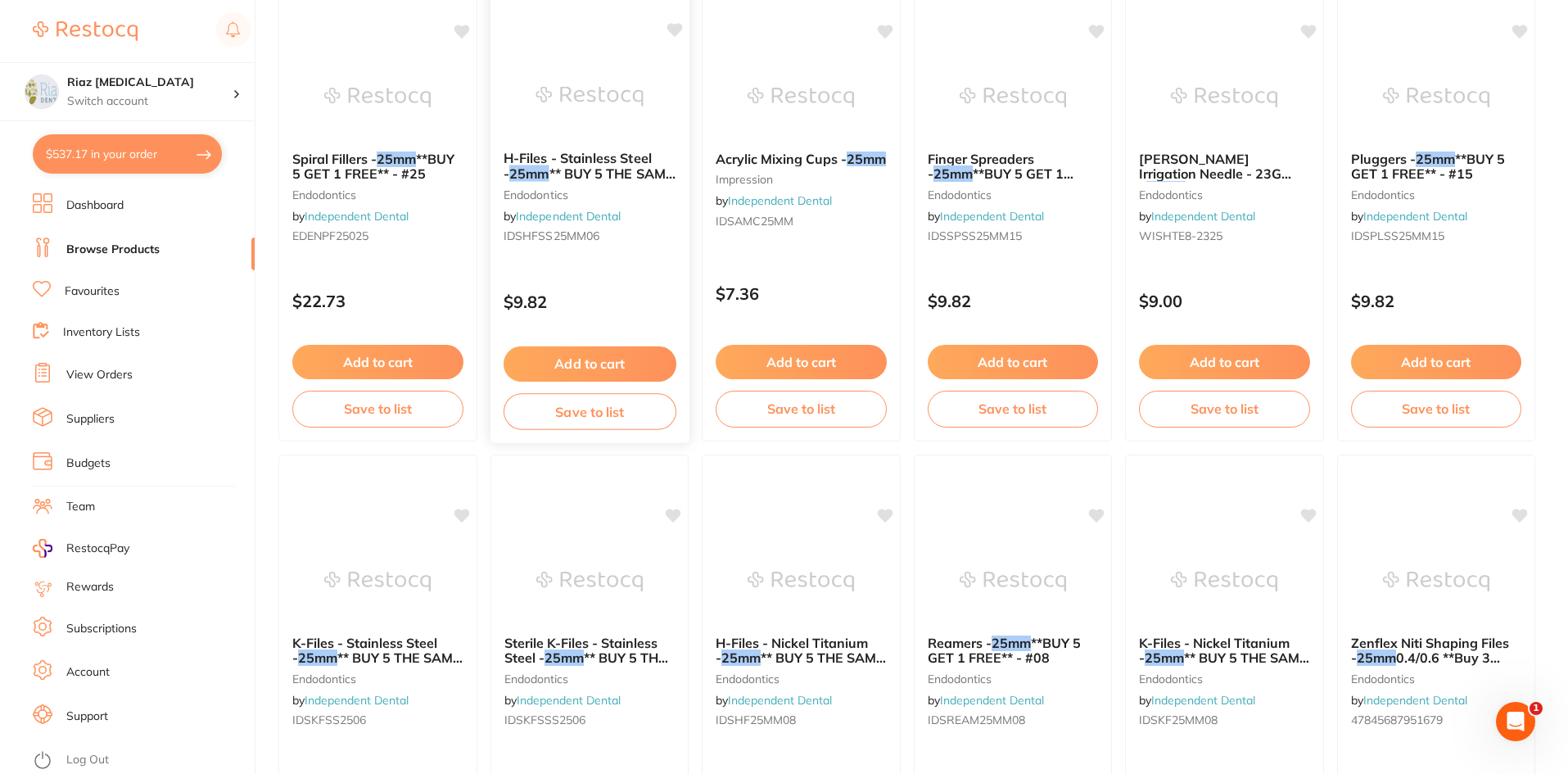
scroll to position [1475, 0]
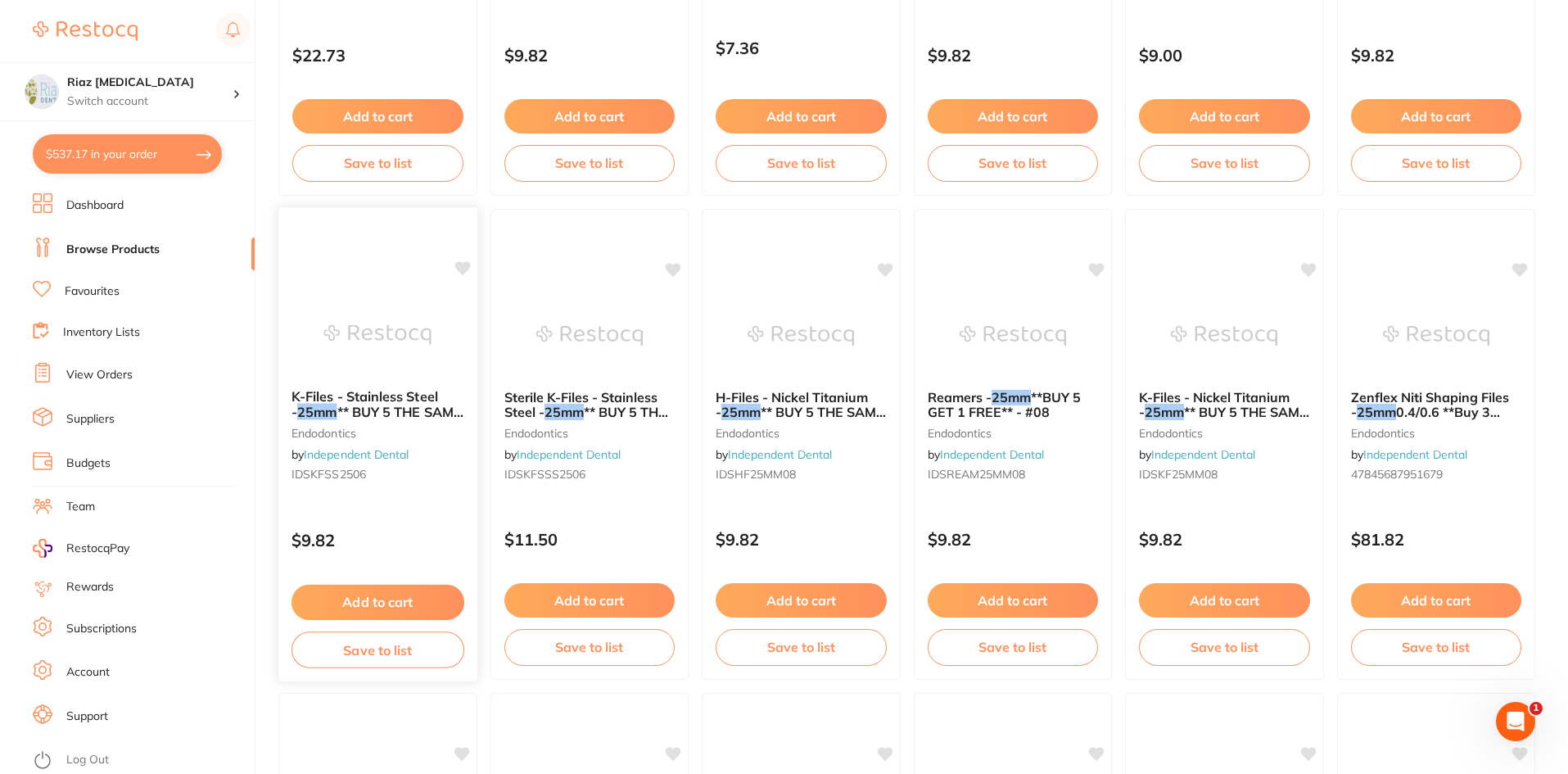
click at [394, 340] on img at bounding box center [378, 335] width 107 height 83
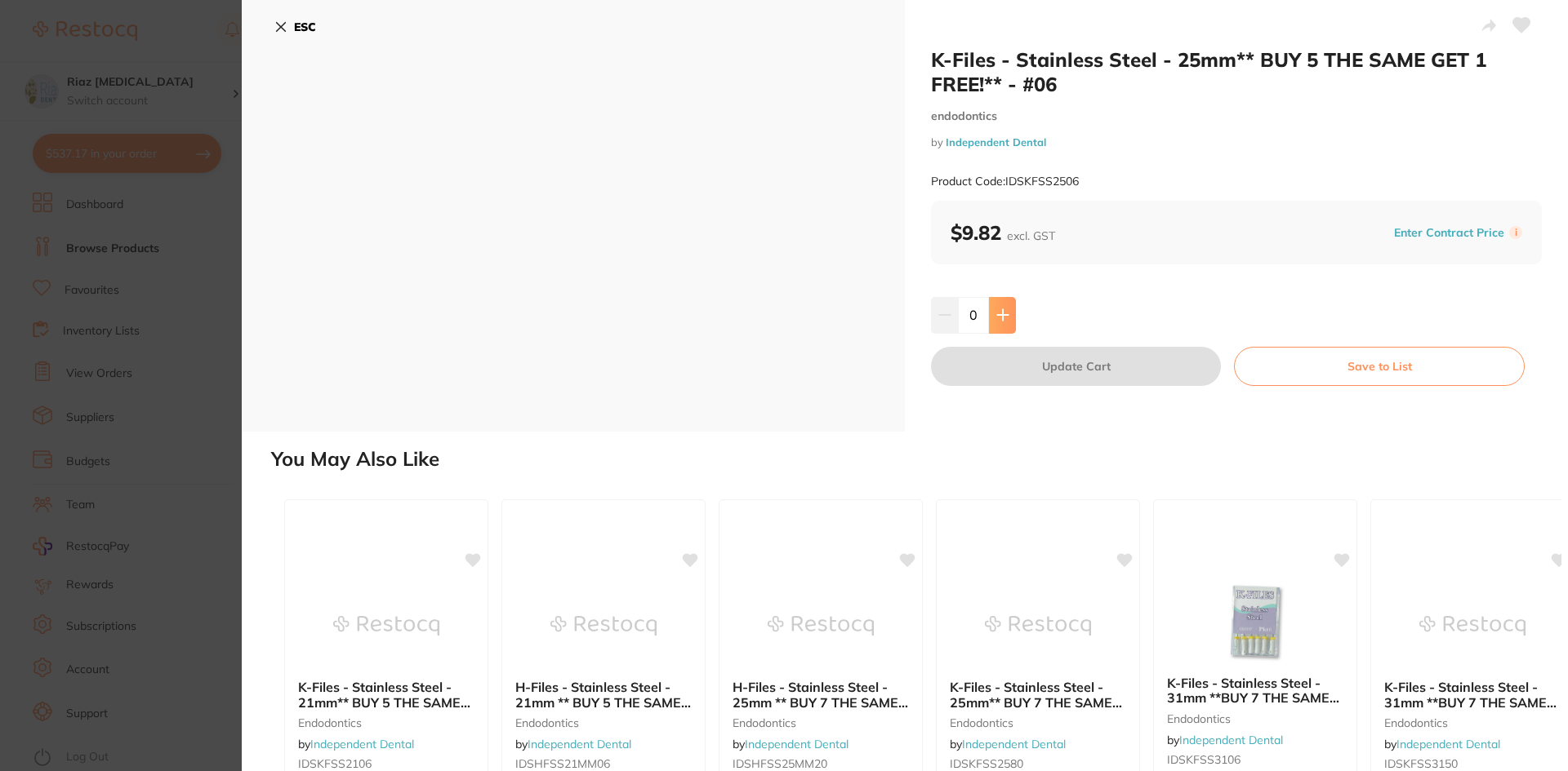
click at [1000, 313] on icon at bounding box center [1002, 315] width 11 height 11
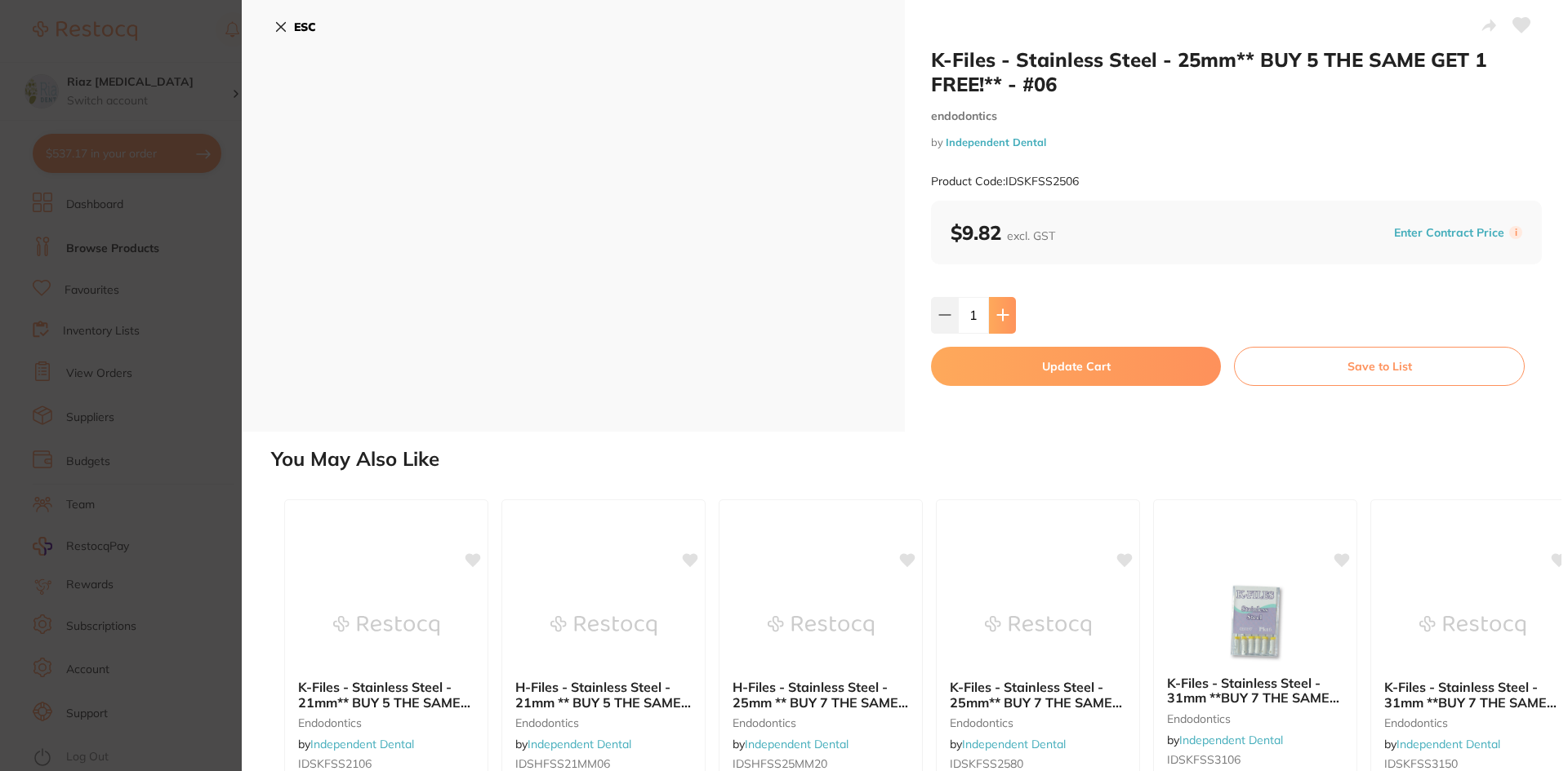
click at [1000, 313] on icon at bounding box center [1002, 315] width 11 height 11
type input "3"
click at [1088, 367] on button "Update Cart" at bounding box center [1076, 366] width 290 height 39
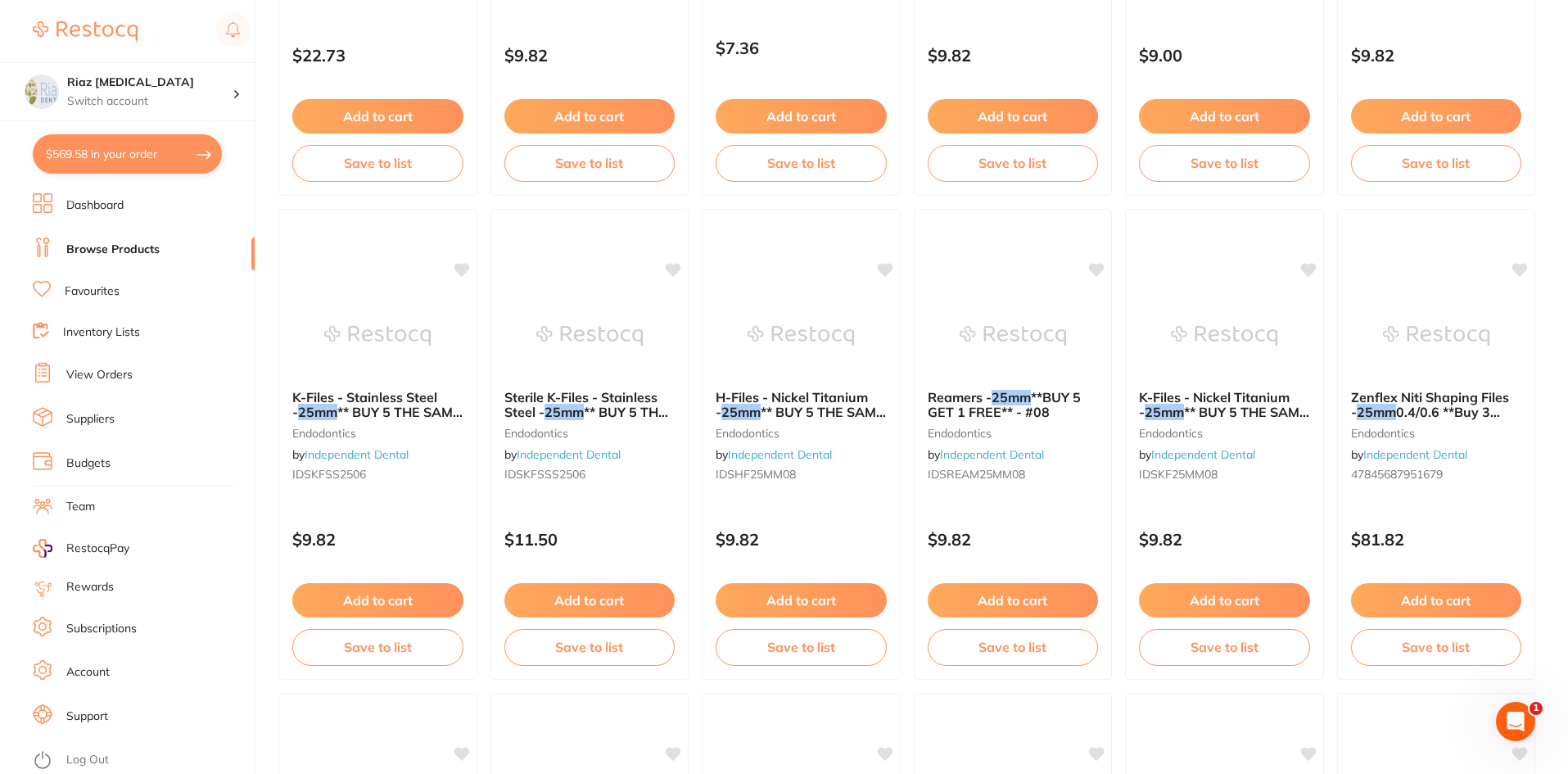
click at [116, 156] on button "$569.58 in your order" at bounding box center [127, 153] width 189 height 39
checkbox input "true"
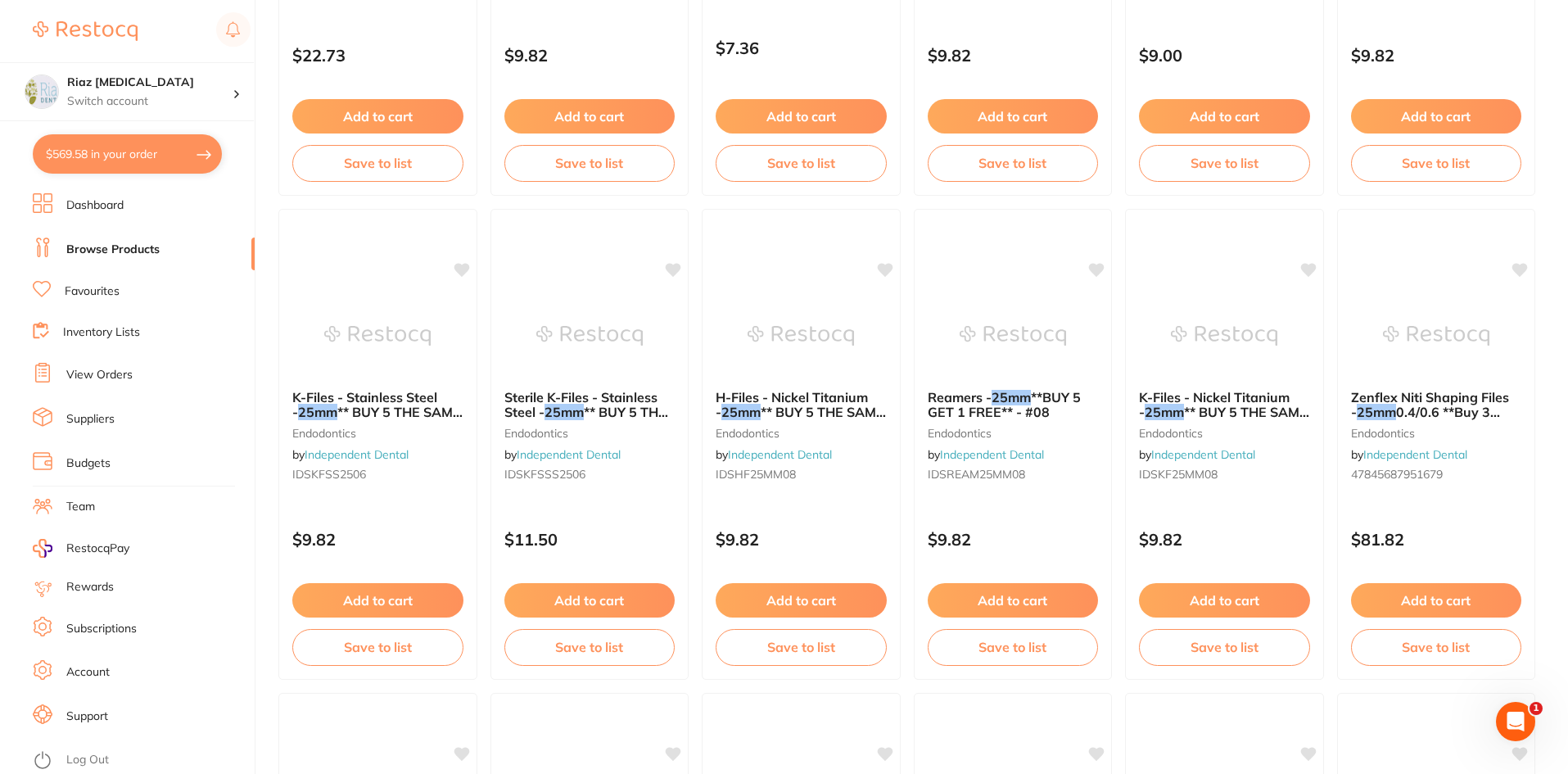
checkbox input "true"
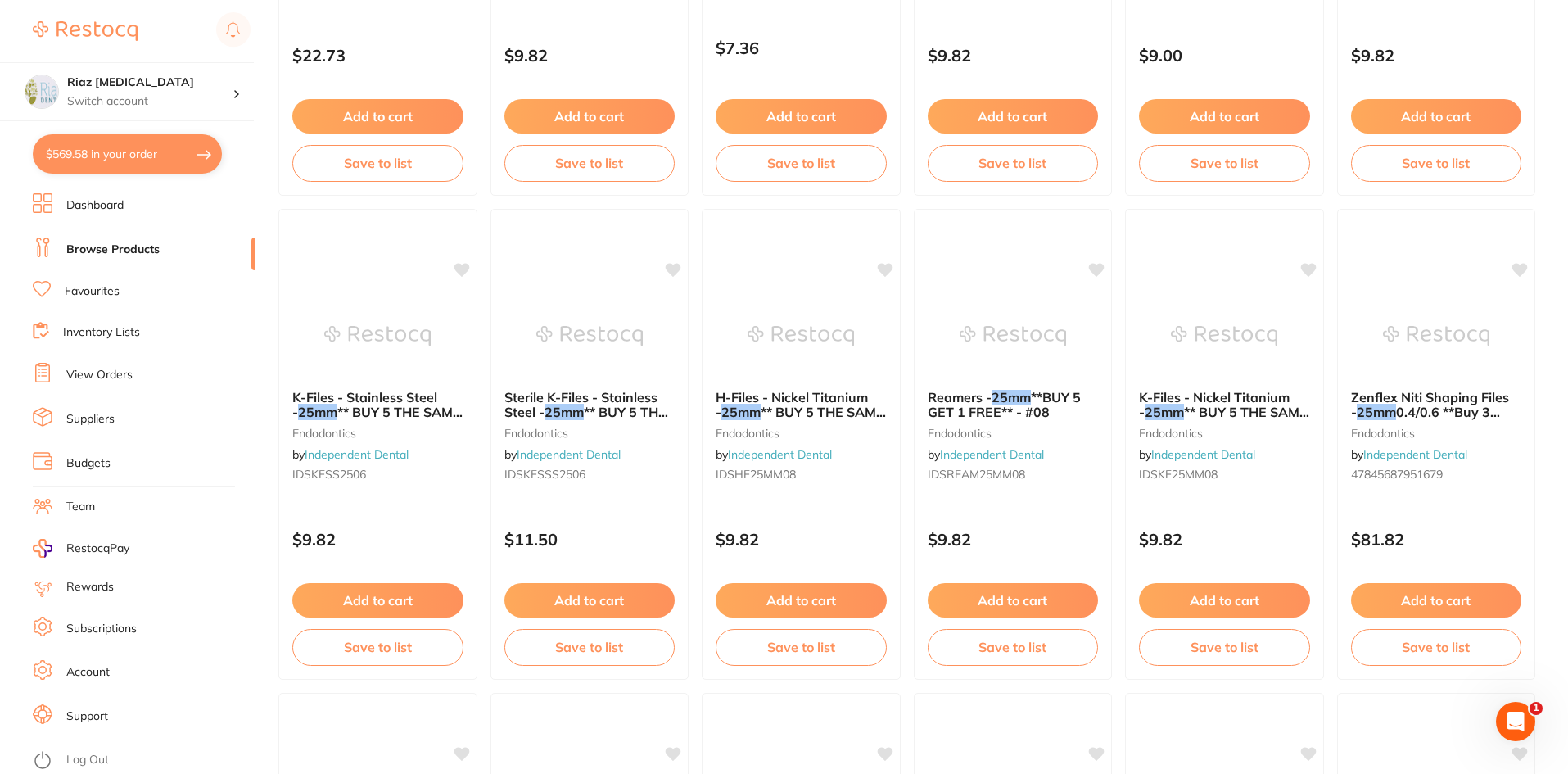
checkbox input "true"
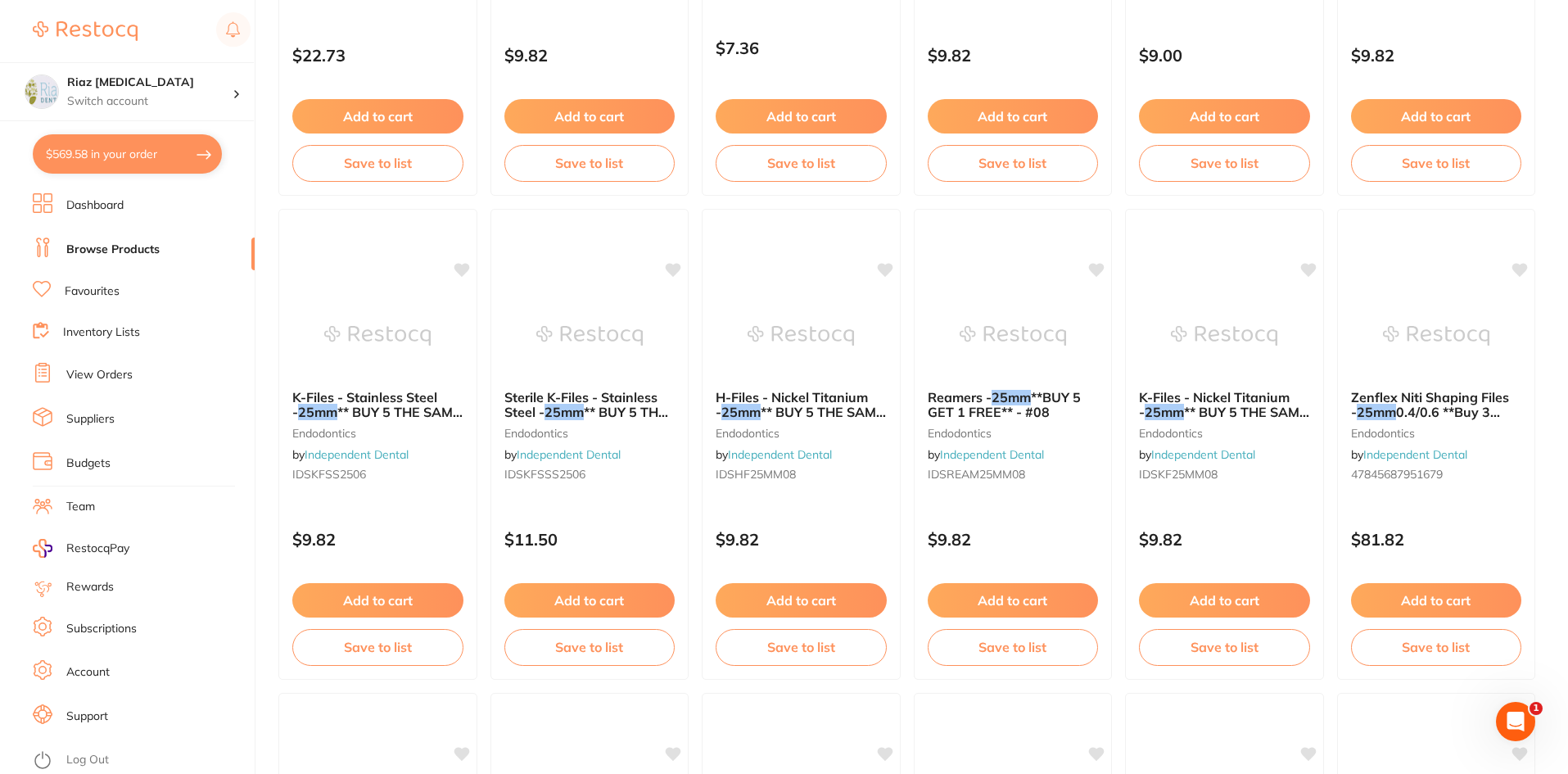
checkbox input "true"
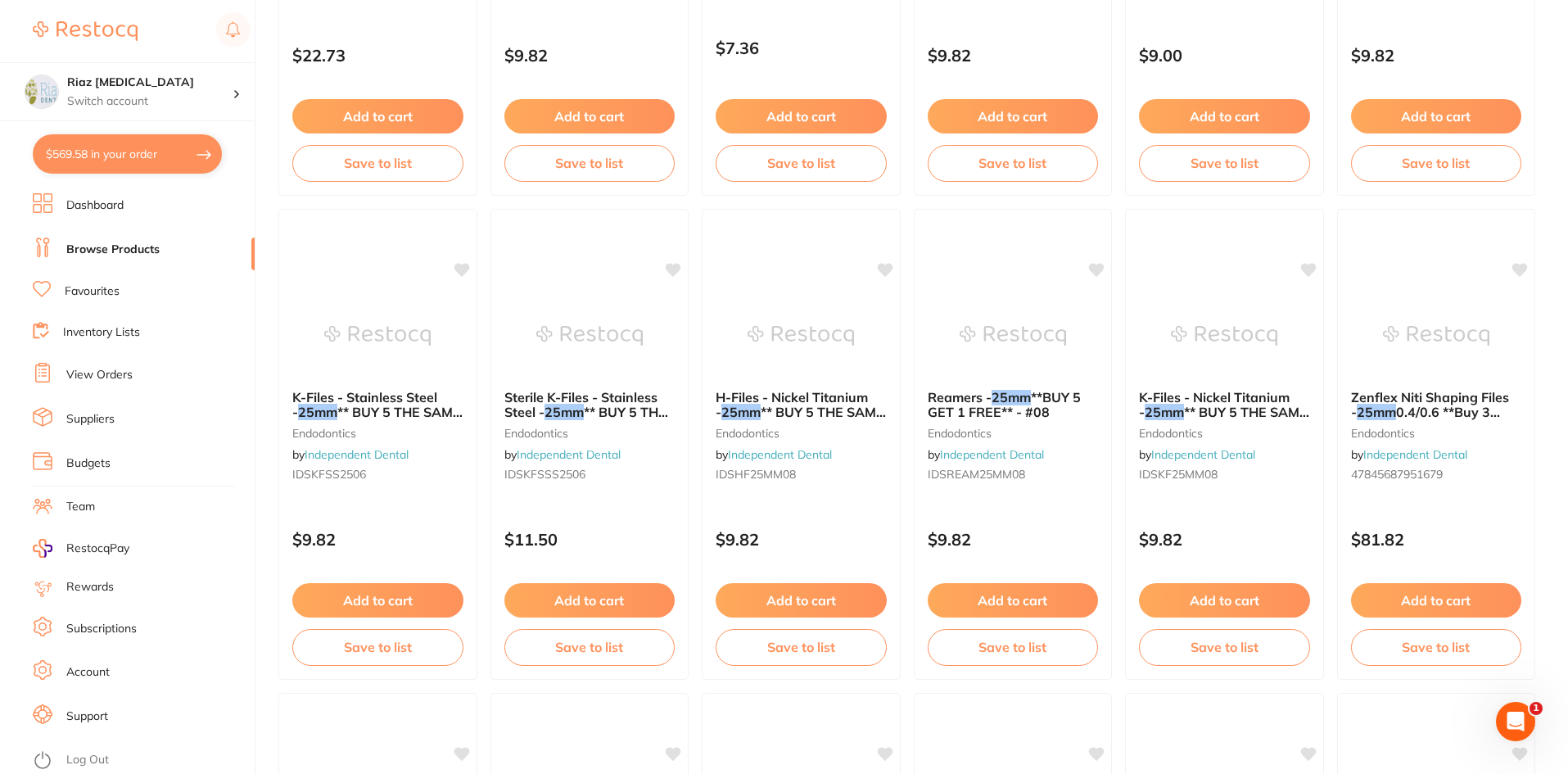
checkbox input "true"
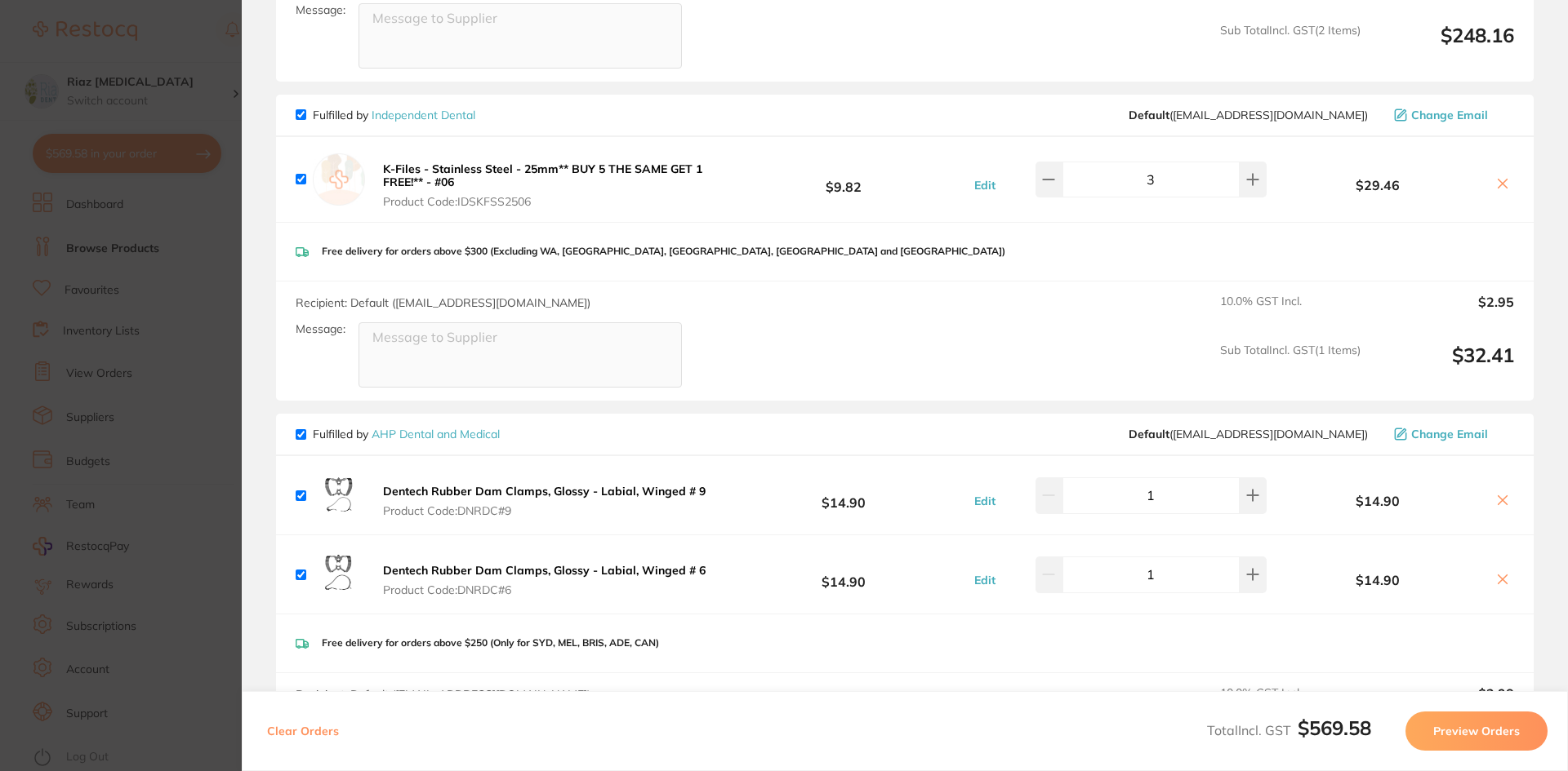
scroll to position [626, 0]
